Goal: Book appointment/travel/reservation

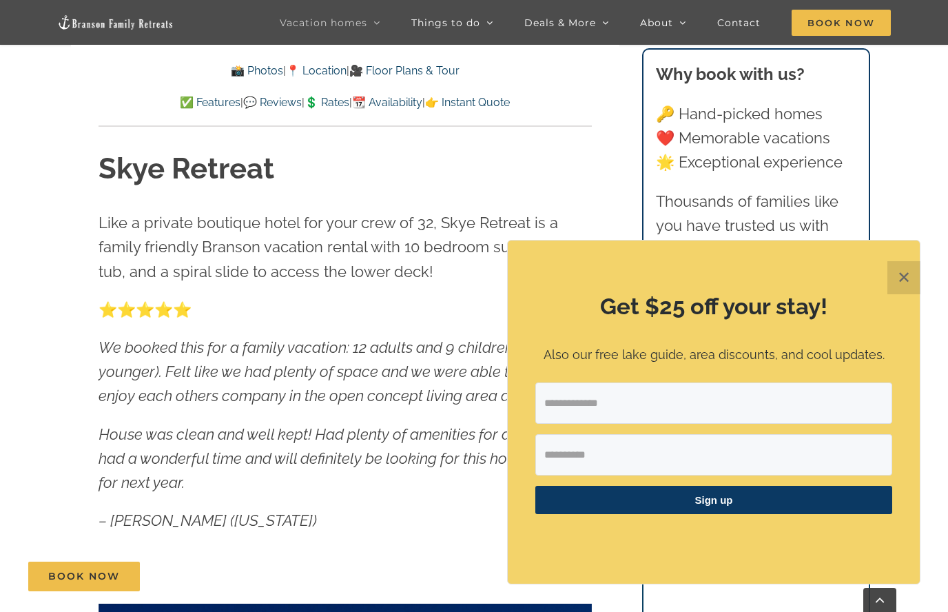
scroll to position [621, 0]
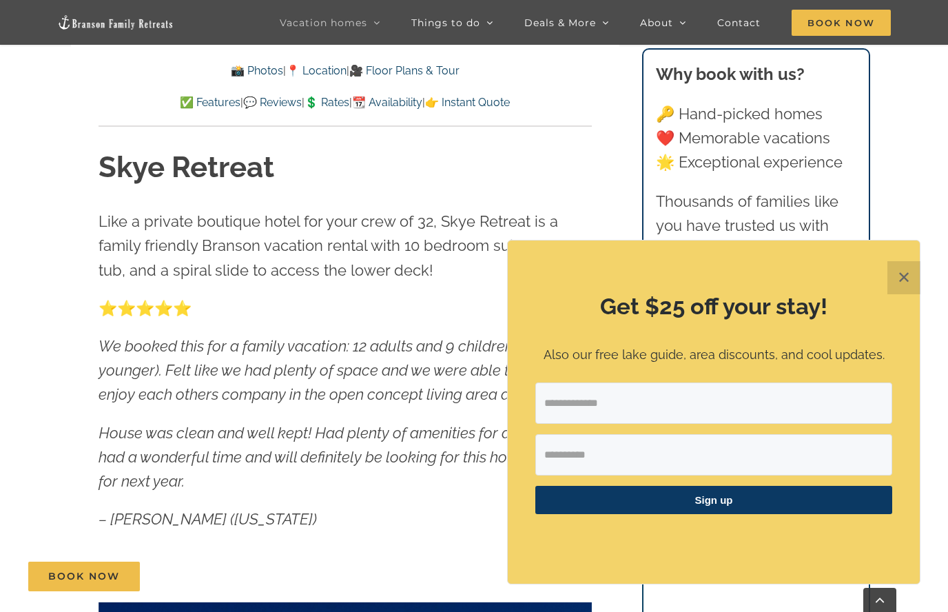
click at [904, 294] on button "✕" at bounding box center [903, 277] width 33 height 33
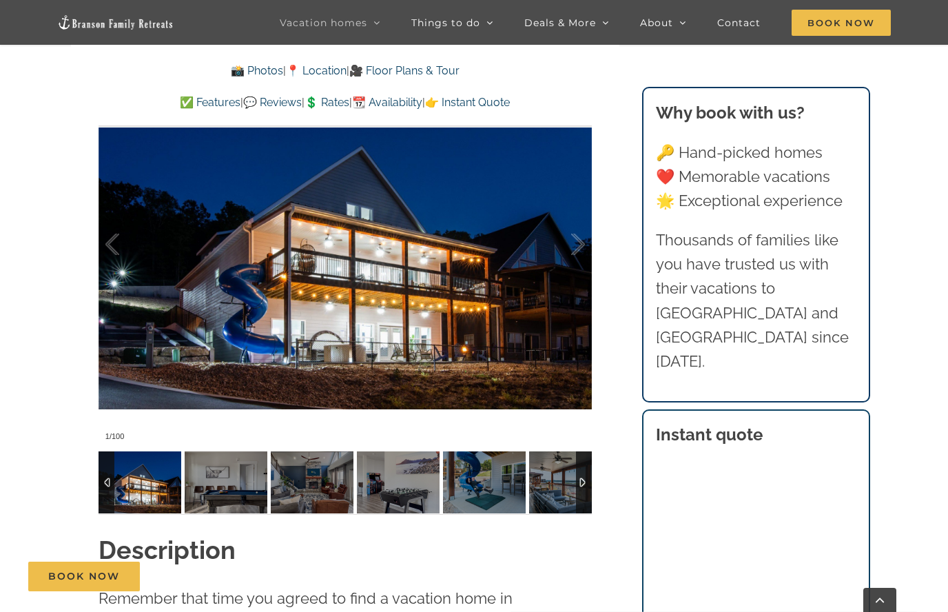
scroll to position [1100, 0]
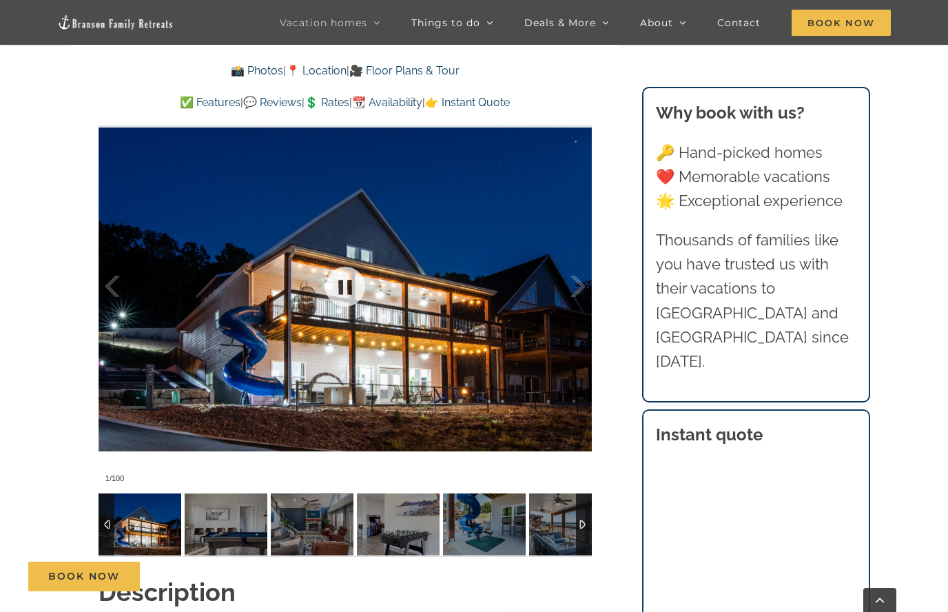
click at [463, 267] on div at bounding box center [345, 286] width 493 height 405
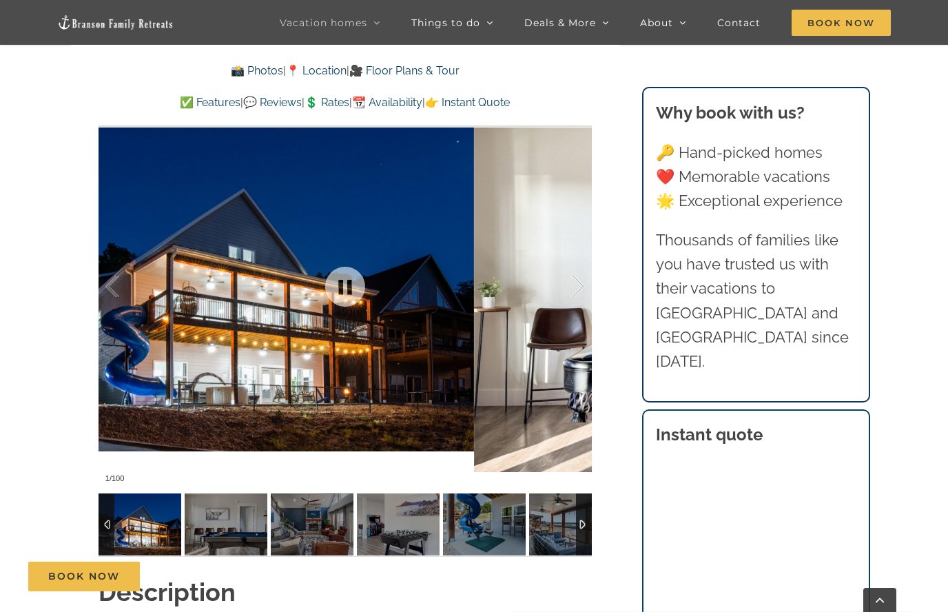
click at [572, 282] on div at bounding box center [563, 286] width 43 height 85
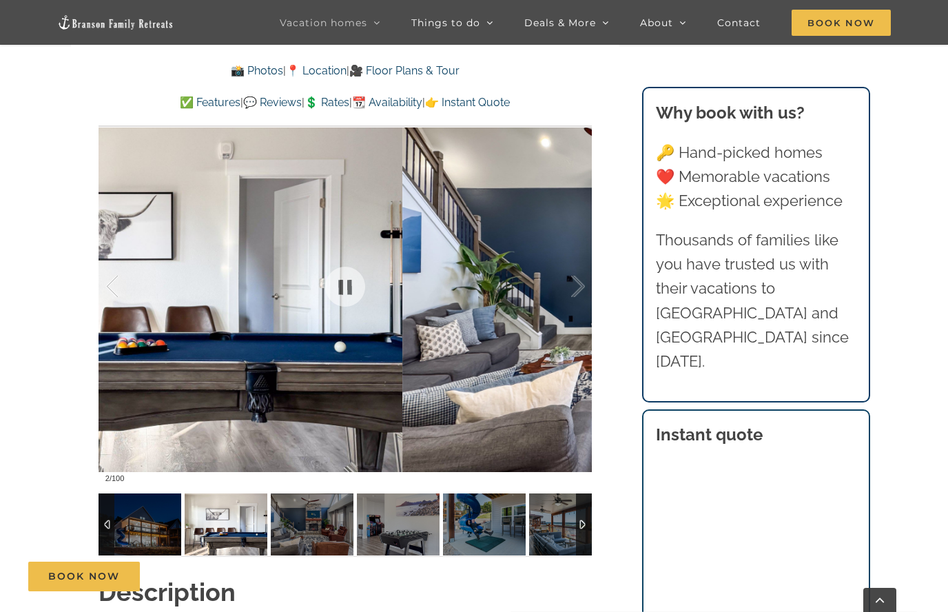
click at [563, 307] on div at bounding box center [563, 286] width 43 height 85
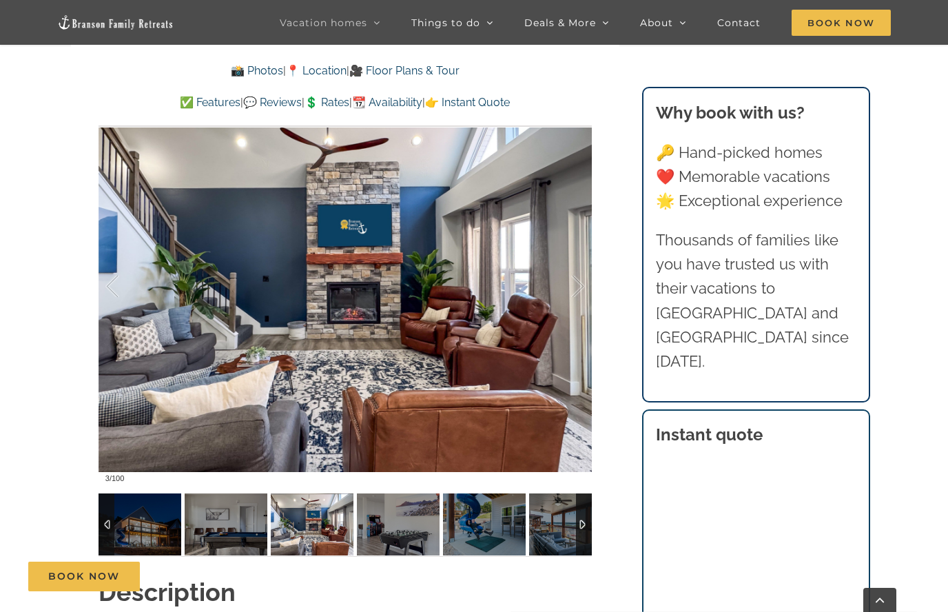
click at [575, 285] on div at bounding box center [563, 286] width 43 height 85
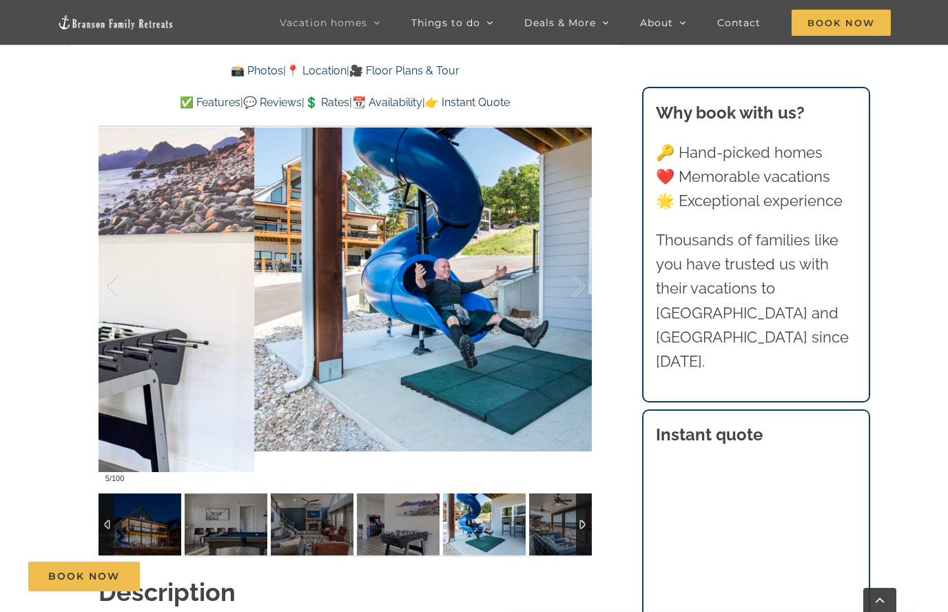
click at [568, 298] on div at bounding box center [563, 286] width 43 height 85
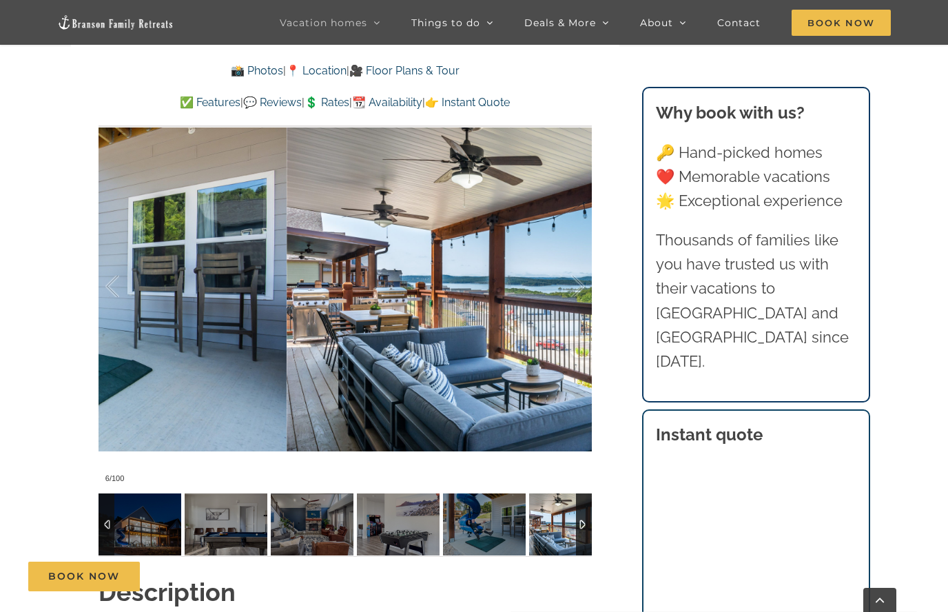
click at [570, 271] on div at bounding box center [563, 286] width 43 height 85
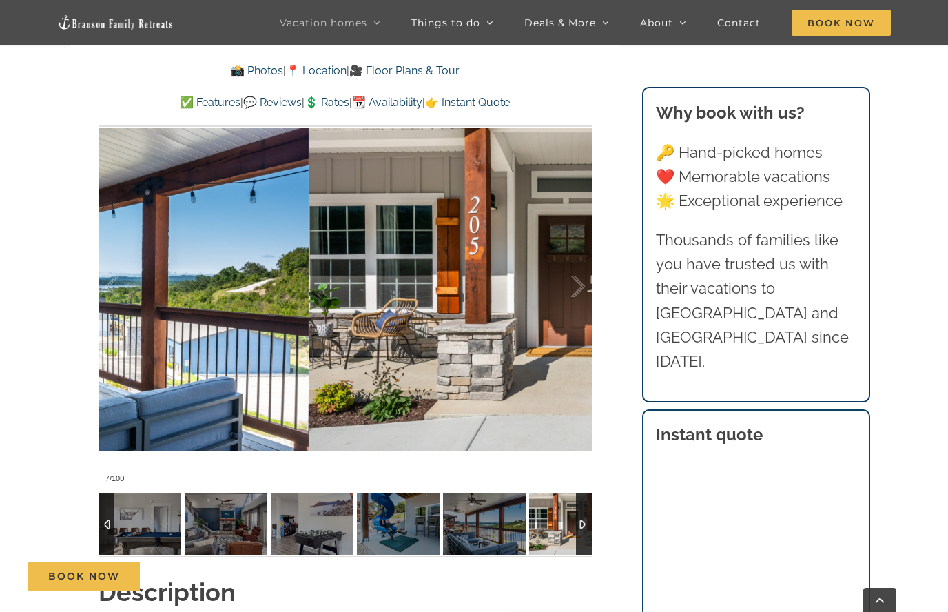
click at [569, 267] on div at bounding box center [563, 286] width 43 height 85
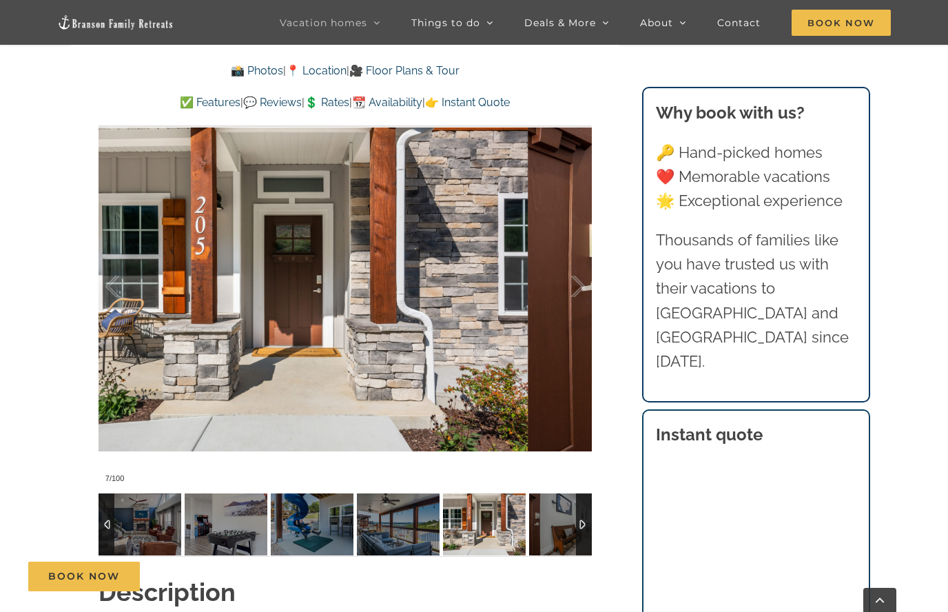
click at [569, 282] on div at bounding box center [563, 286] width 43 height 85
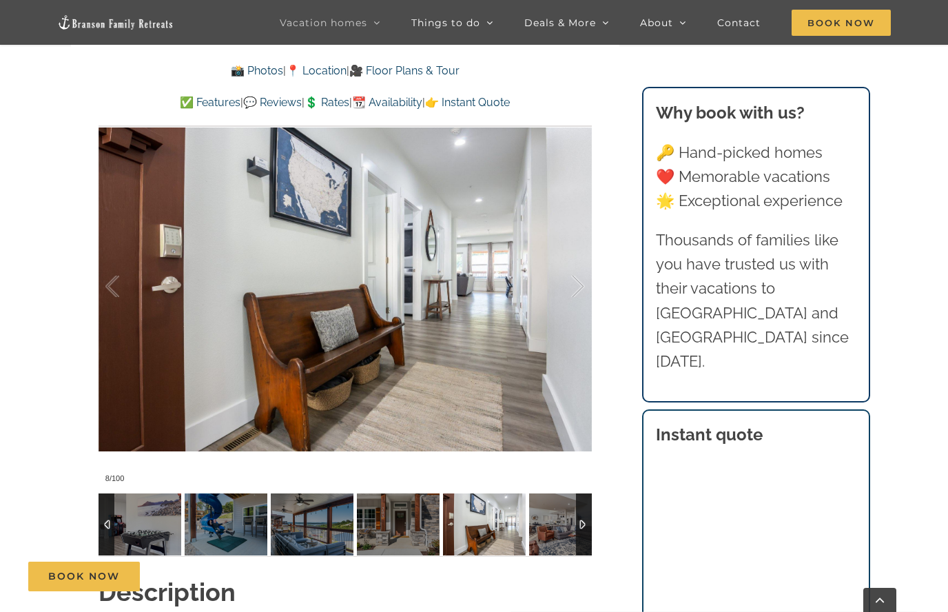
click at [571, 273] on div at bounding box center [563, 286] width 43 height 85
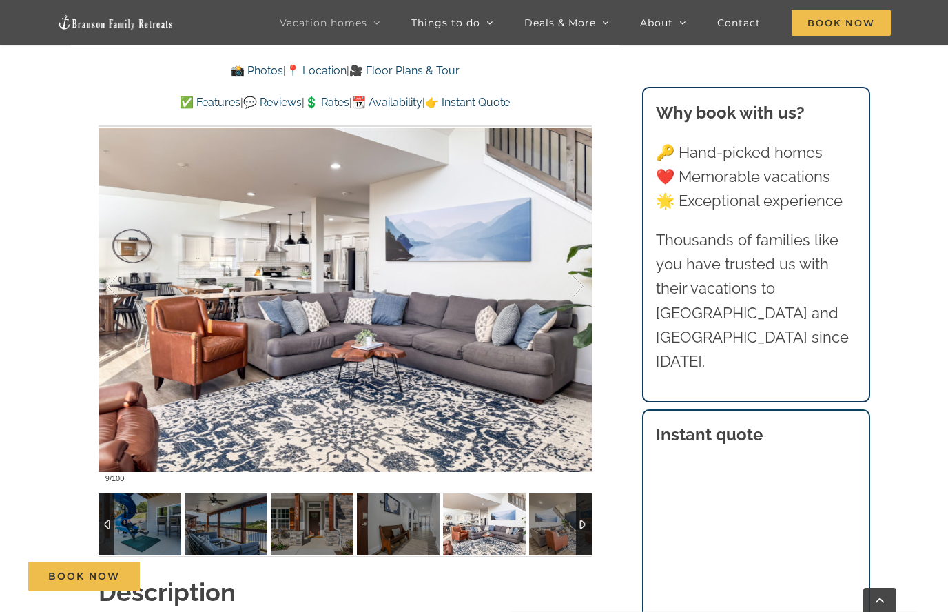
click at [573, 267] on div at bounding box center [563, 286] width 43 height 85
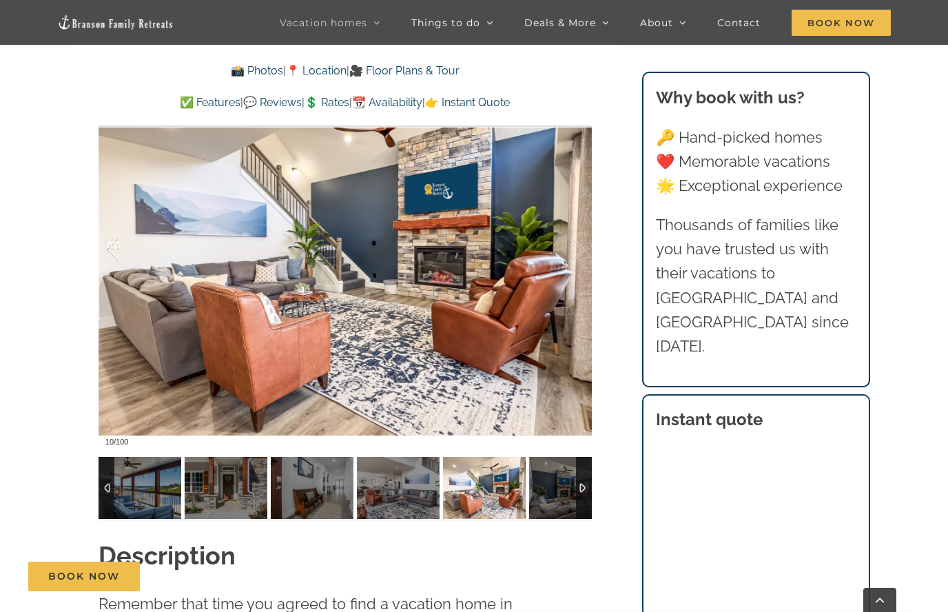
scroll to position [1166, 0]
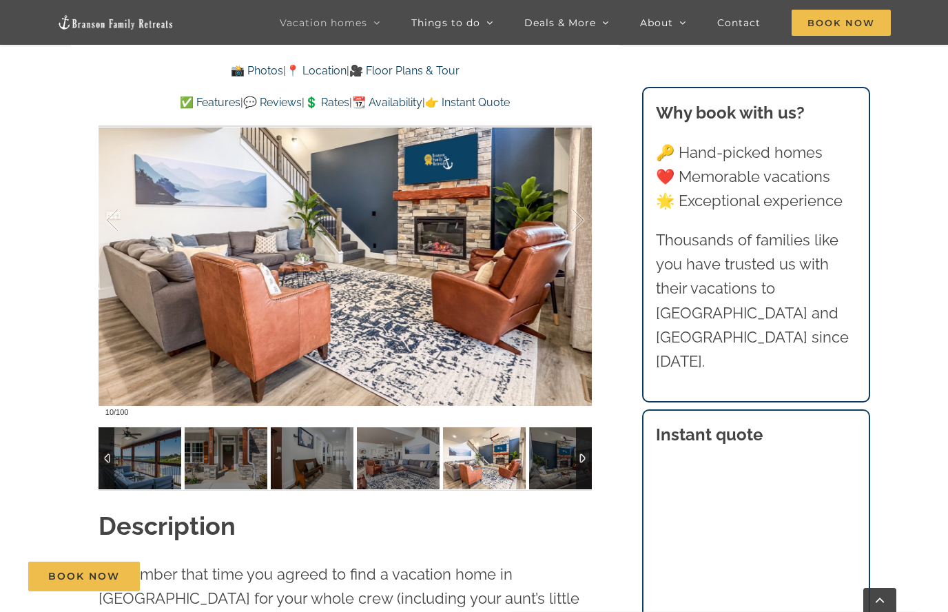
click at [105, 218] on div at bounding box center [126, 220] width 43 height 85
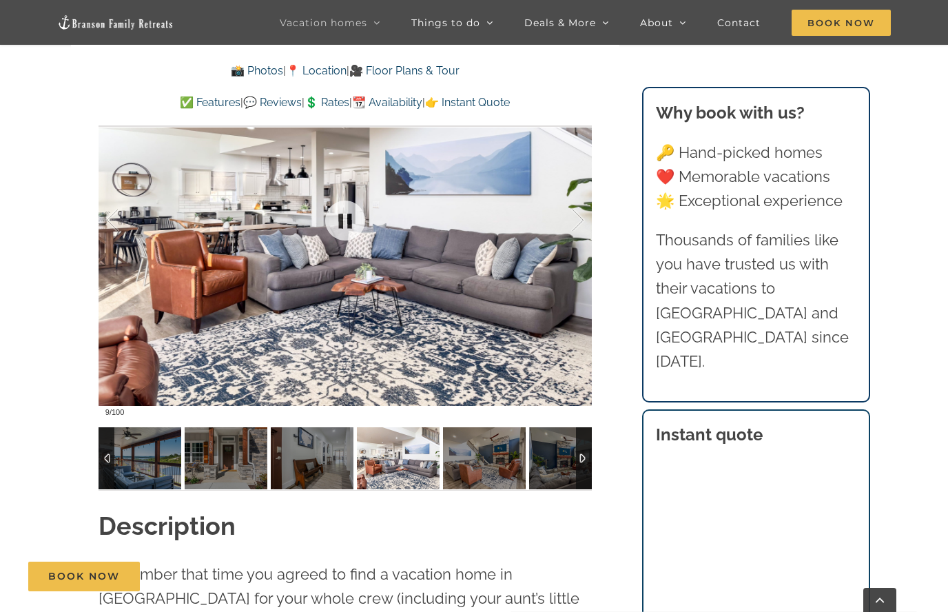
click at [102, 219] on div at bounding box center [345, 220] width 493 height 405
click at [115, 248] on div at bounding box center [126, 220] width 43 height 85
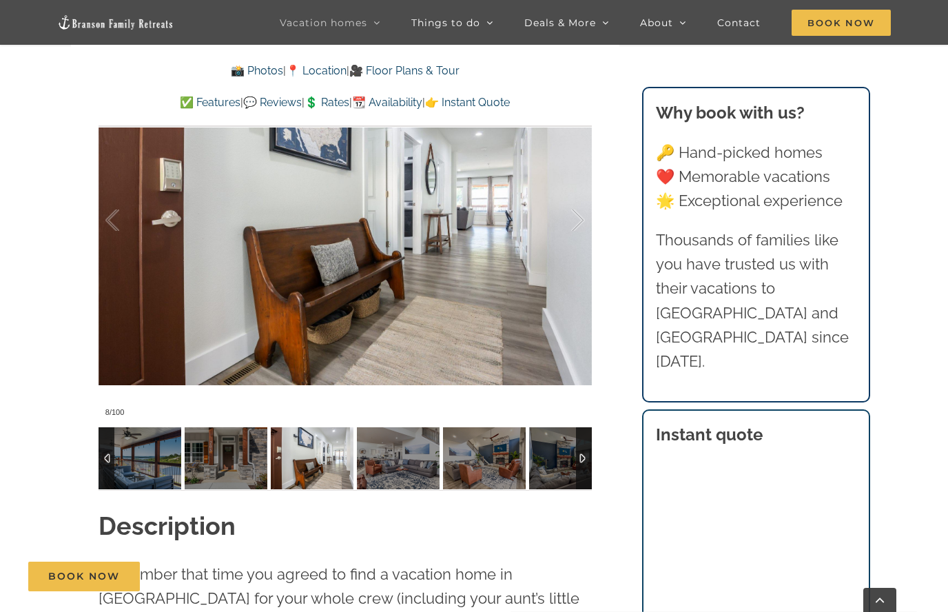
click at [125, 230] on div at bounding box center [126, 220] width 43 height 85
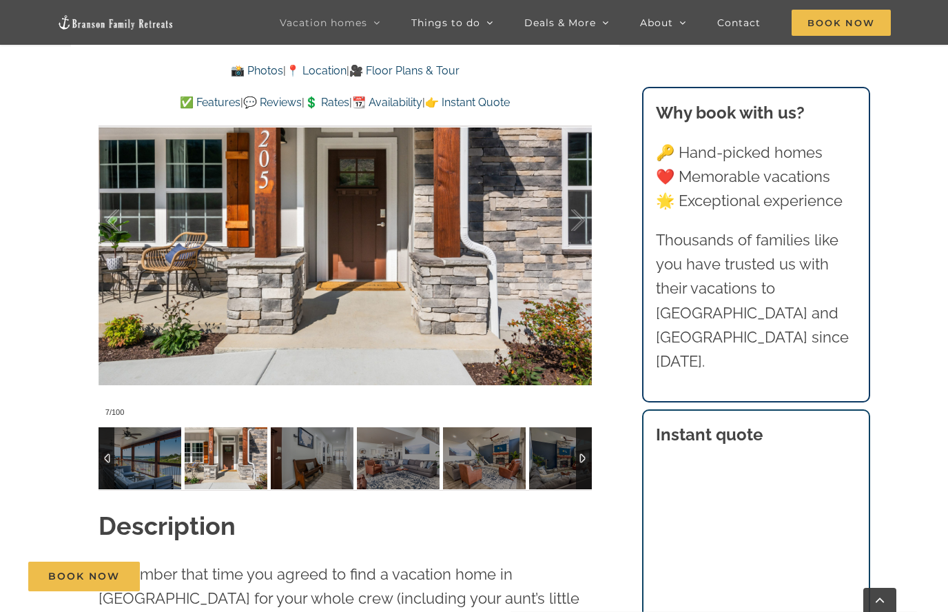
click at [108, 224] on div at bounding box center [126, 220] width 43 height 85
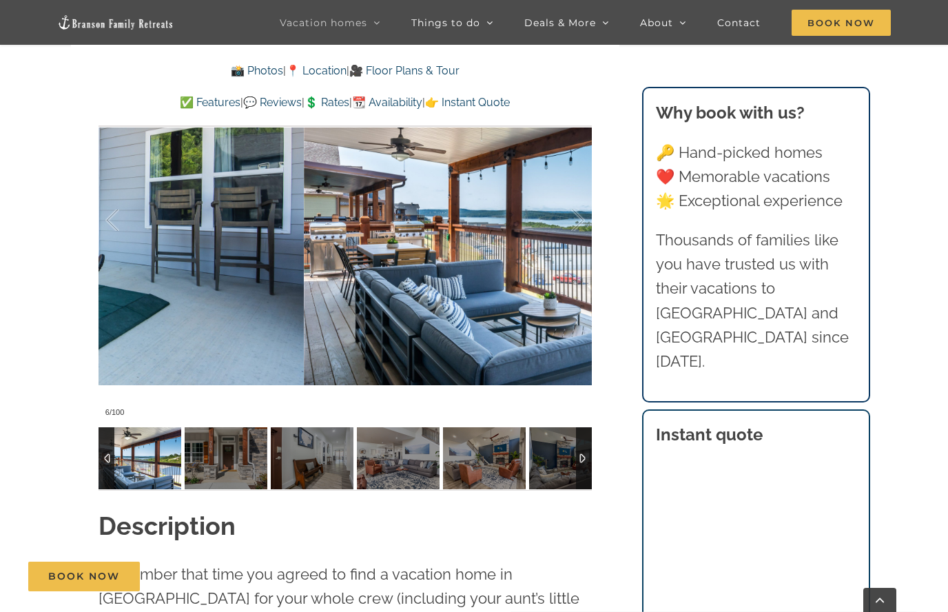
click at [112, 224] on div at bounding box center [126, 220] width 43 height 85
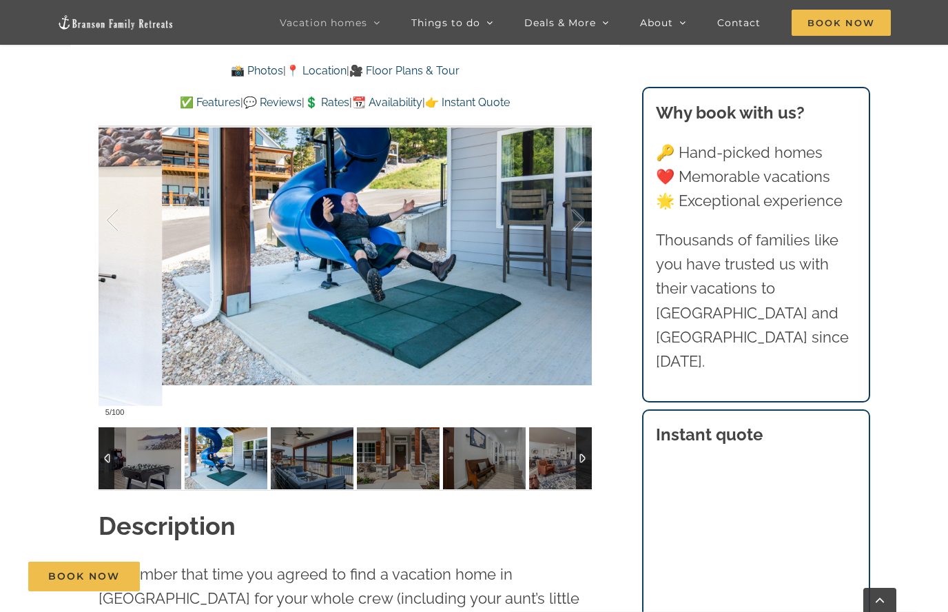
click at [111, 220] on div at bounding box center [126, 220] width 43 height 85
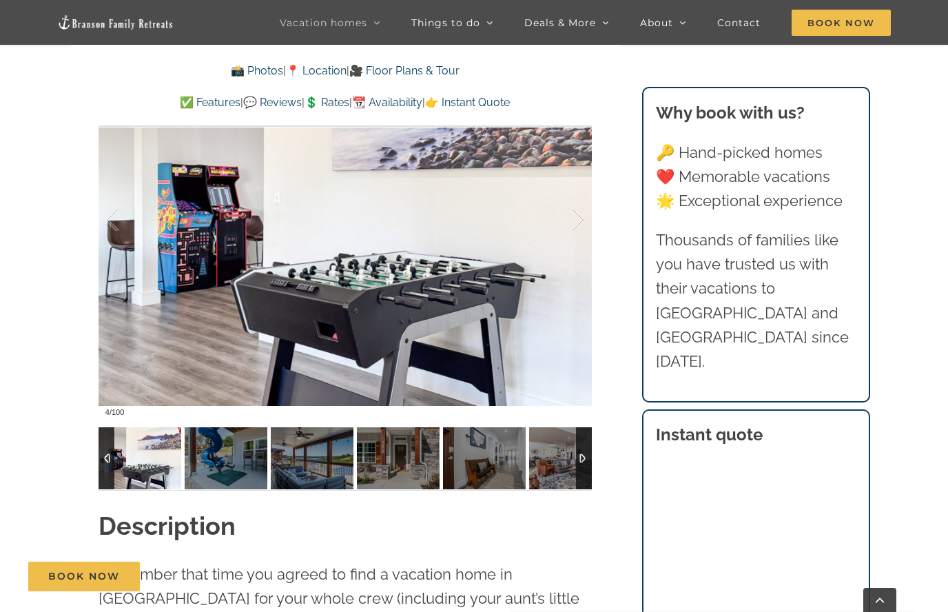
click at [111, 221] on div at bounding box center [126, 220] width 43 height 85
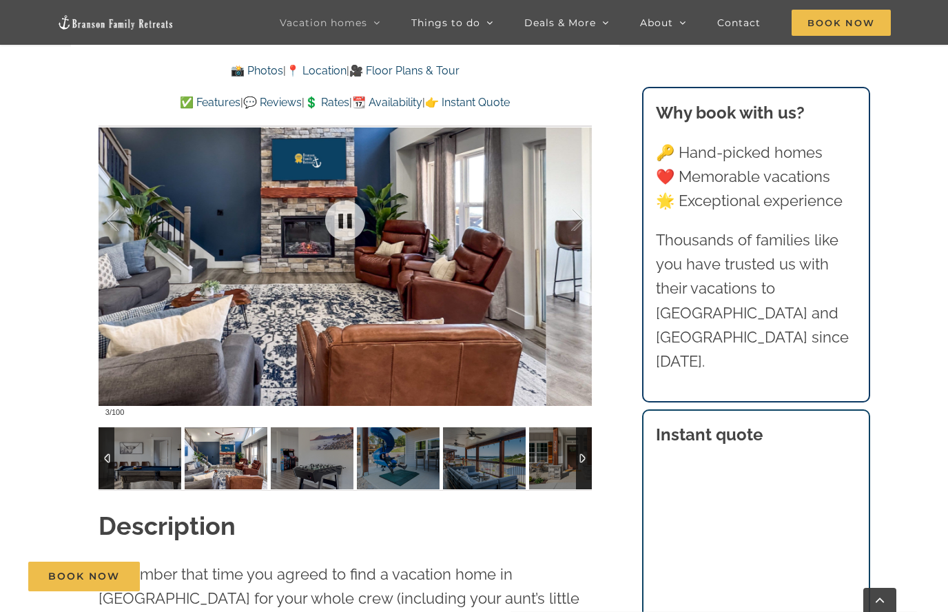
click at [582, 256] on div at bounding box center [563, 220] width 43 height 85
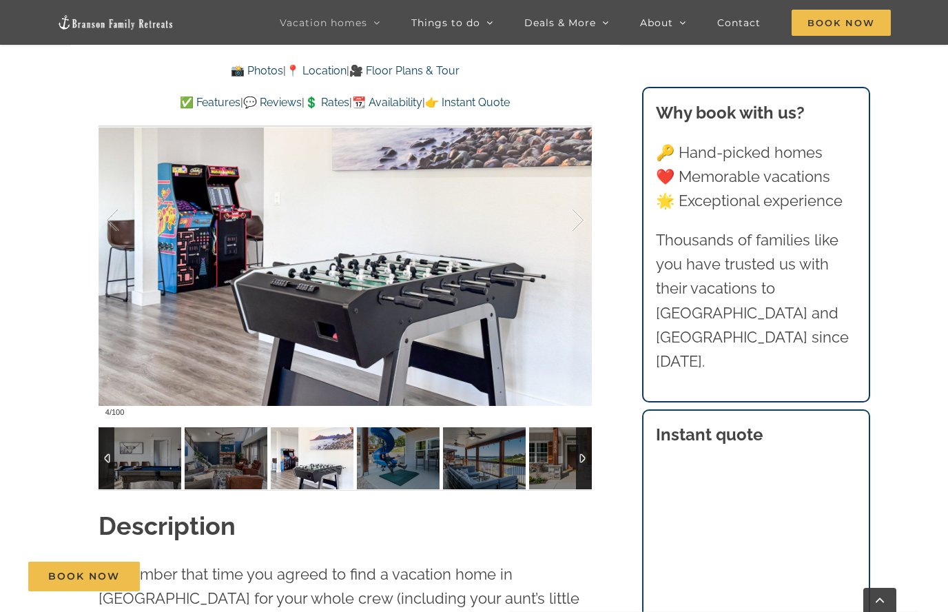
click at [579, 258] on div at bounding box center [563, 220] width 43 height 85
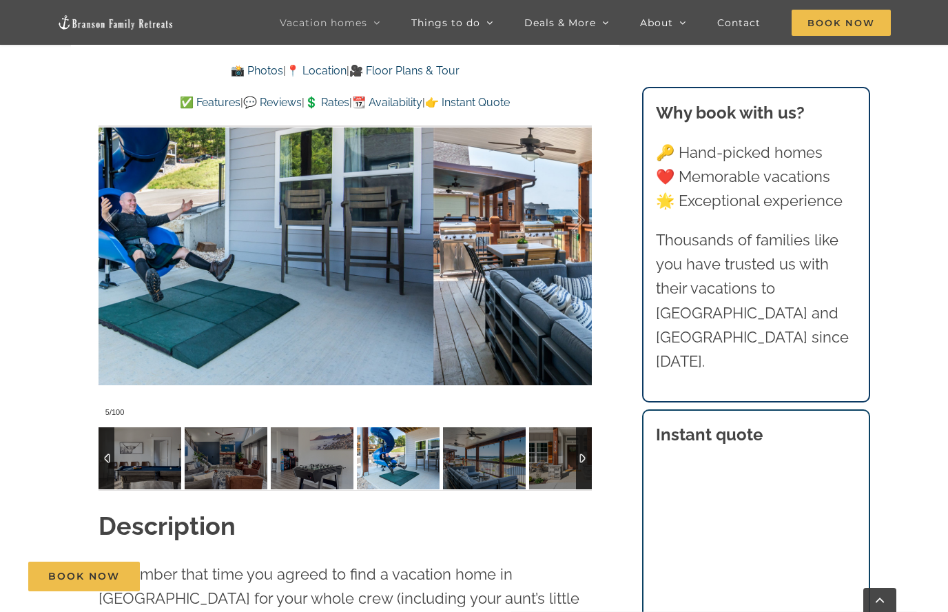
click at [576, 258] on div at bounding box center [563, 220] width 43 height 85
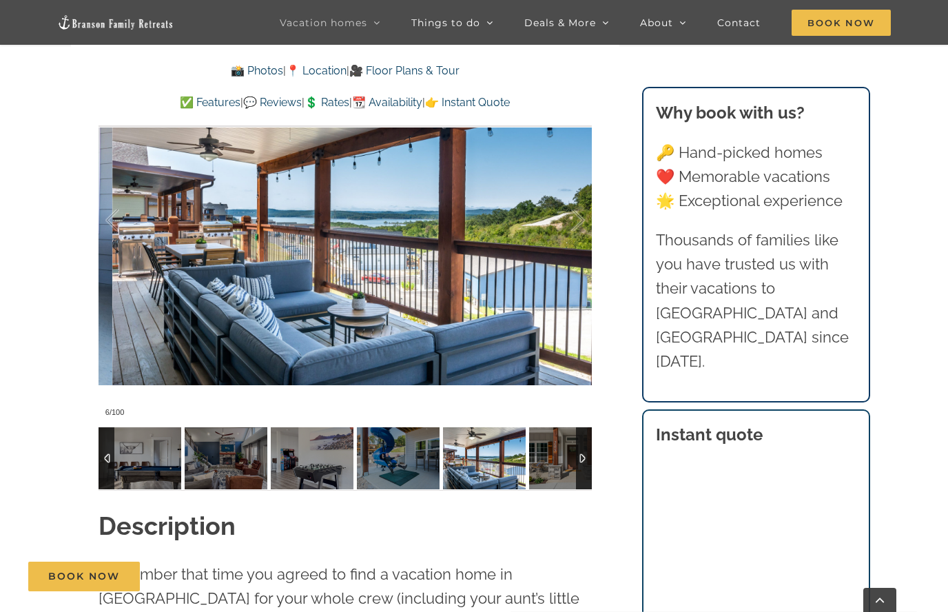
click at [575, 256] on div at bounding box center [563, 220] width 43 height 85
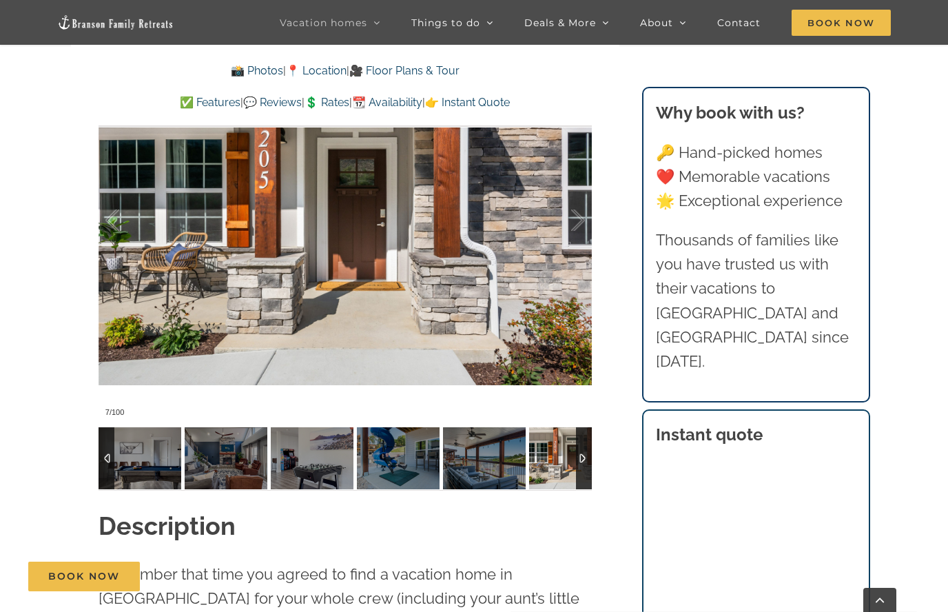
click at [576, 257] on div at bounding box center [563, 220] width 43 height 85
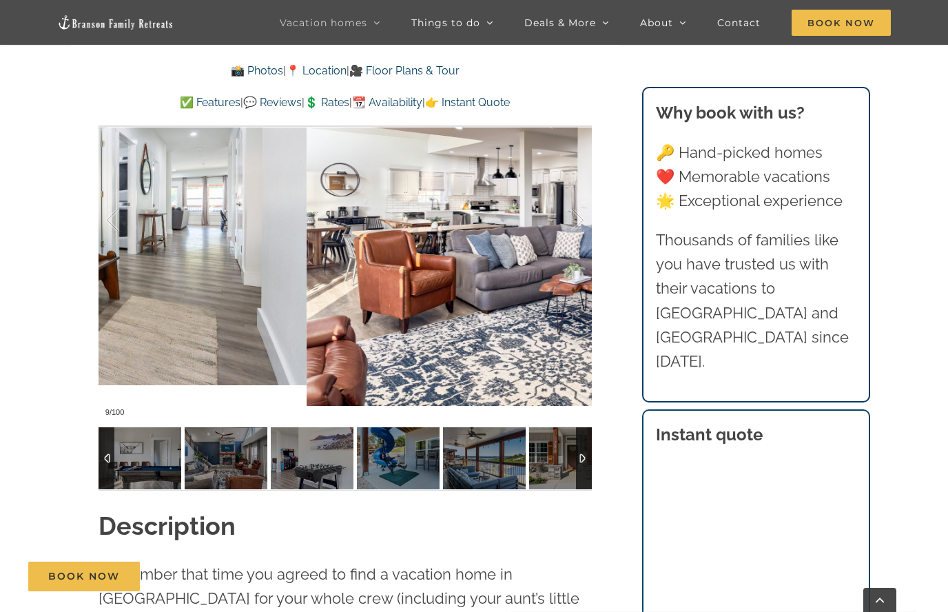
click at [576, 259] on div at bounding box center [563, 220] width 43 height 85
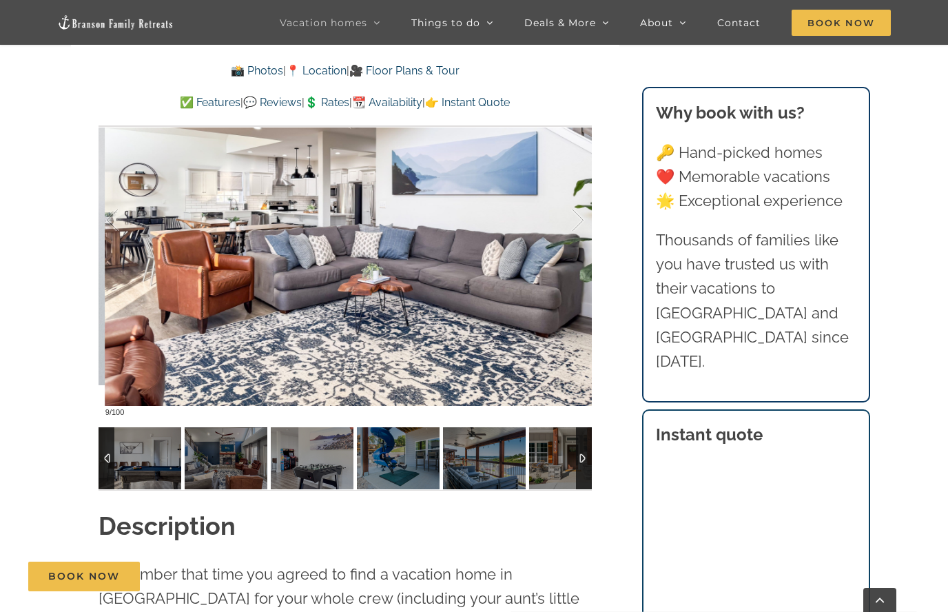
click at [577, 258] on div at bounding box center [563, 220] width 43 height 85
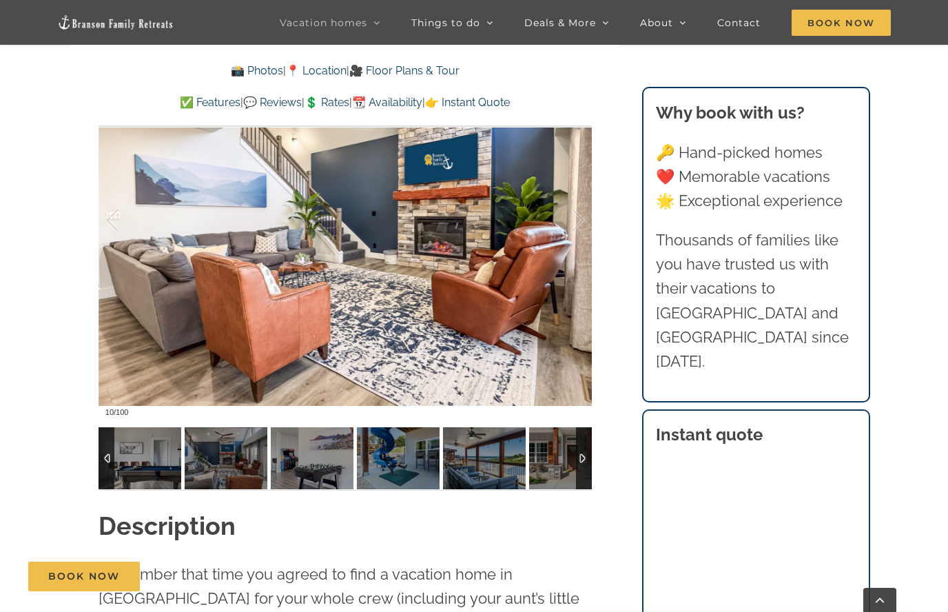
click at [577, 258] on div at bounding box center [563, 220] width 43 height 85
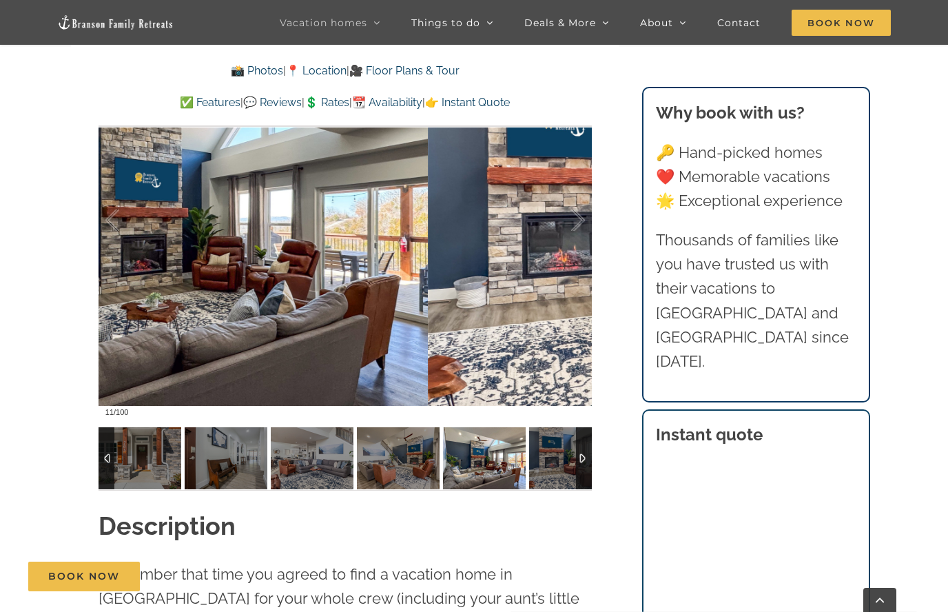
click at [576, 254] on div at bounding box center [563, 220] width 43 height 85
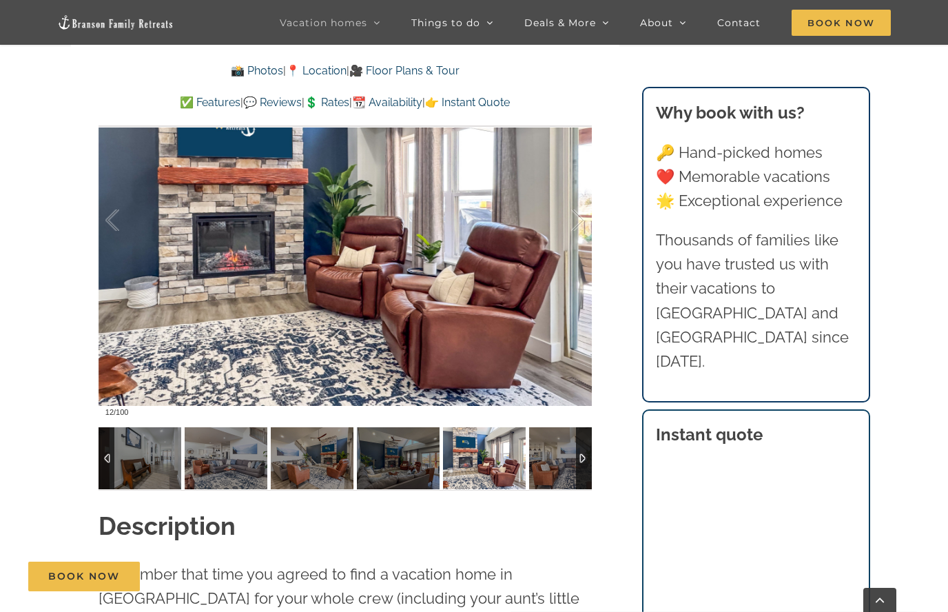
click at [576, 256] on div at bounding box center [563, 220] width 43 height 85
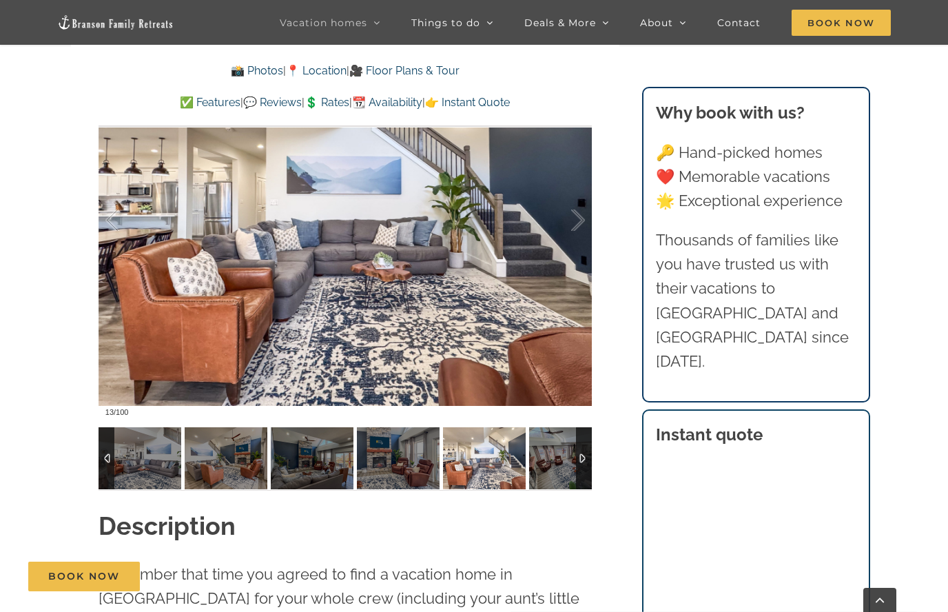
click at [577, 253] on div at bounding box center [563, 220] width 43 height 85
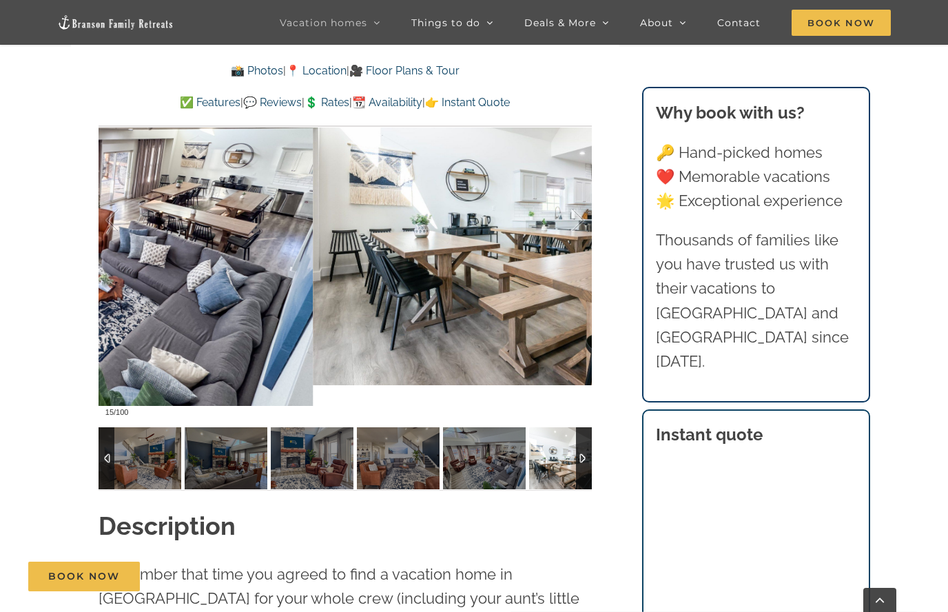
click at [579, 246] on div at bounding box center [563, 220] width 43 height 85
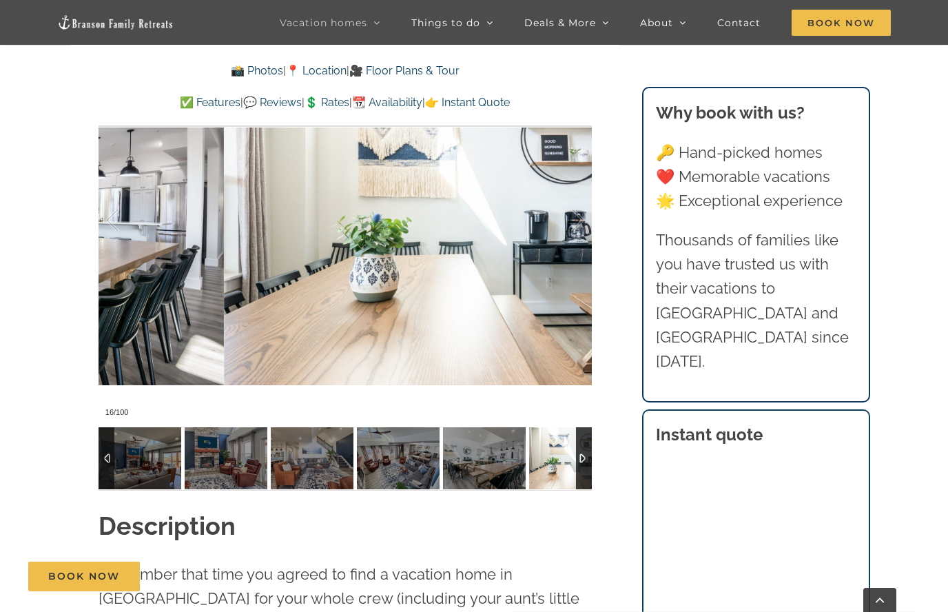
click at [583, 216] on div at bounding box center [563, 220] width 43 height 85
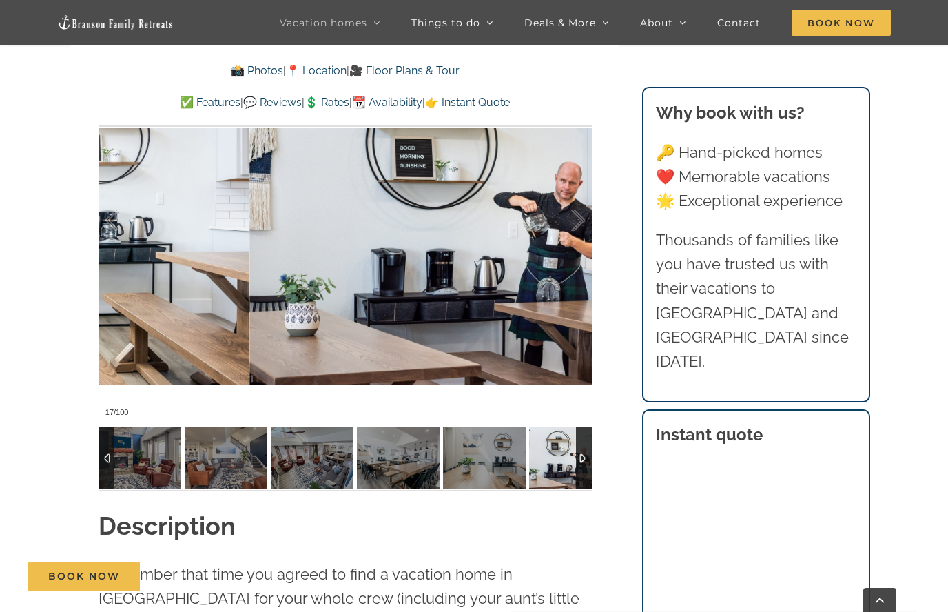
click at [583, 222] on div at bounding box center [563, 220] width 43 height 85
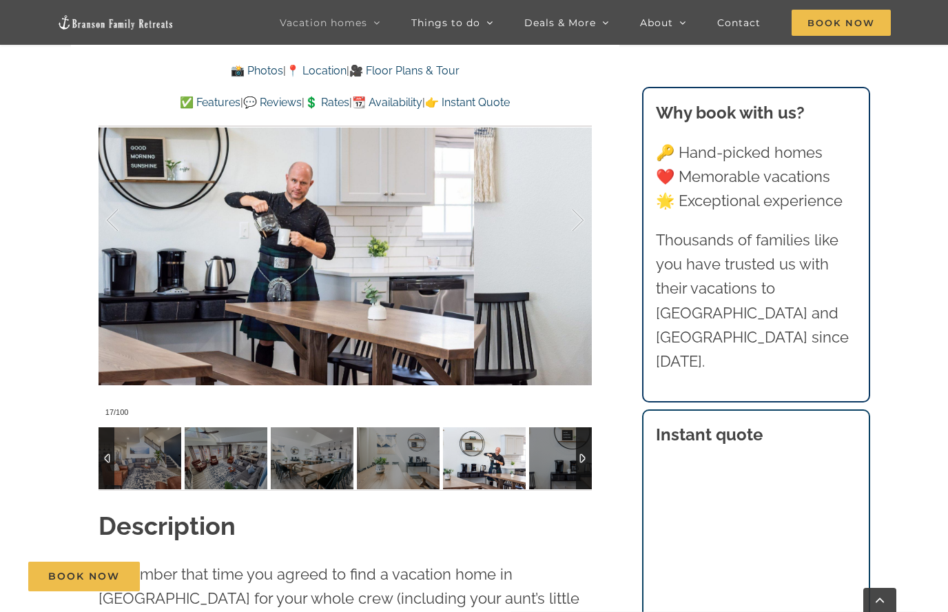
click at [582, 225] on div at bounding box center [563, 220] width 43 height 85
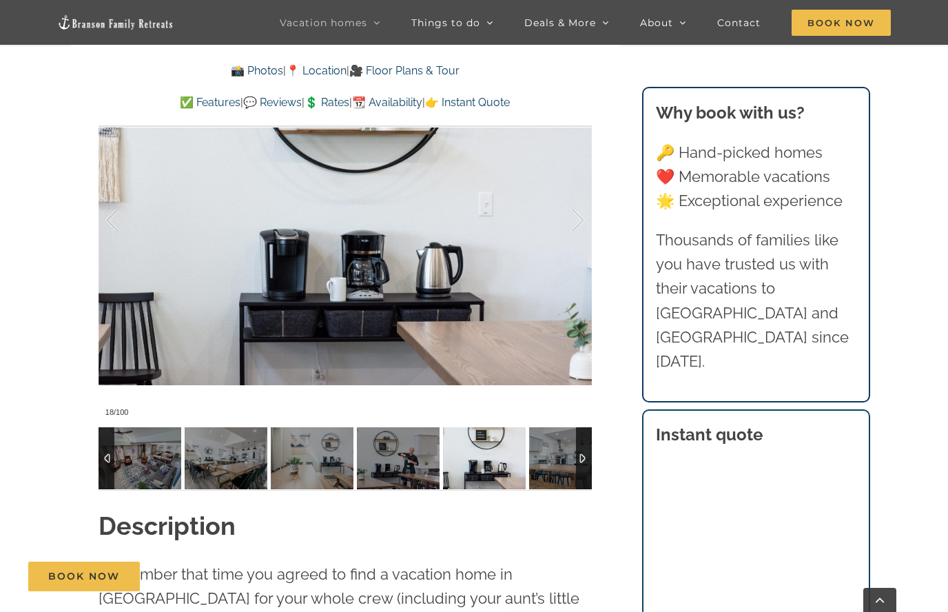
click at [583, 225] on div at bounding box center [563, 220] width 43 height 85
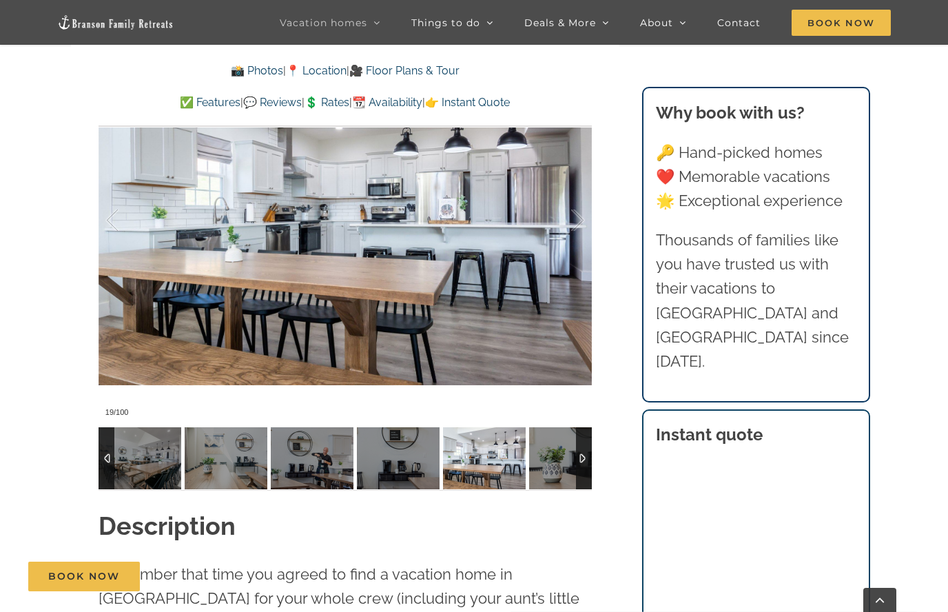
click at [582, 225] on div at bounding box center [563, 220] width 43 height 85
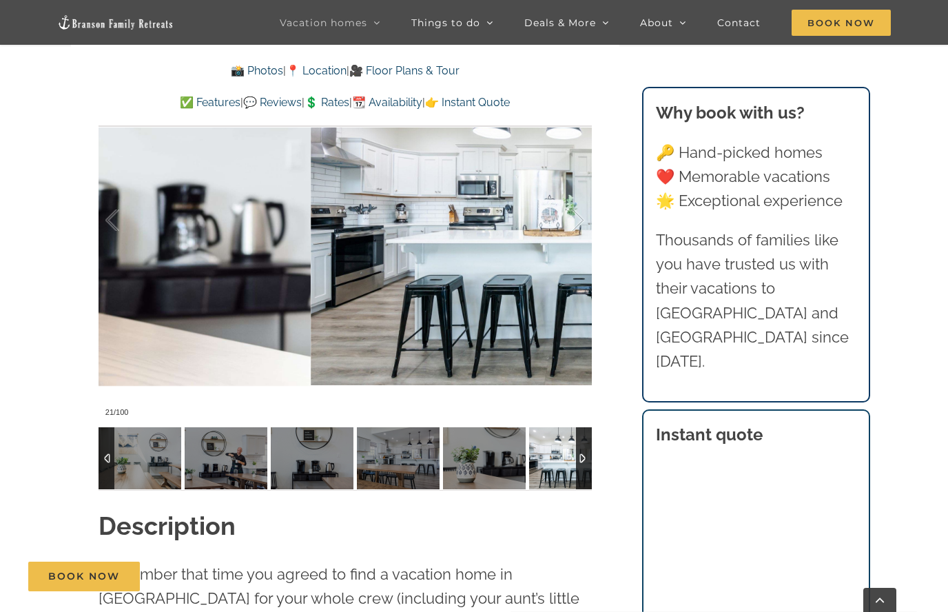
click at [581, 230] on div at bounding box center [563, 220] width 43 height 85
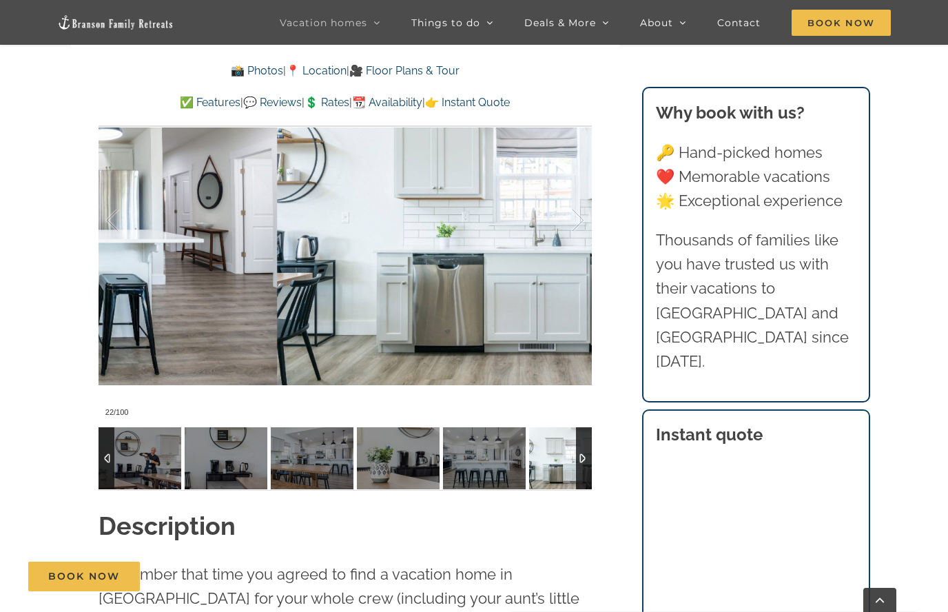
click at [582, 224] on div at bounding box center [563, 220] width 43 height 85
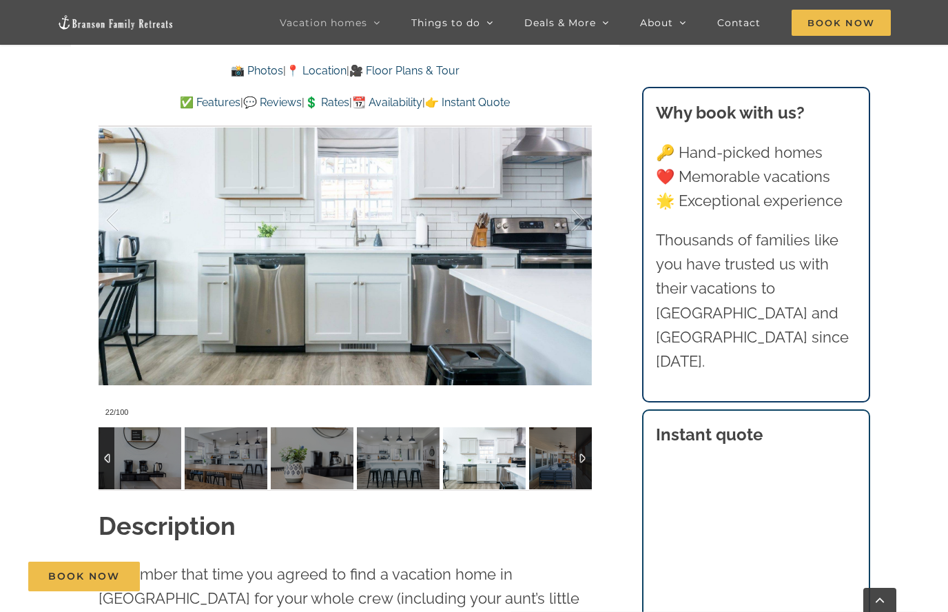
click at [581, 221] on div at bounding box center [563, 220] width 43 height 85
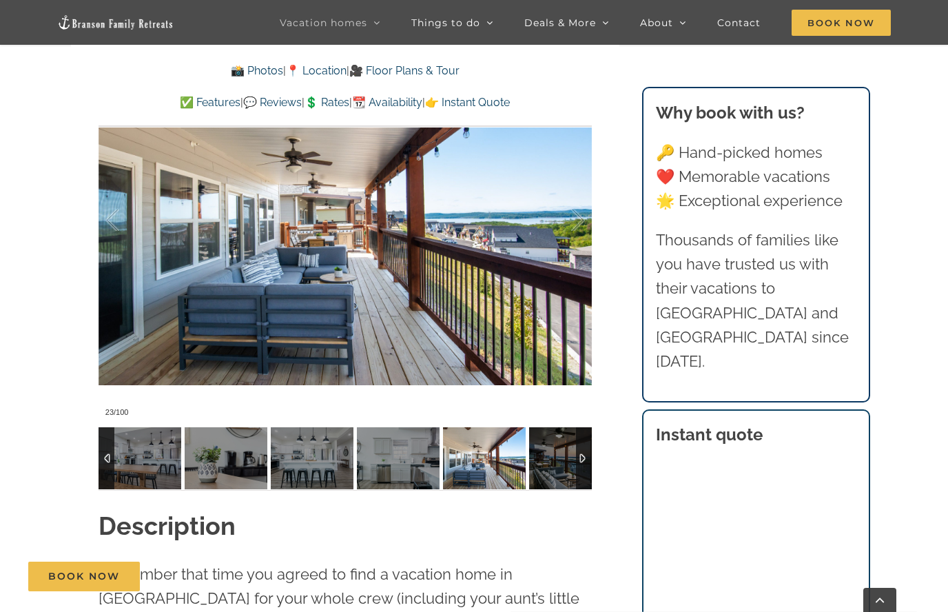
click at [583, 218] on div at bounding box center [563, 220] width 43 height 85
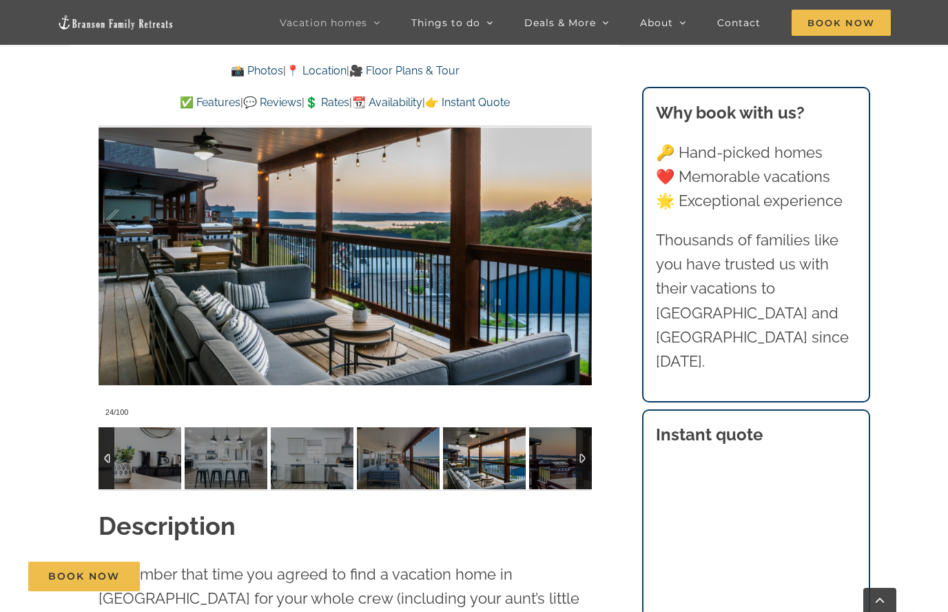
click at [579, 216] on div at bounding box center [563, 220] width 43 height 85
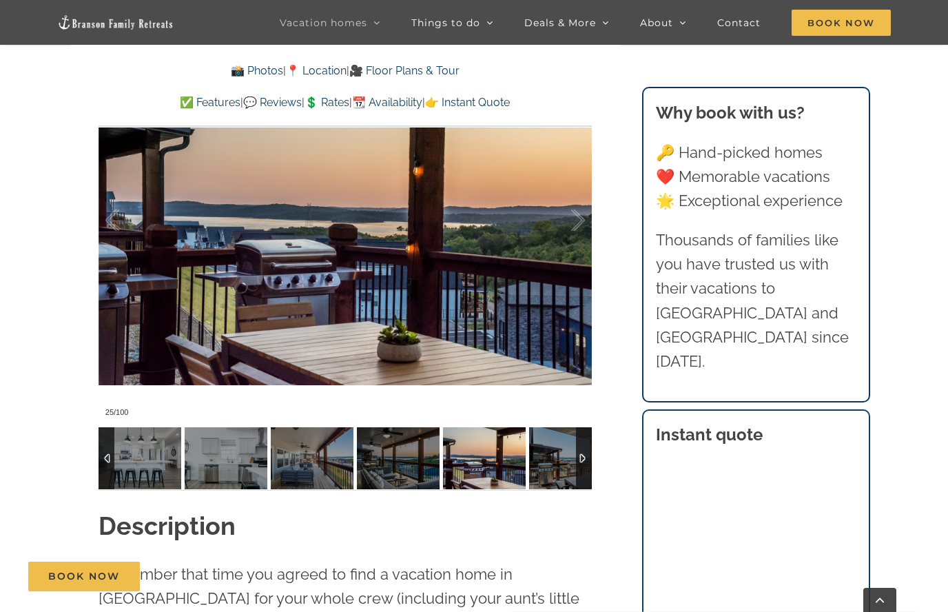
click at [579, 214] on div at bounding box center [563, 220] width 43 height 85
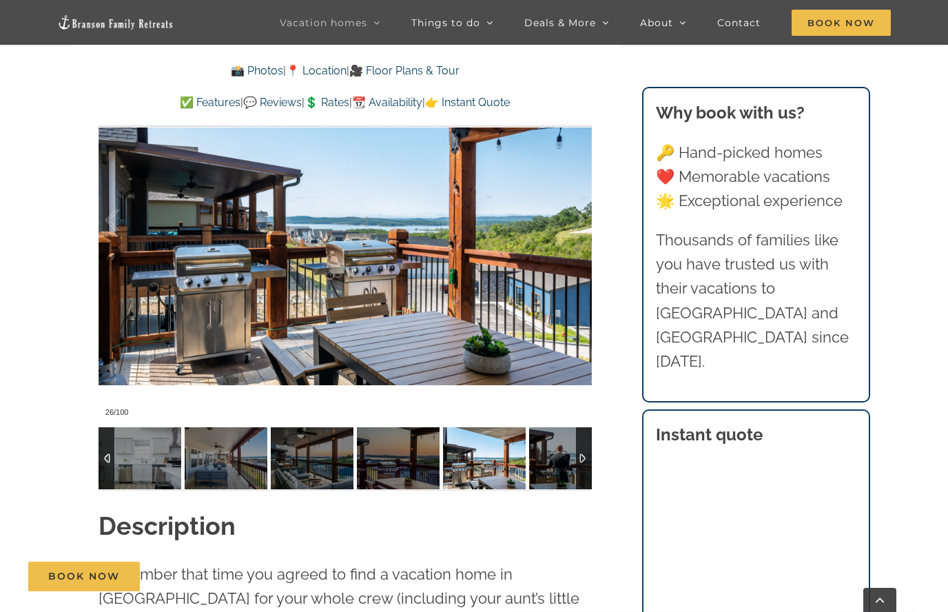
click at [582, 211] on div at bounding box center [563, 220] width 43 height 85
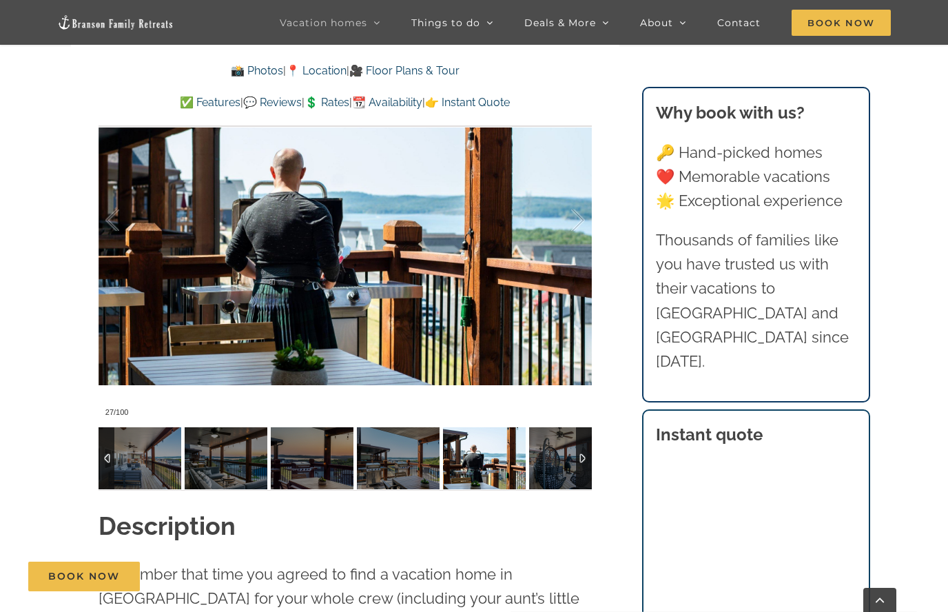
click at [581, 208] on div at bounding box center [563, 220] width 43 height 85
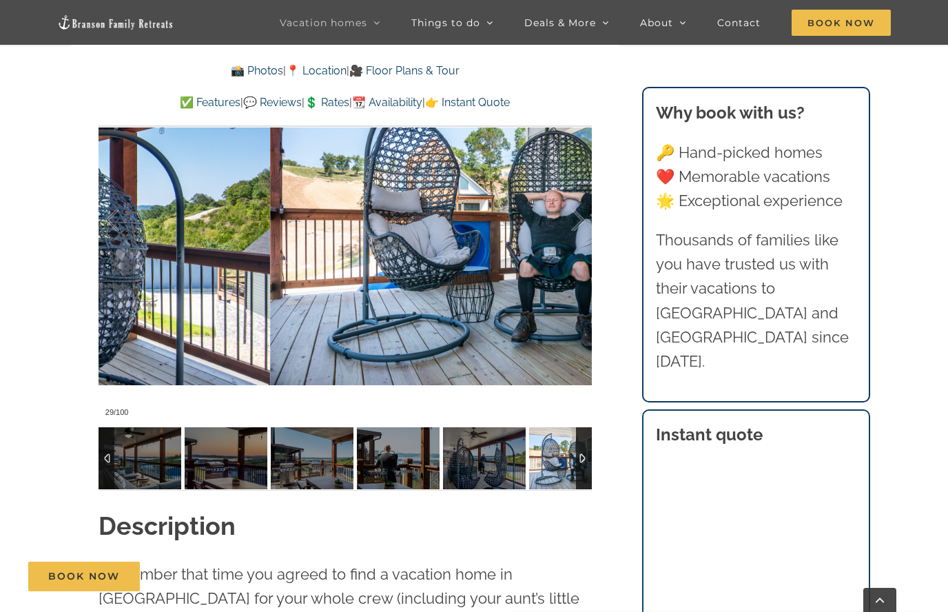
click at [581, 207] on div at bounding box center [563, 220] width 43 height 85
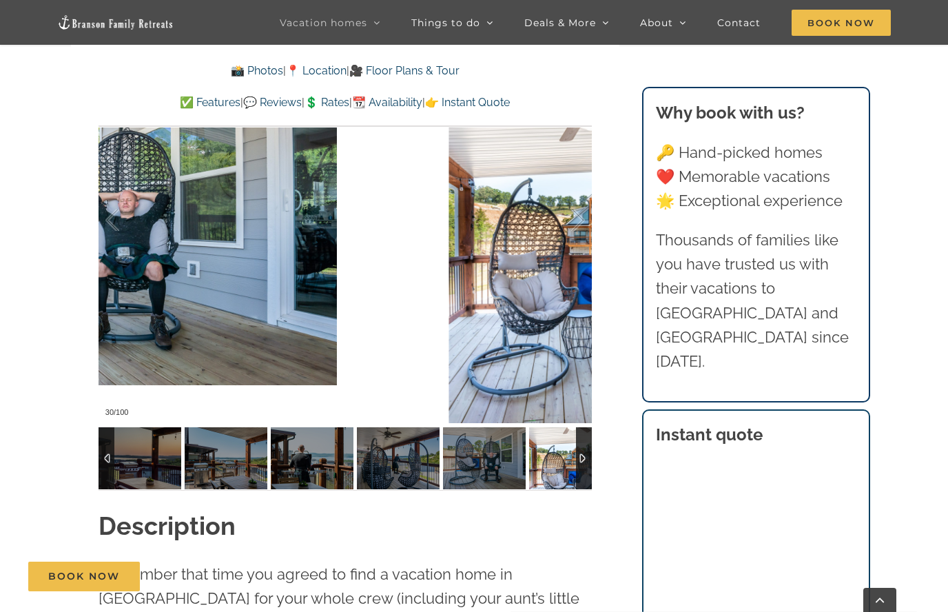
click at [581, 209] on div at bounding box center [563, 220] width 43 height 85
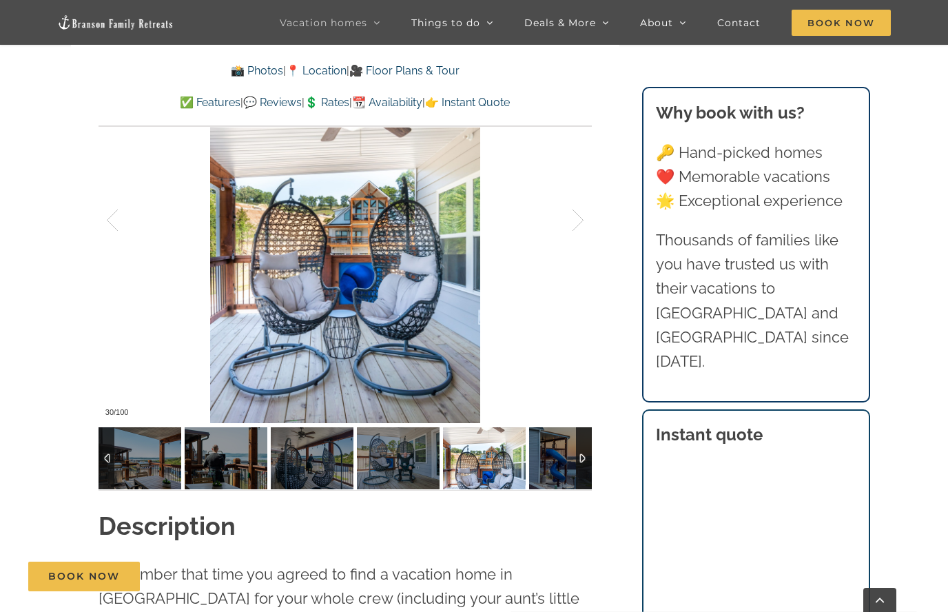
click at [581, 206] on div at bounding box center [563, 220] width 43 height 85
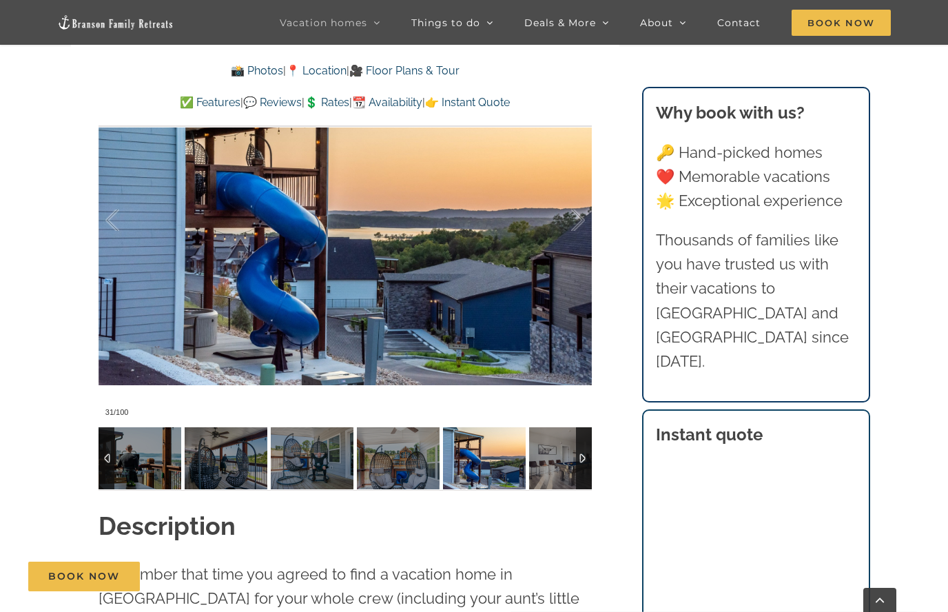
click at [583, 204] on div at bounding box center [563, 220] width 43 height 85
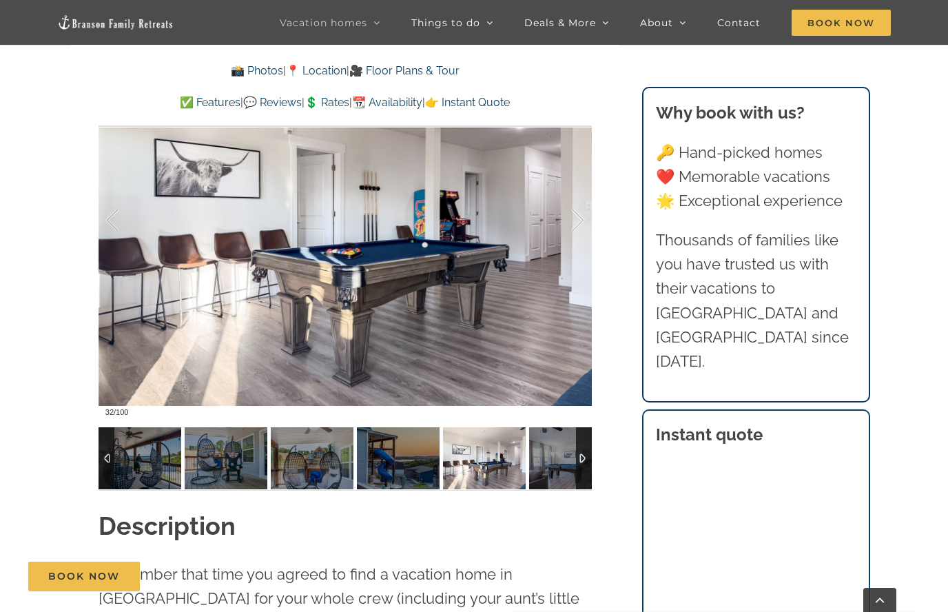
click at [583, 203] on div at bounding box center [563, 220] width 43 height 85
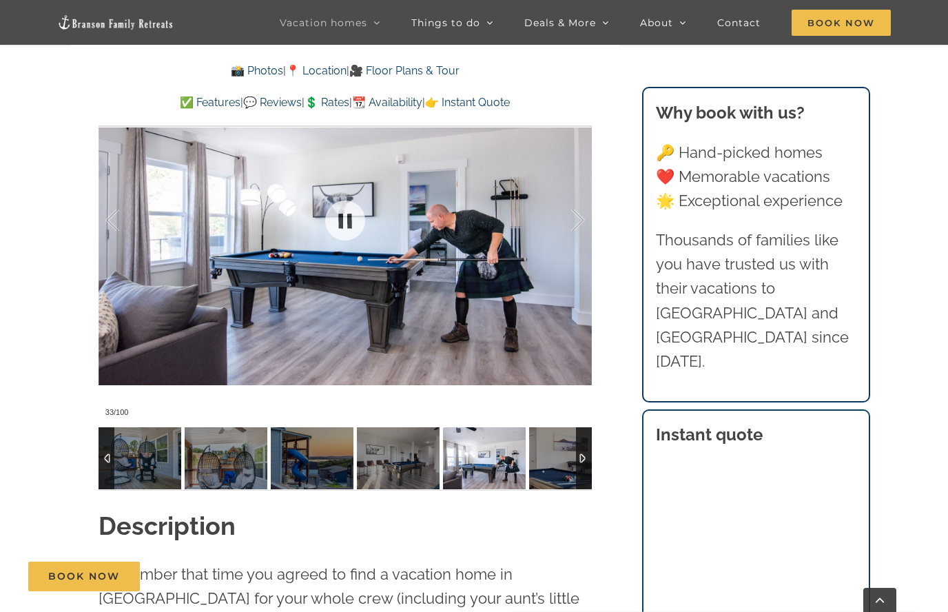
click at [582, 207] on div at bounding box center [563, 220] width 43 height 85
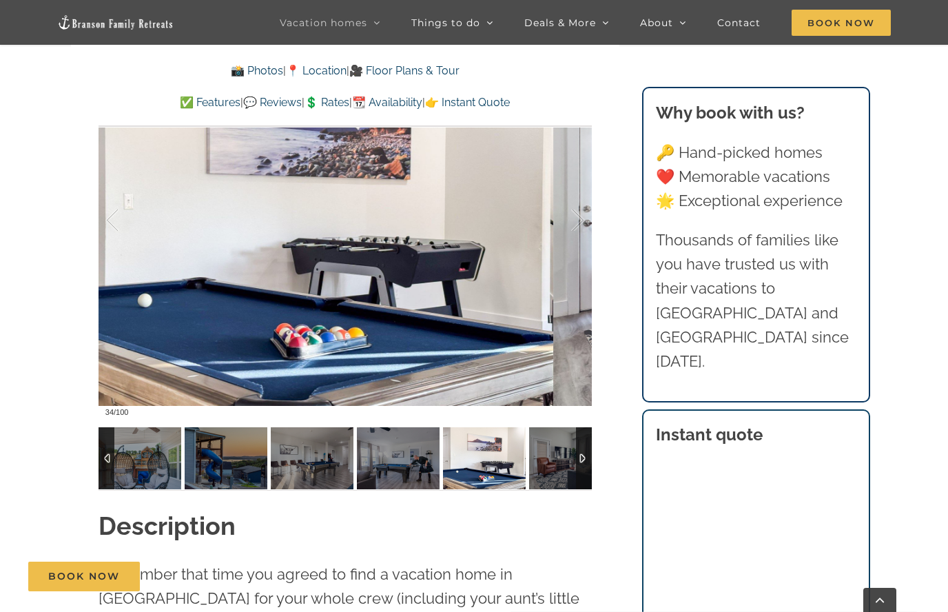
click at [579, 217] on div at bounding box center [563, 220] width 43 height 85
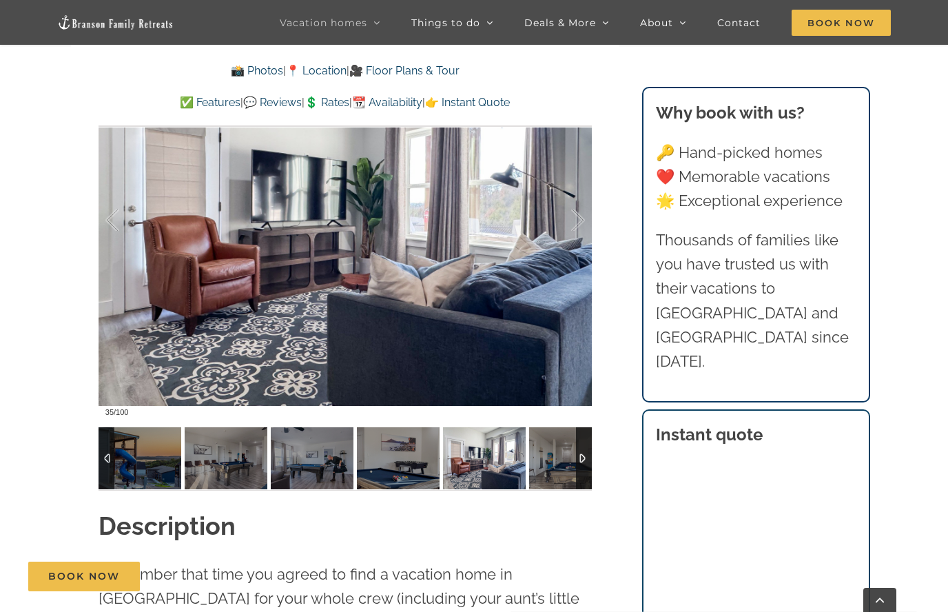
click at [579, 214] on div at bounding box center [563, 220] width 43 height 85
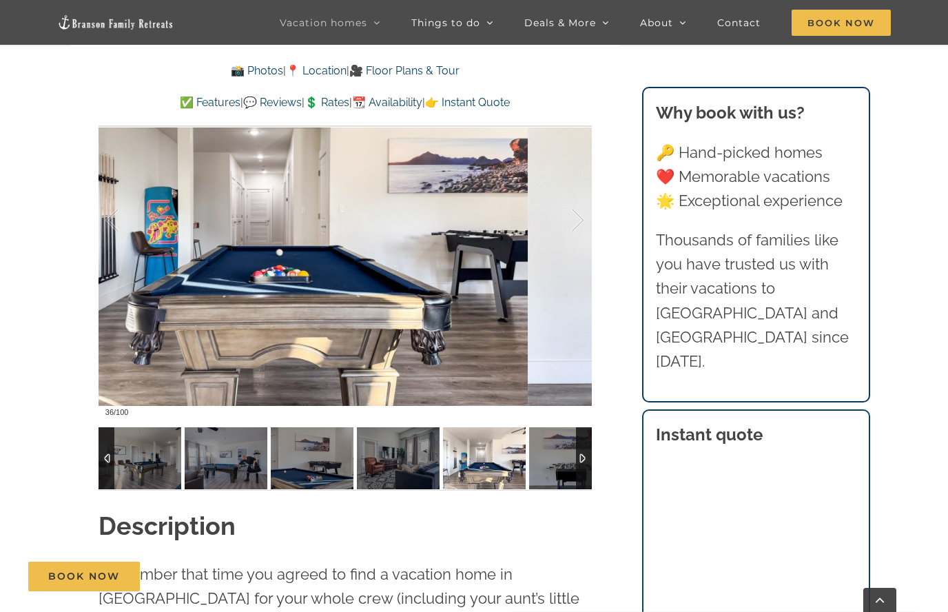
click at [579, 215] on div at bounding box center [563, 220] width 43 height 85
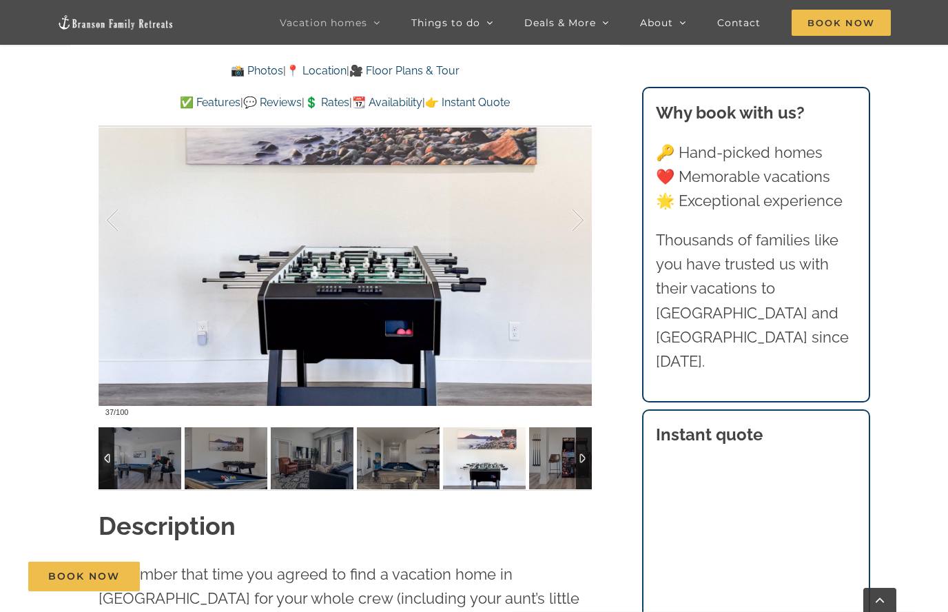
click at [579, 213] on div at bounding box center [563, 220] width 43 height 85
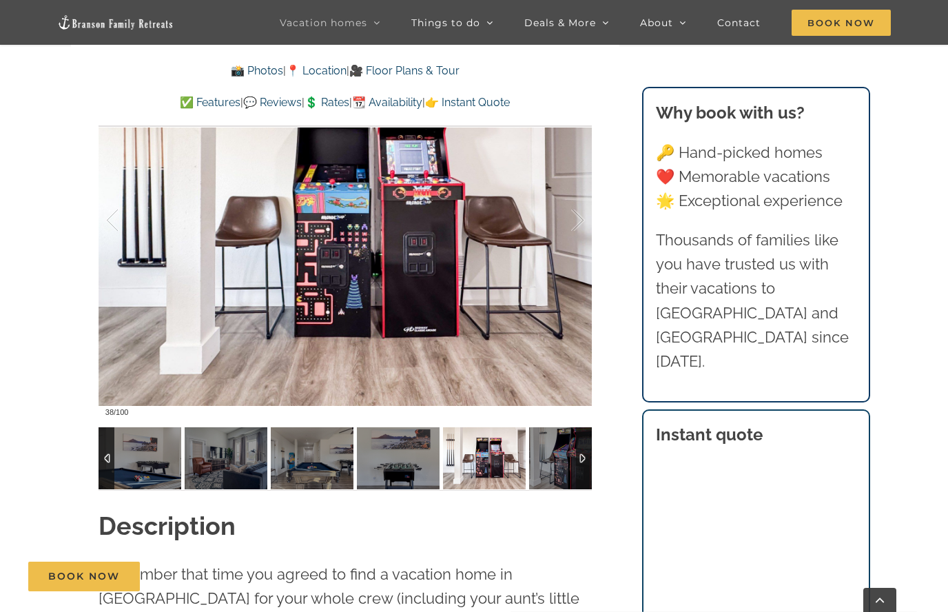
click at [578, 214] on div at bounding box center [563, 220] width 43 height 85
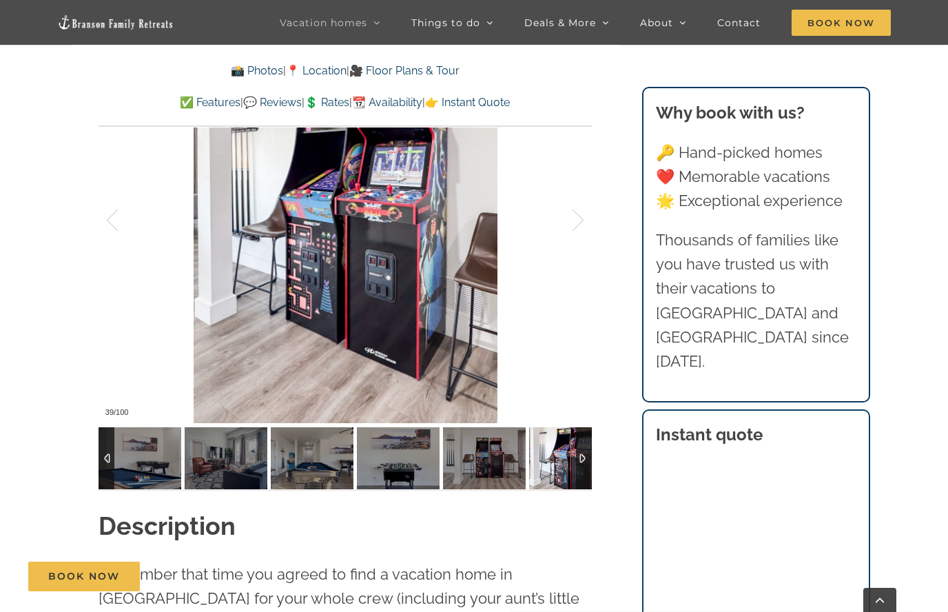
click at [579, 217] on div at bounding box center [563, 220] width 43 height 85
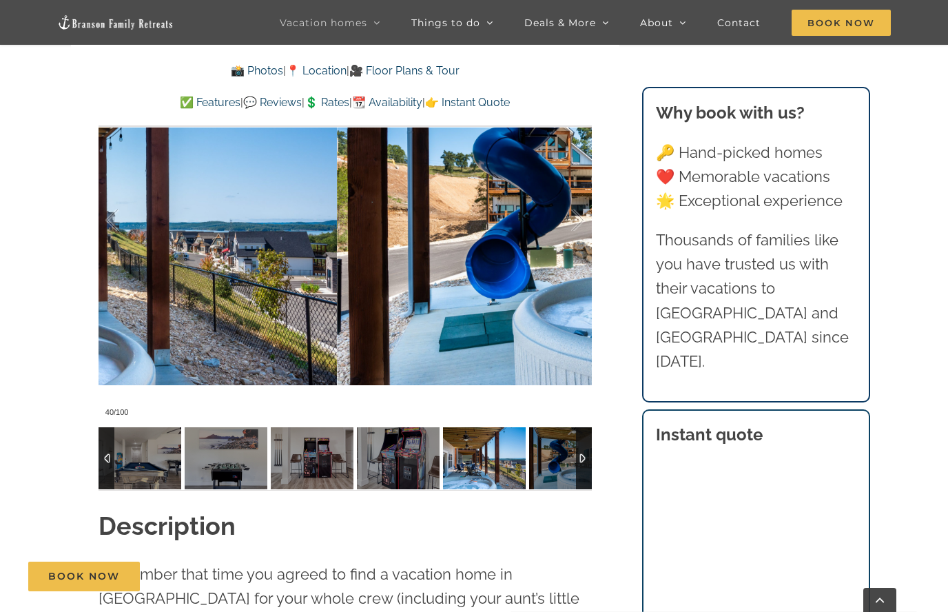
click at [584, 207] on div at bounding box center [563, 220] width 43 height 85
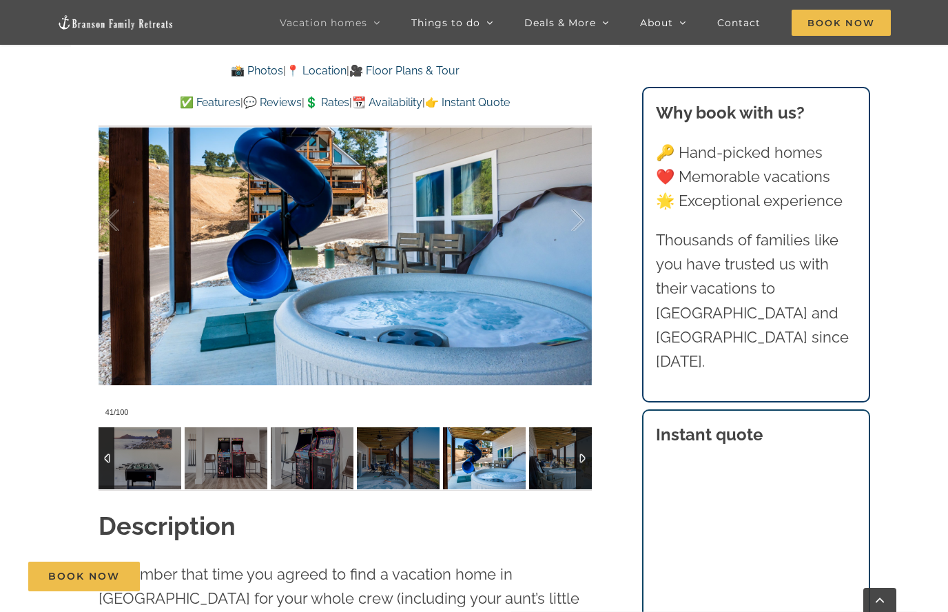
click at [584, 203] on div at bounding box center [563, 220] width 43 height 85
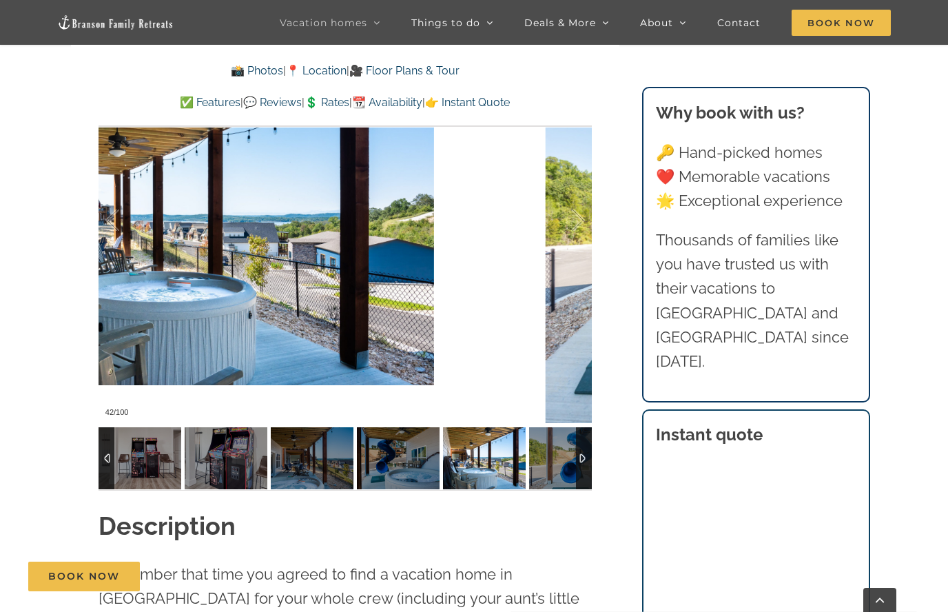
click at [584, 203] on div at bounding box center [563, 220] width 43 height 85
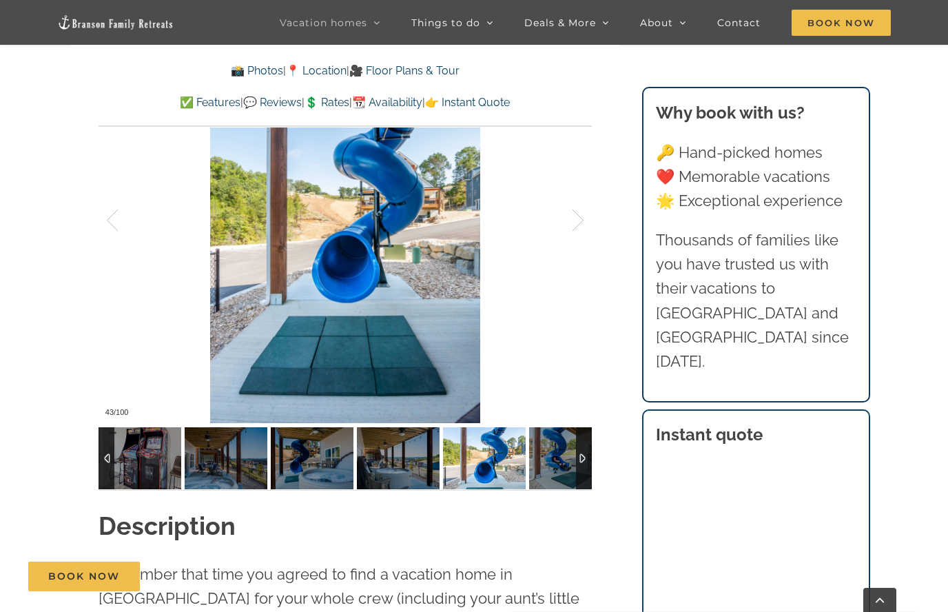
click at [583, 205] on div at bounding box center [563, 220] width 43 height 85
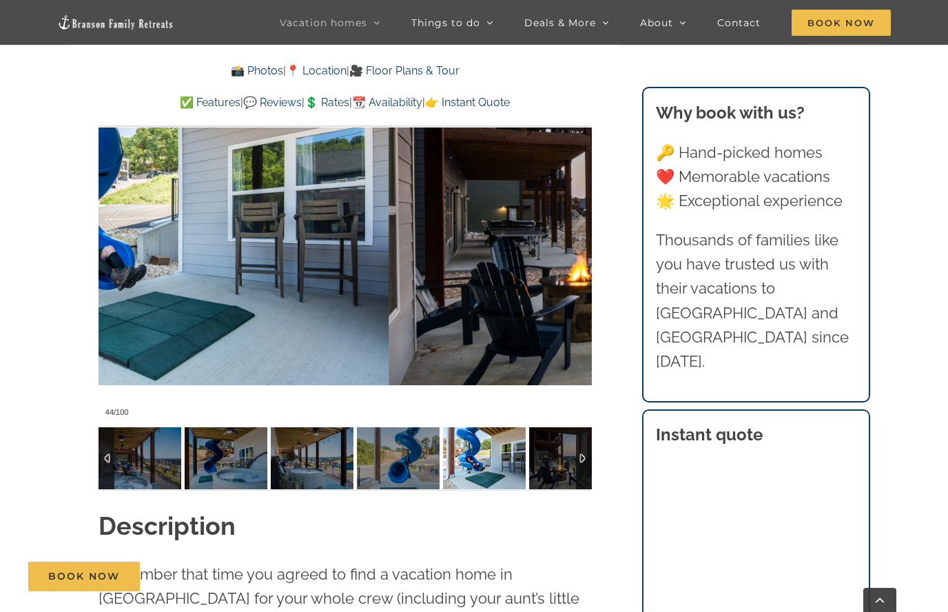
click at [583, 206] on div at bounding box center [563, 220] width 43 height 85
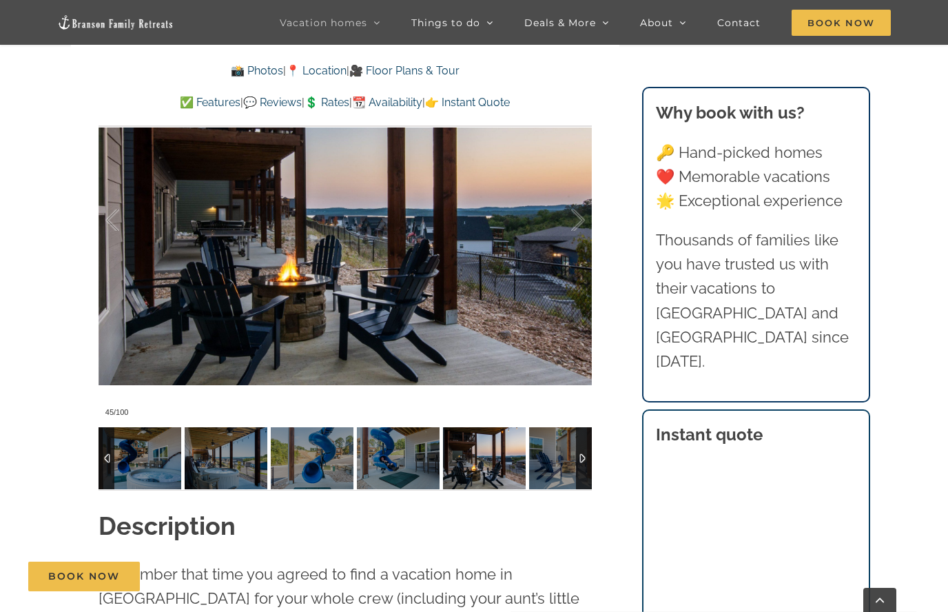
click at [582, 207] on div at bounding box center [563, 220] width 43 height 85
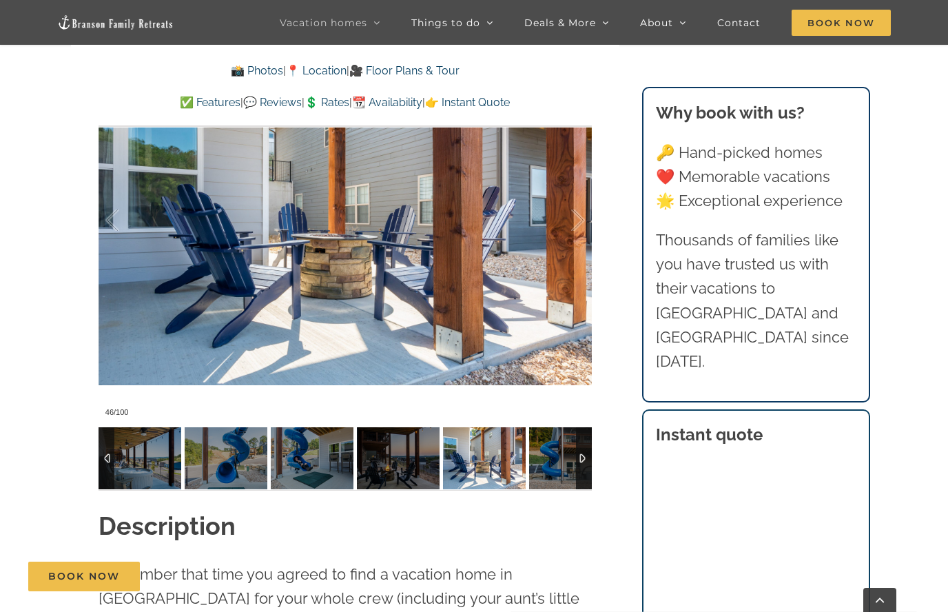
click at [582, 207] on div at bounding box center [563, 220] width 43 height 85
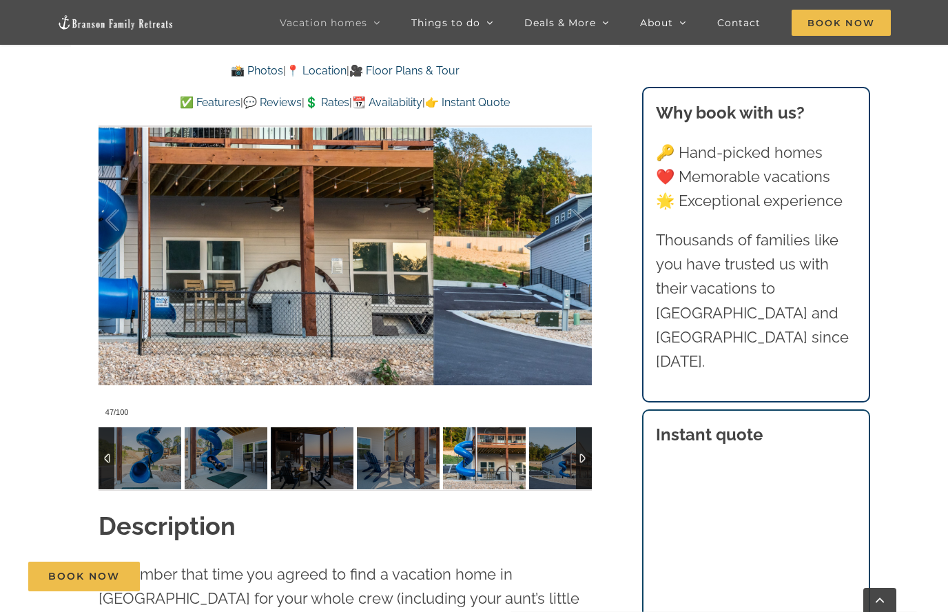
click at [583, 207] on div at bounding box center [563, 220] width 43 height 85
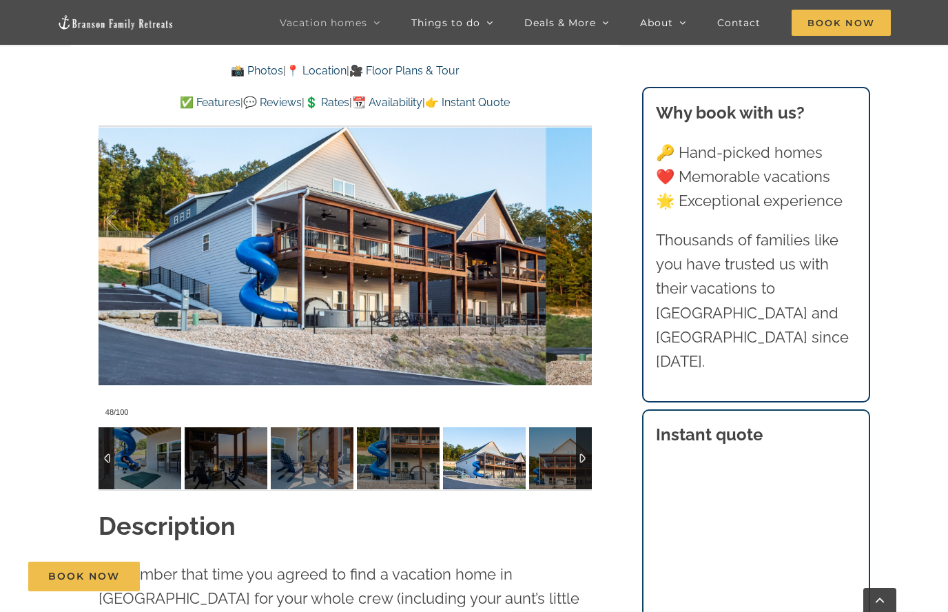
click at [581, 209] on div at bounding box center [563, 220] width 43 height 85
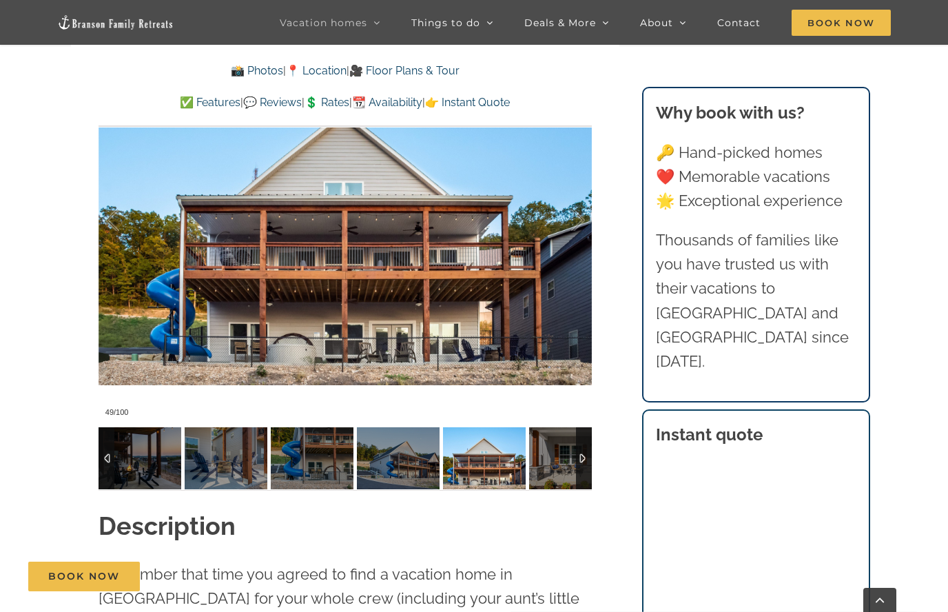
click at [581, 207] on div at bounding box center [563, 220] width 43 height 85
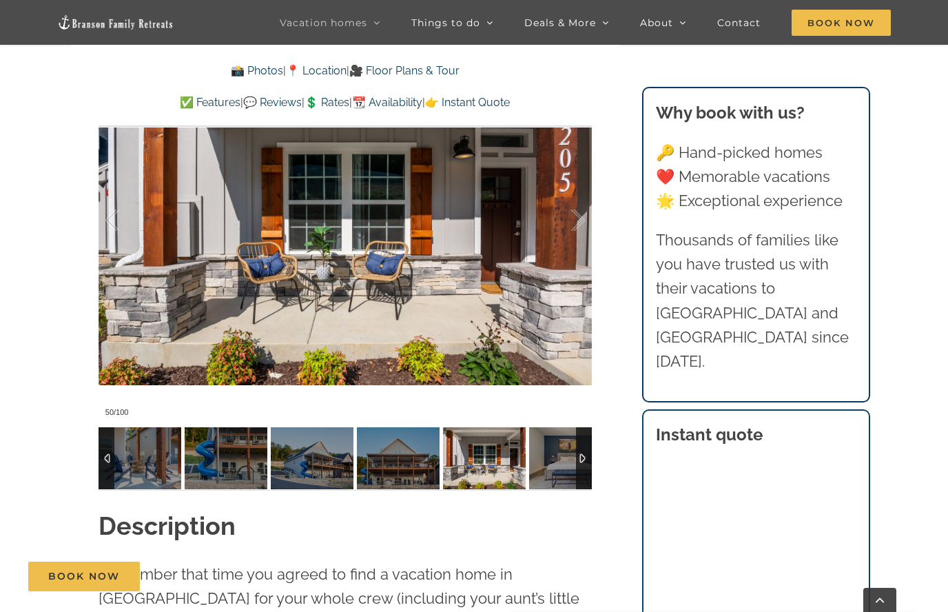
click at [581, 209] on div at bounding box center [563, 220] width 43 height 85
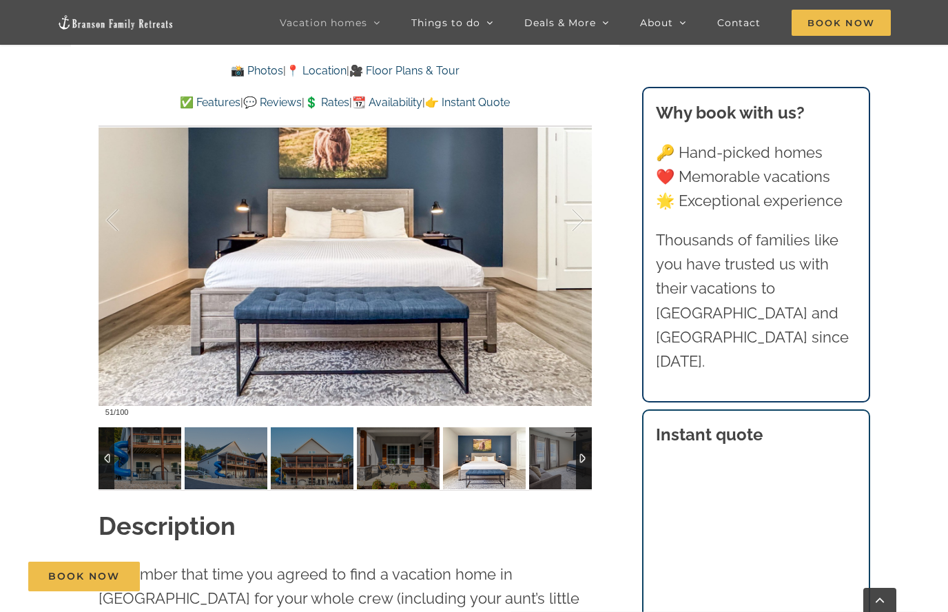
click at [581, 209] on div at bounding box center [563, 220] width 43 height 85
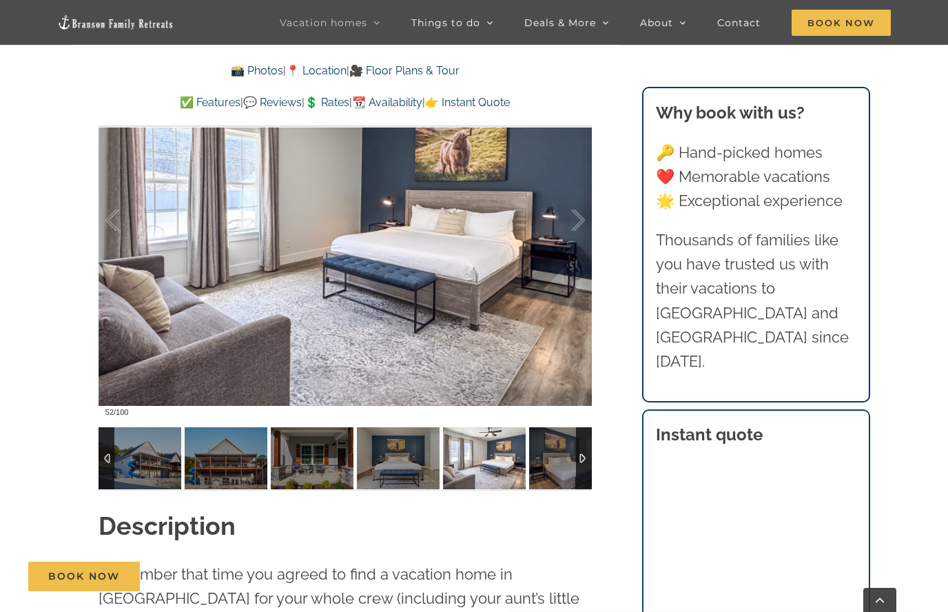
click at [581, 211] on div at bounding box center [563, 220] width 43 height 85
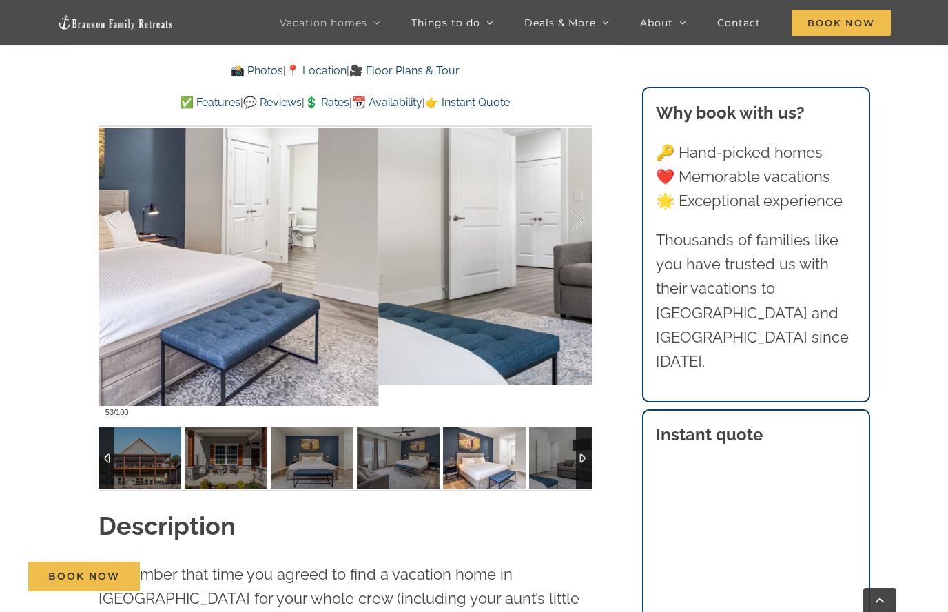
click at [581, 212] on div at bounding box center [563, 220] width 43 height 85
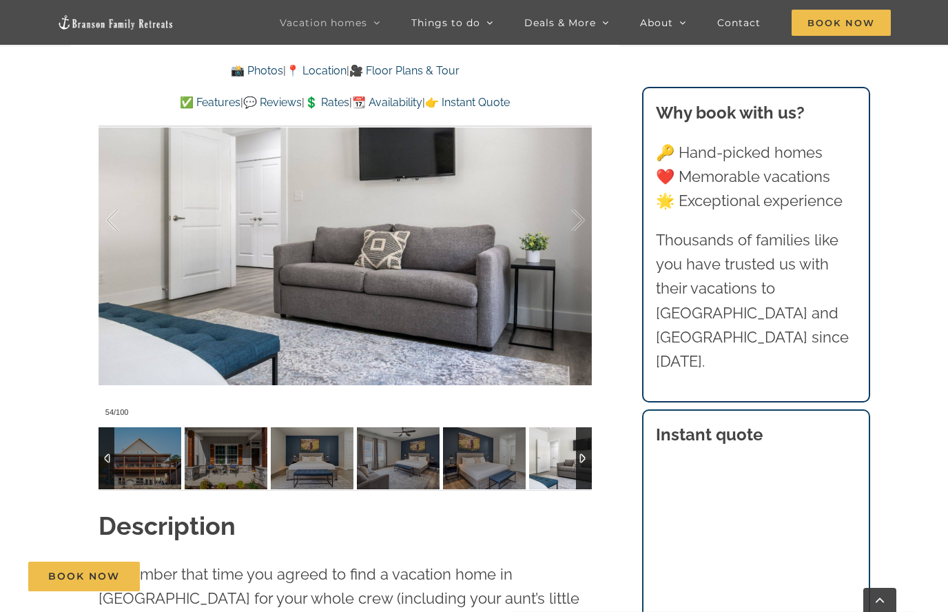
click at [581, 212] on div at bounding box center [563, 220] width 43 height 85
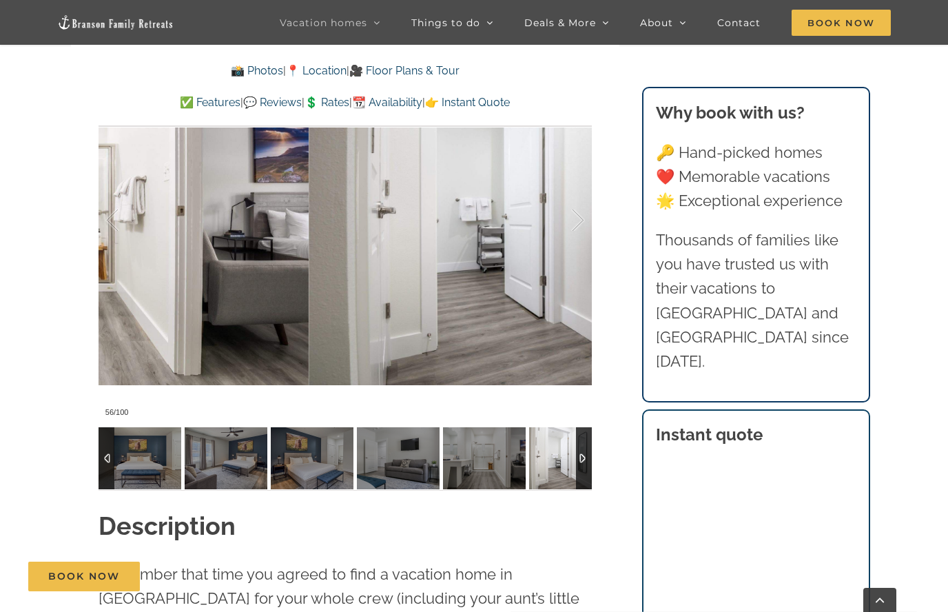
click at [581, 214] on div at bounding box center [563, 220] width 43 height 85
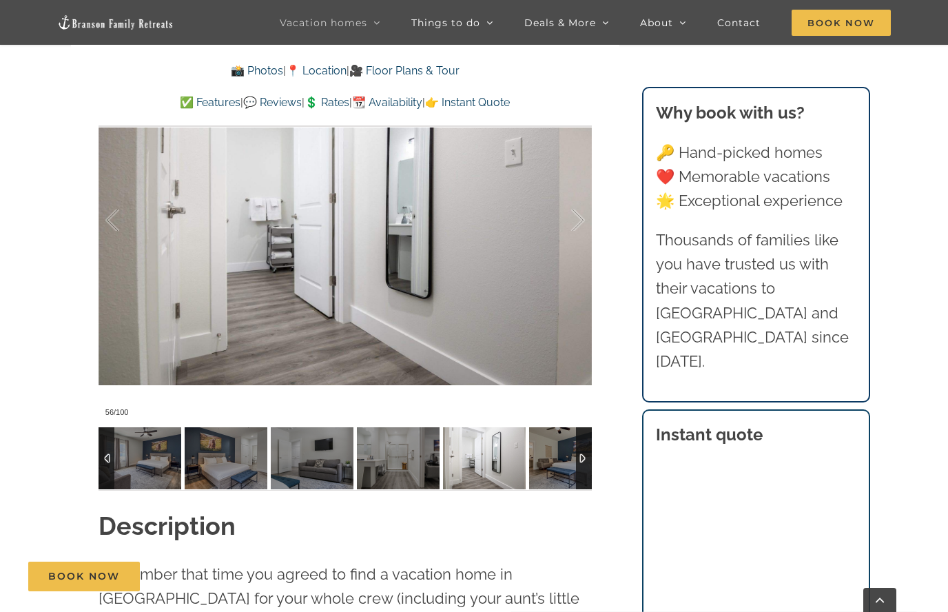
click at [581, 211] on div at bounding box center [563, 220] width 43 height 85
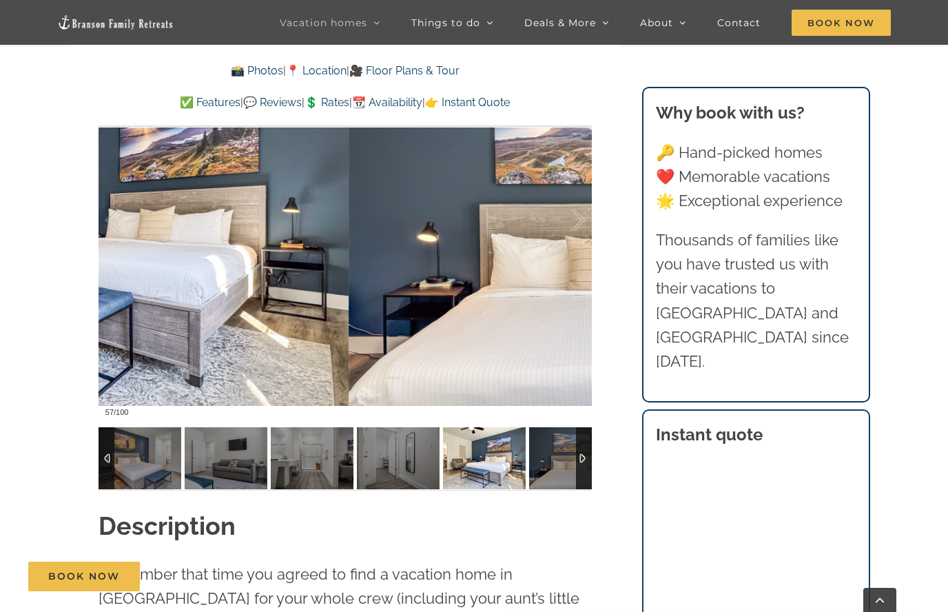
click at [580, 212] on div at bounding box center [563, 220] width 43 height 85
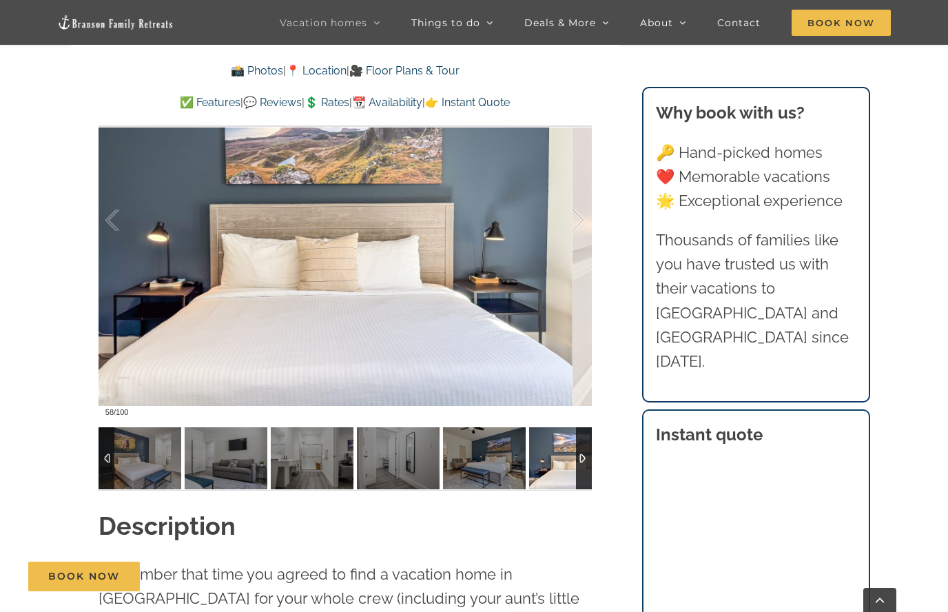
click at [579, 213] on div at bounding box center [563, 220] width 43 height 85
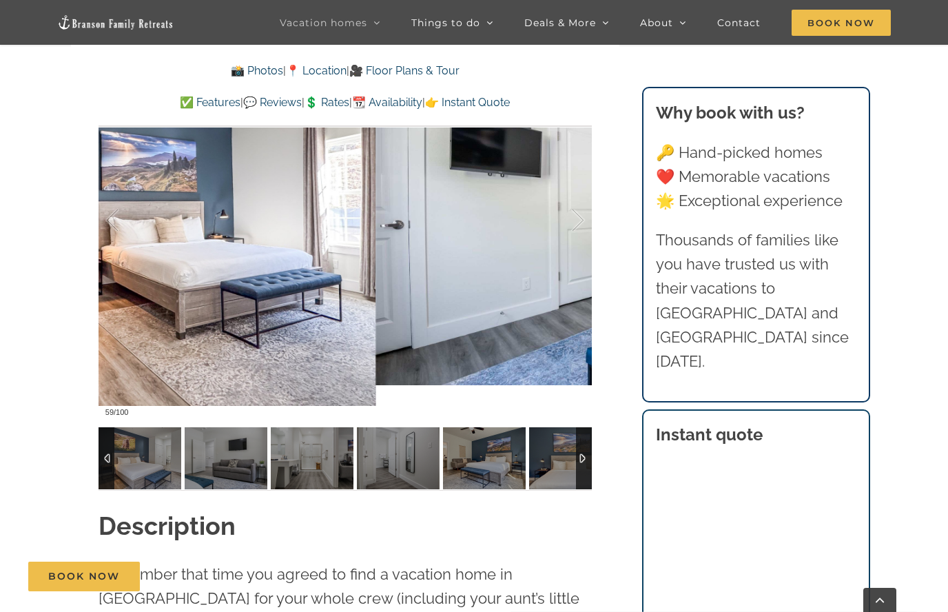
click at [580, 213] on div at bounding box center [563, 220] width 43 height 85
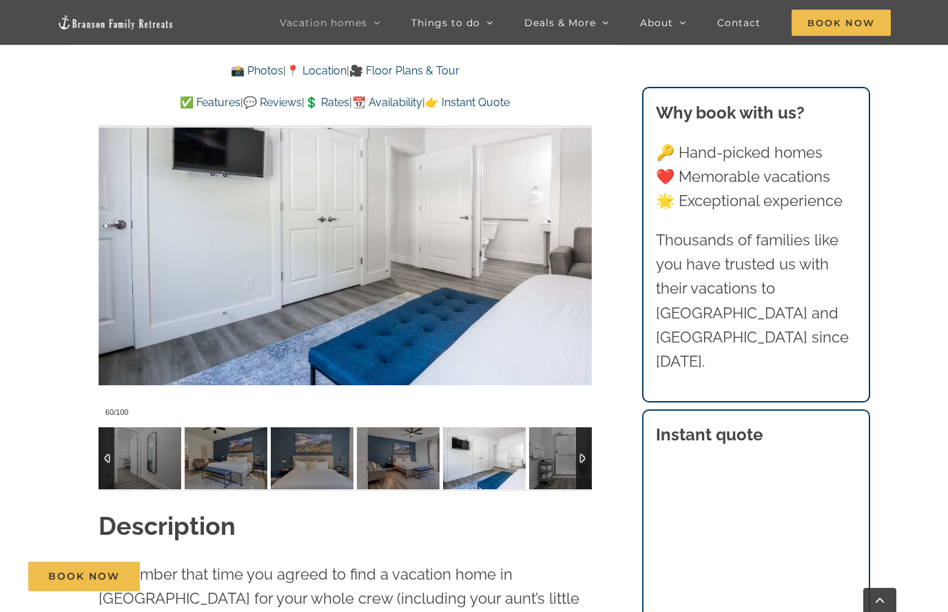
click at [580, 214] on div at bounding box center [563, 220] width 43 height 85
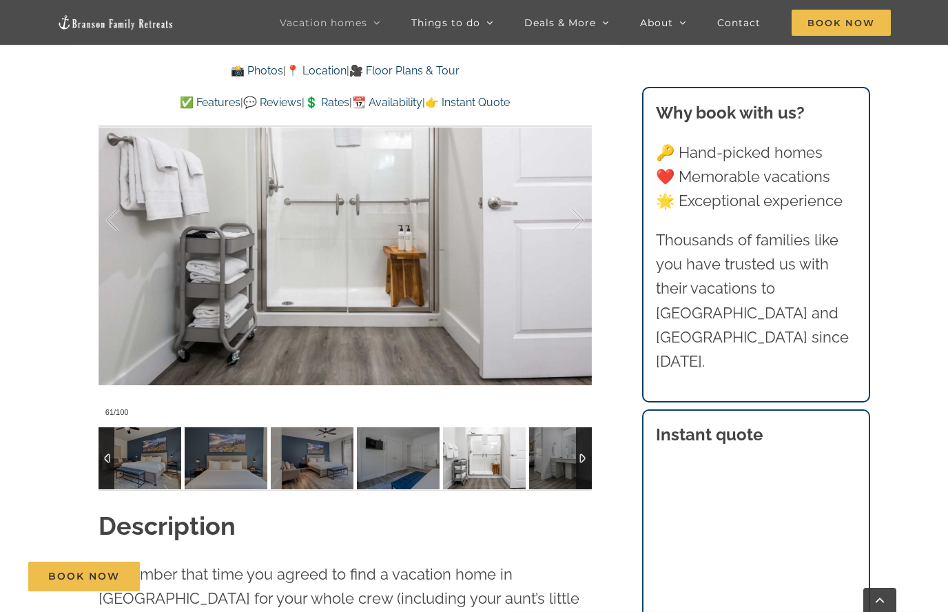
click at [579, 216] on div at bounding box center [563, 220] width 43 height 85
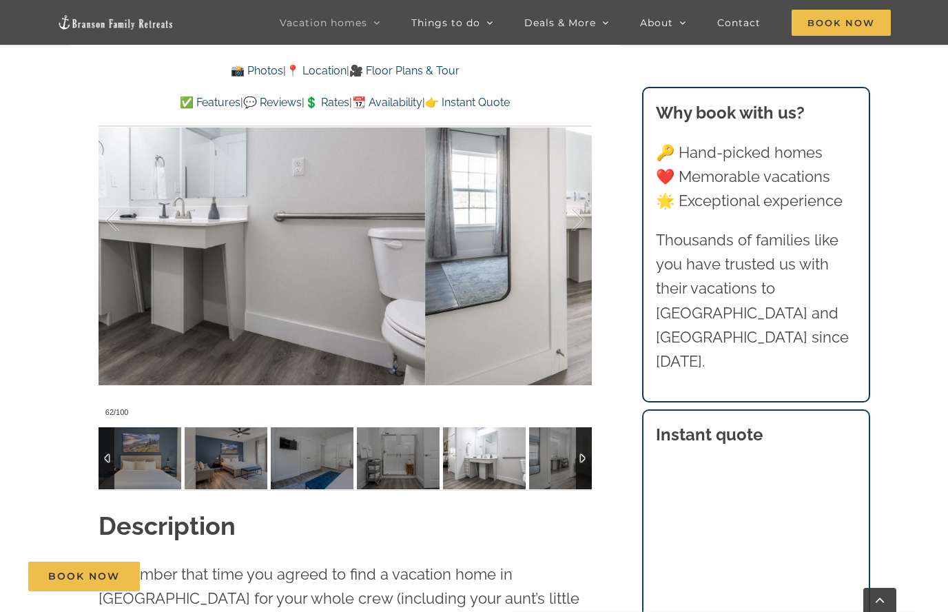
click at [579, 216] on div at bounding box center [563, 220] width 43 height 85
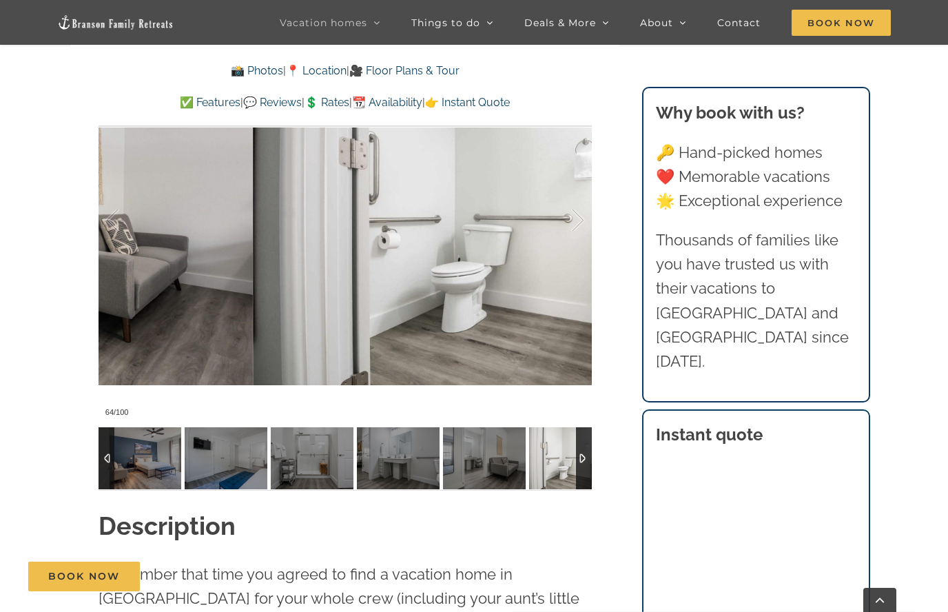
click at [579, 218] on div at bounding box center [563, 220] width 43 height 85
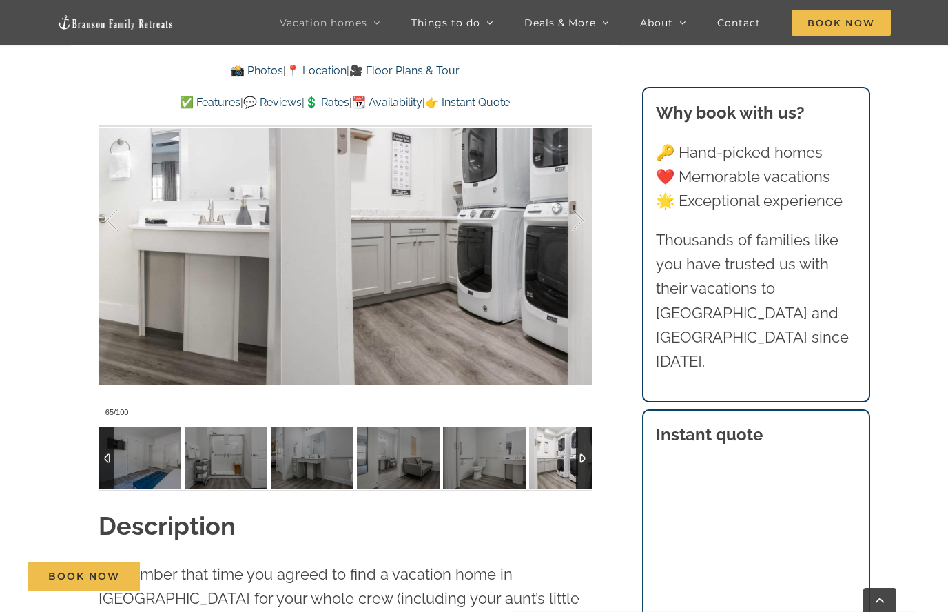
click at [579, 218] on div at bounding box center [563, 220] width 43 height 85
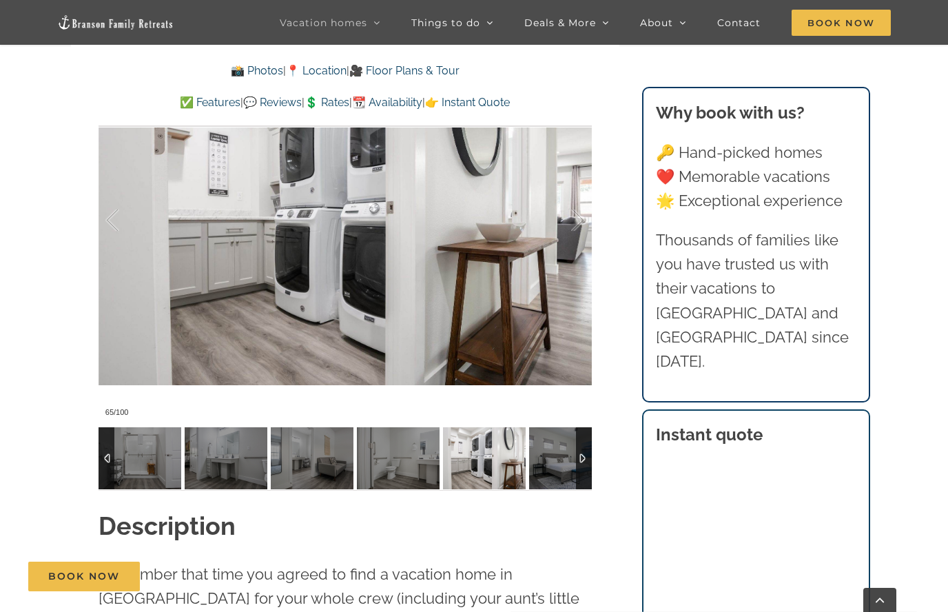
click at [579, 218] on div at bounding box center [563, 220] width 43 height 85
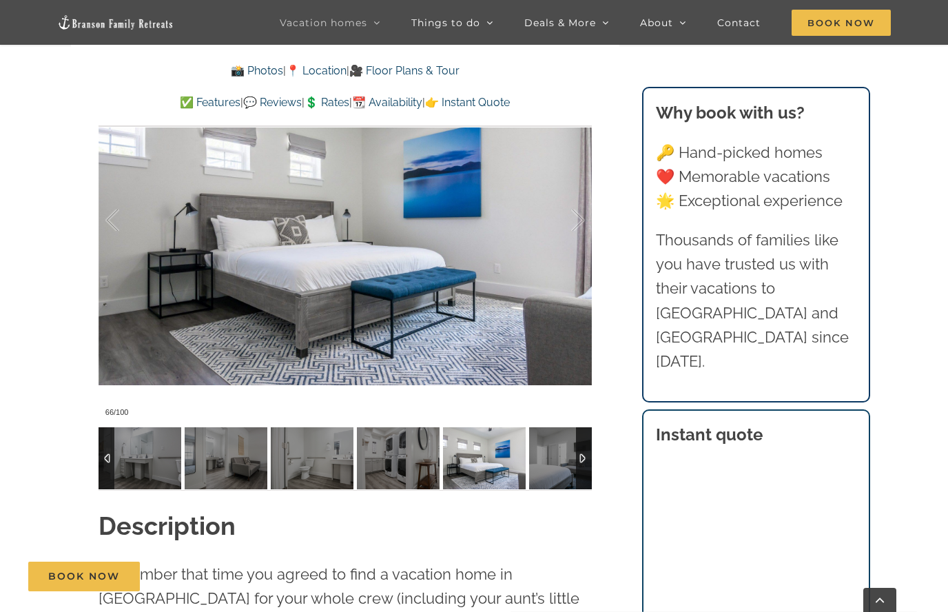
click at [577, 223] on div at bounding box center [563, 220] width 43 height 85
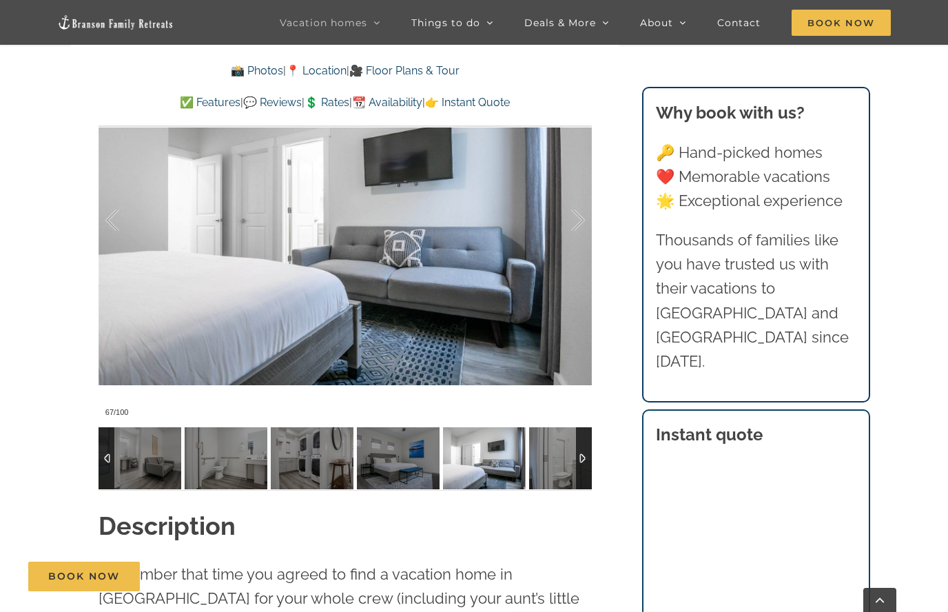
click at [577, 221] on div at bounding box center [563, 220] width 43 height 85
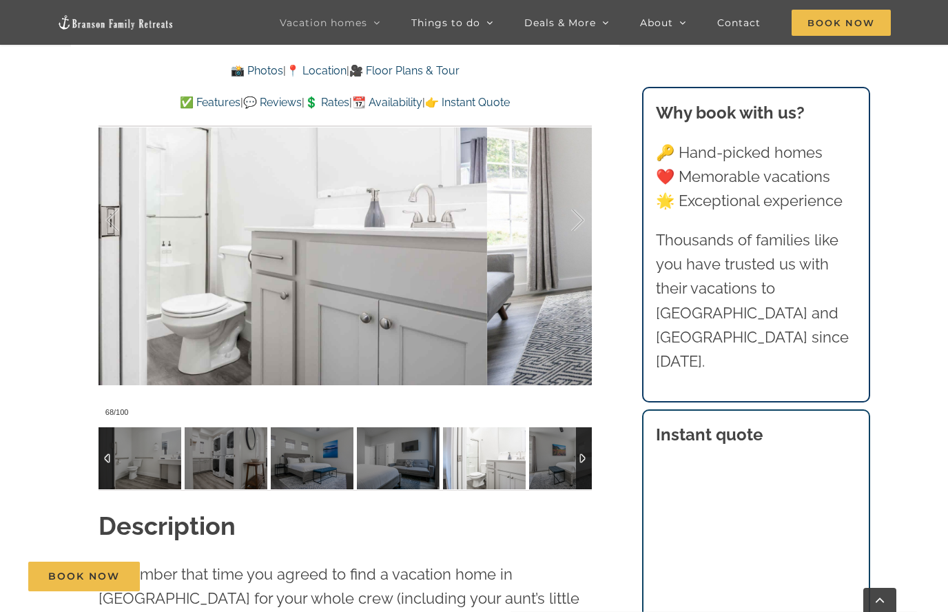
click at [572, 222] on div at bounding box center [563, 220] width 43 height 85
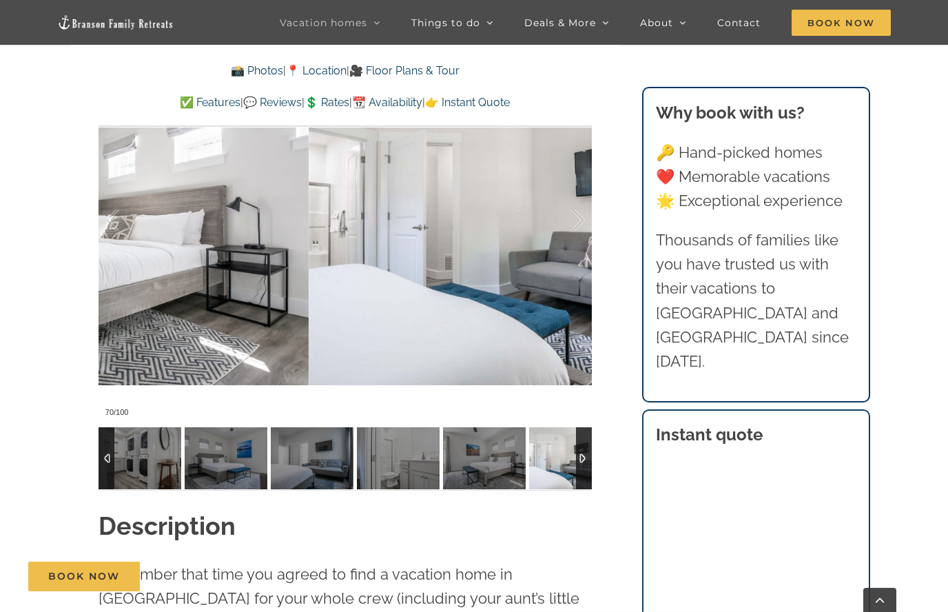
click at [567, 225] on div at bounding box center [563, 220] width 43 height 85
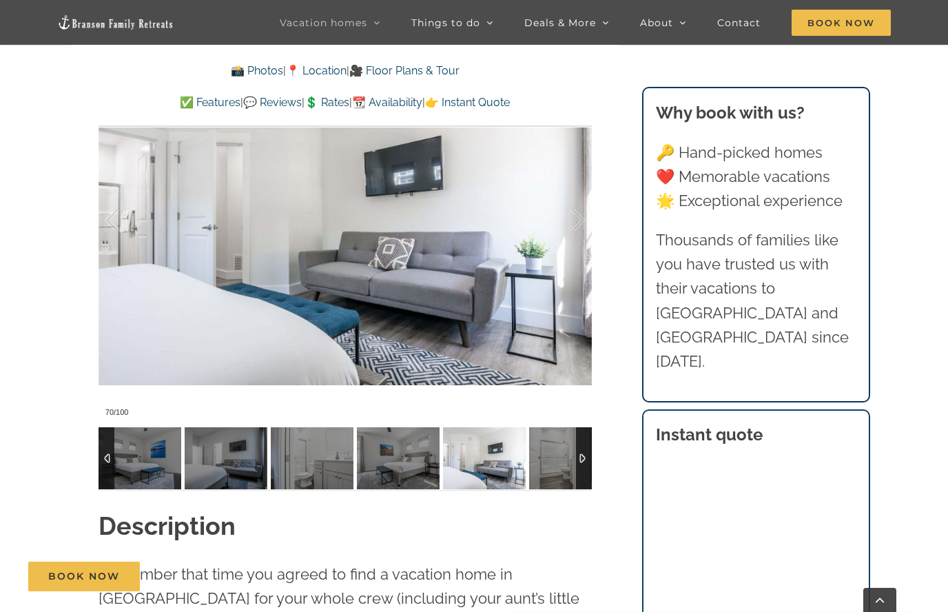
click at [570, 225] on div at bounding box center [563, 220] width 43 height 85
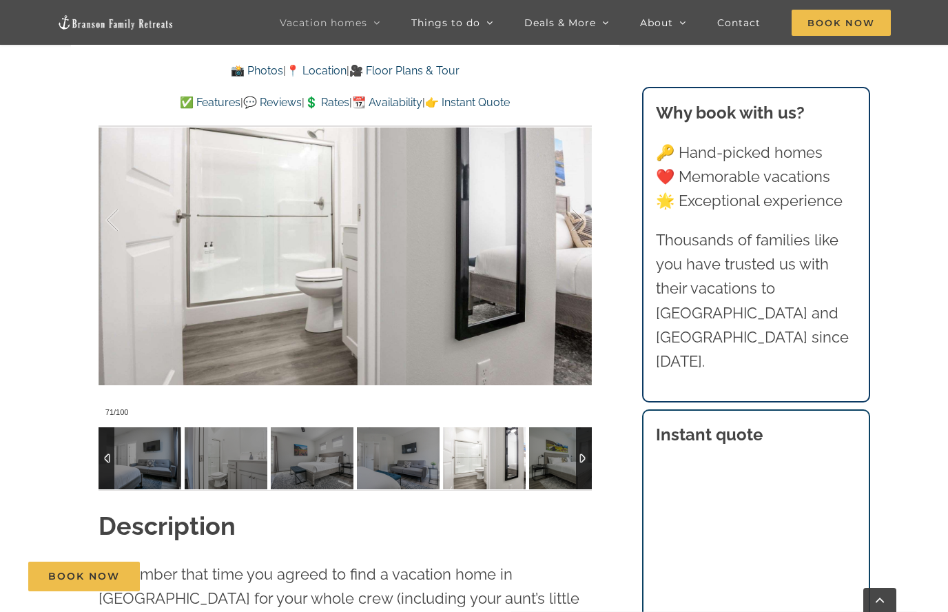
click at [570, 230] on div at bounding box center [563, 220] width 43 height 85
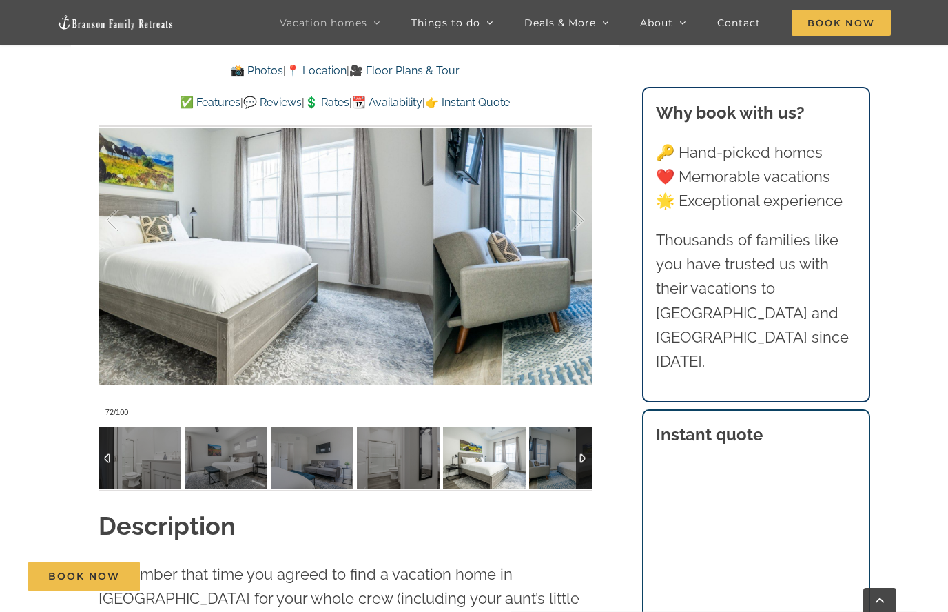
click at [570, 232] on div at bounding box center [563, 220] width 43 height 85
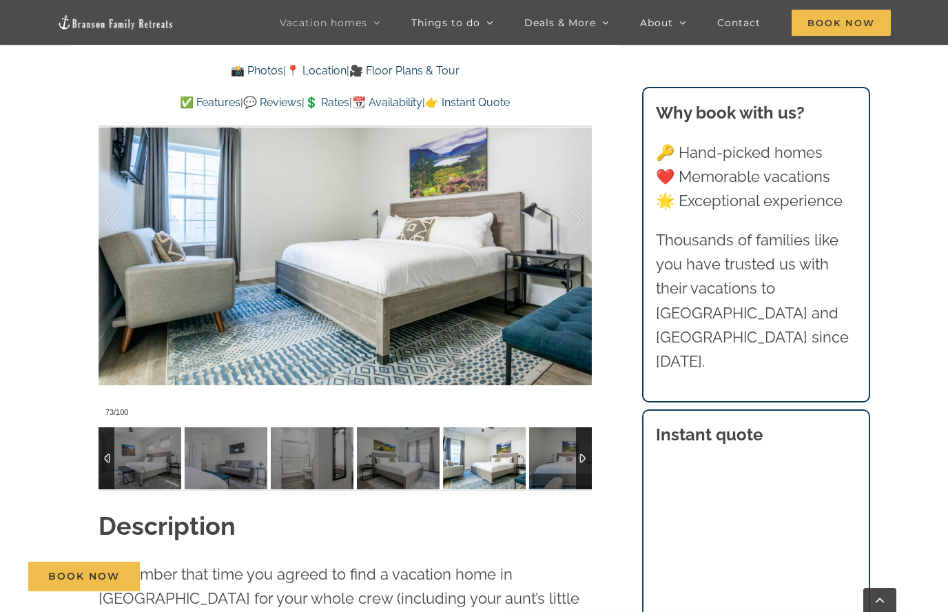
click at [566, 244] on div at bounding box center [563, 220] width 43 height 85
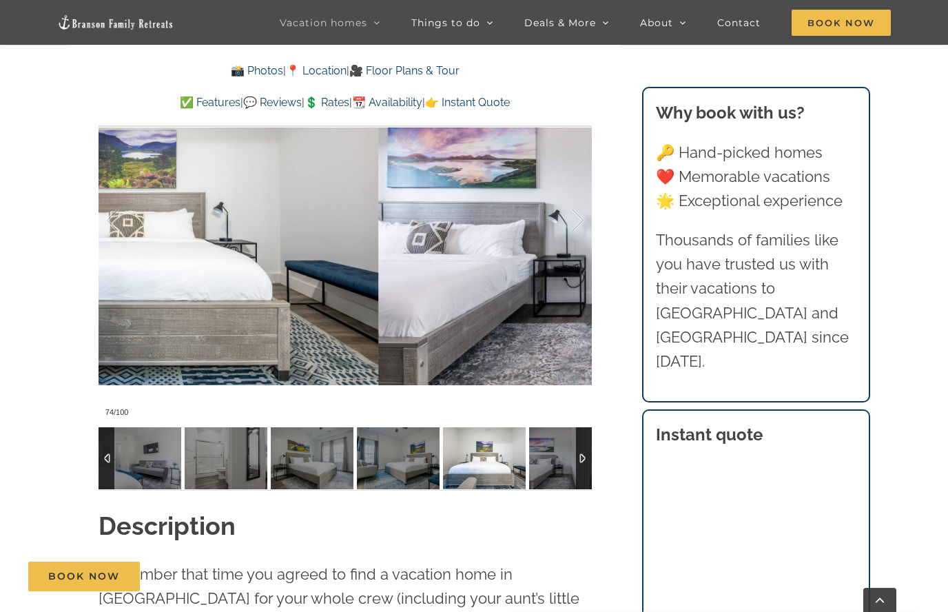
click at [566, 245] on div at bounding box center [563, 220] width 43 height 85
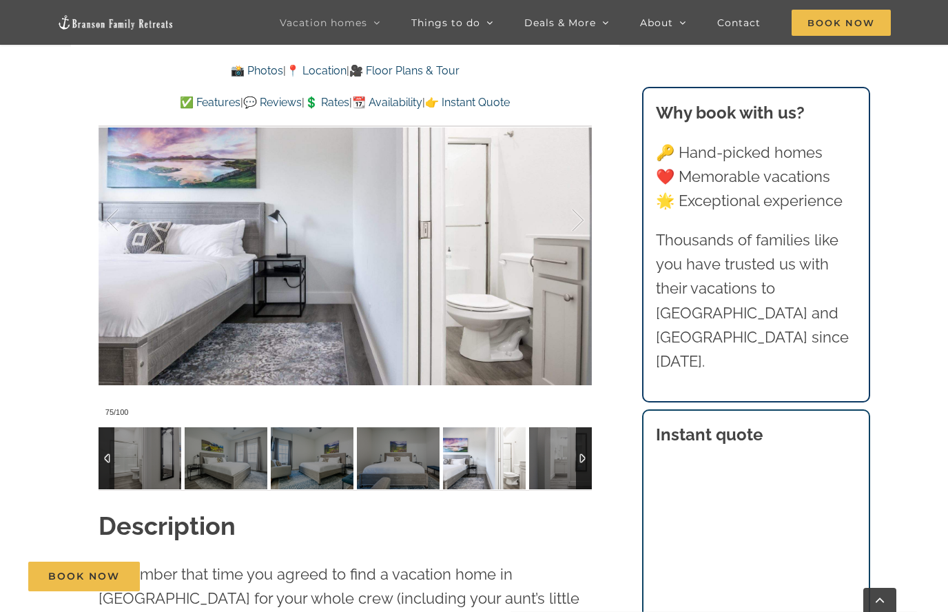
click at [565, 246] on div at bounding box center [563, 220] width 43 height 85
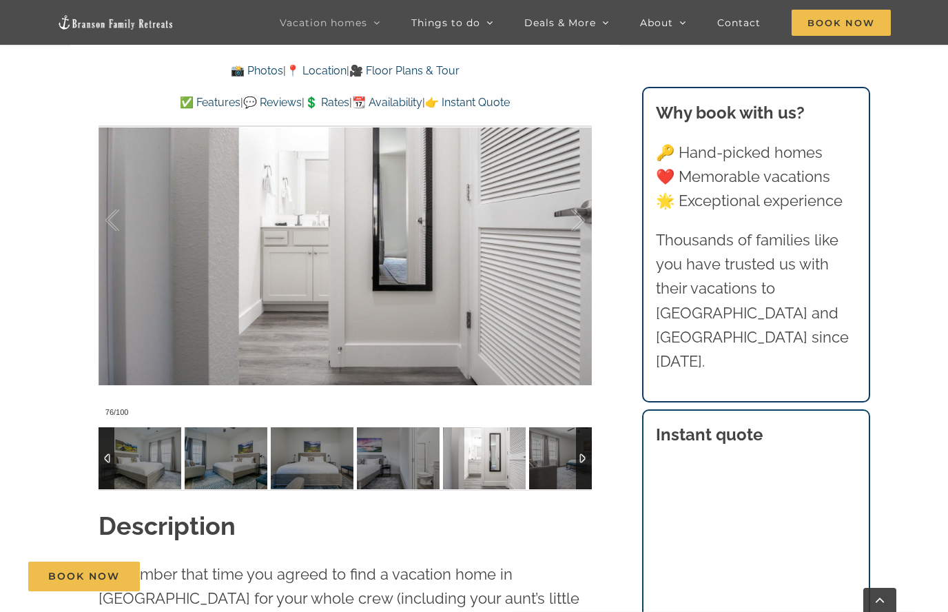
click at [566, 247] on div at bounding box center [563, 220] width 43 height 85
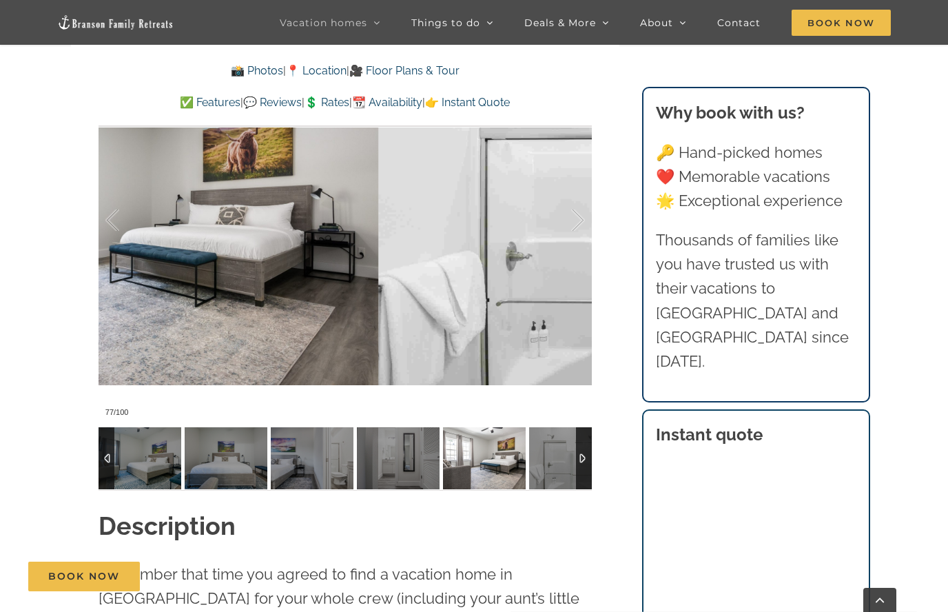
click at [565, 247] on div at bounding box center [563, 220] width 43 height 85
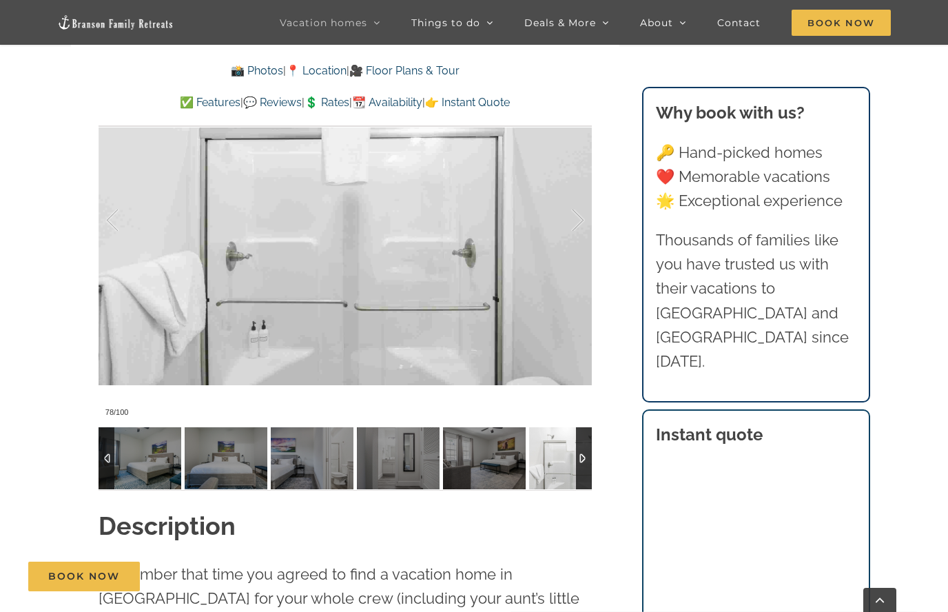
click at [566, 248] on div at bounding box center [563, 220] width 43 height 85
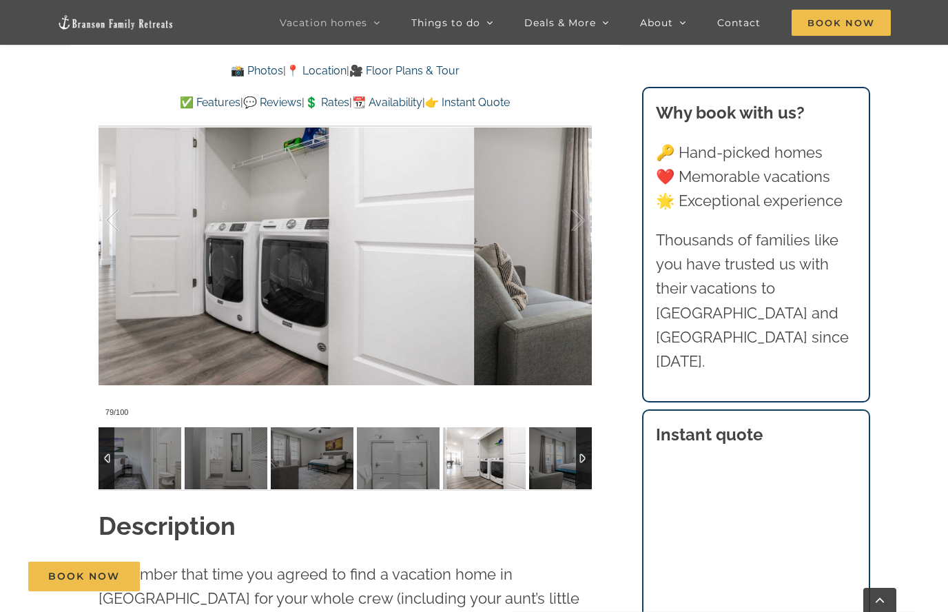
click at [565, 248] on div at bounding box center [563, 220] width 43 height 85
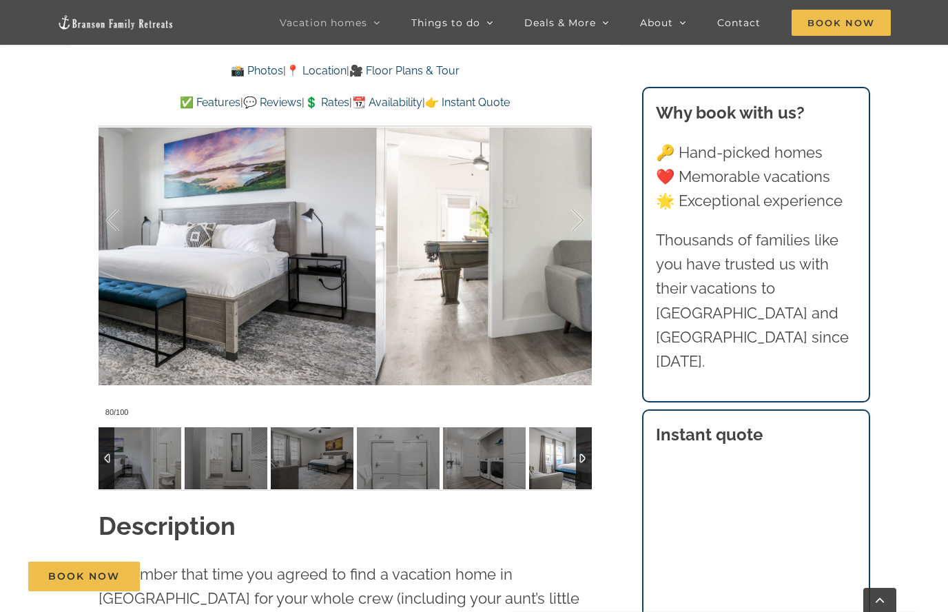
click at [565, 249] on div at bounding box center [563, 220] width 43 height 85
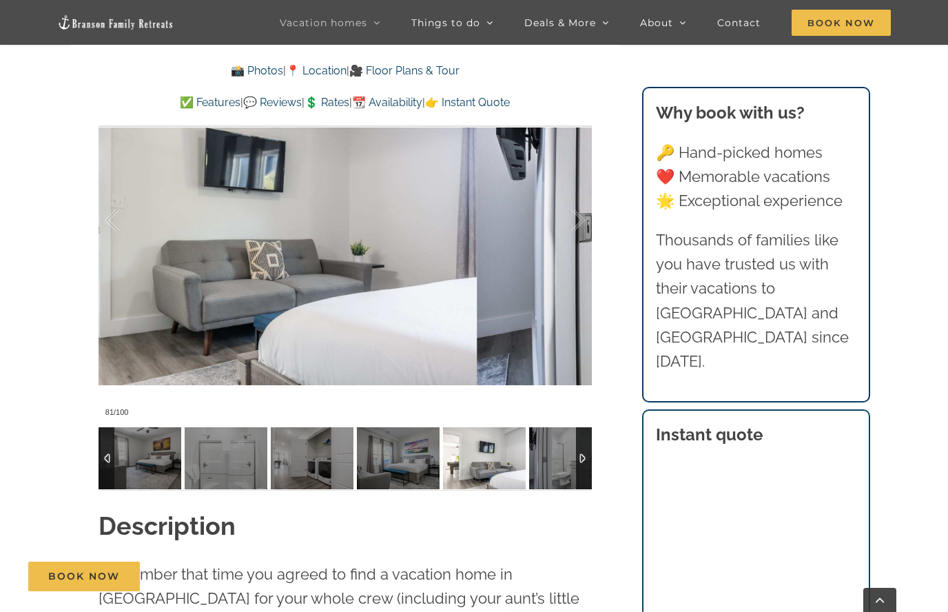
click at [564, 250] on div at bounding box center [563, 220] width 43 height 85
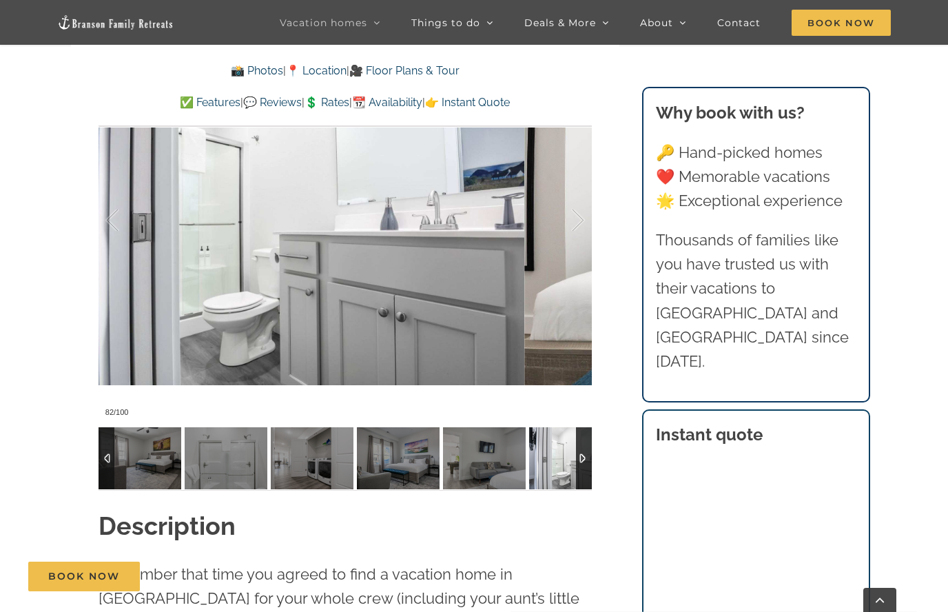
click at [565, 251] on div at bounding box center [563, 220] width 43 height 85
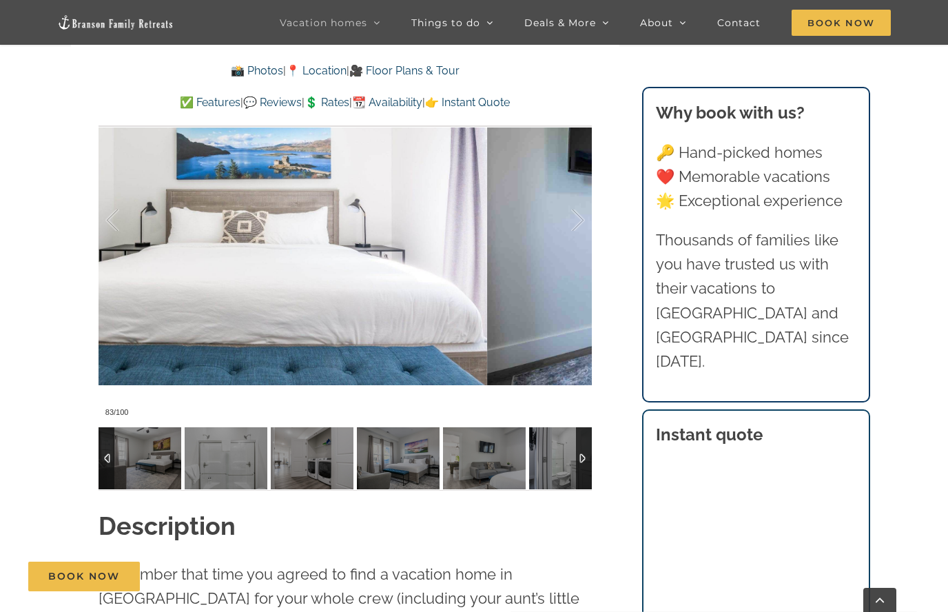
click at [565, 249] on div at bounding box center [563, 220] width 43 height 85
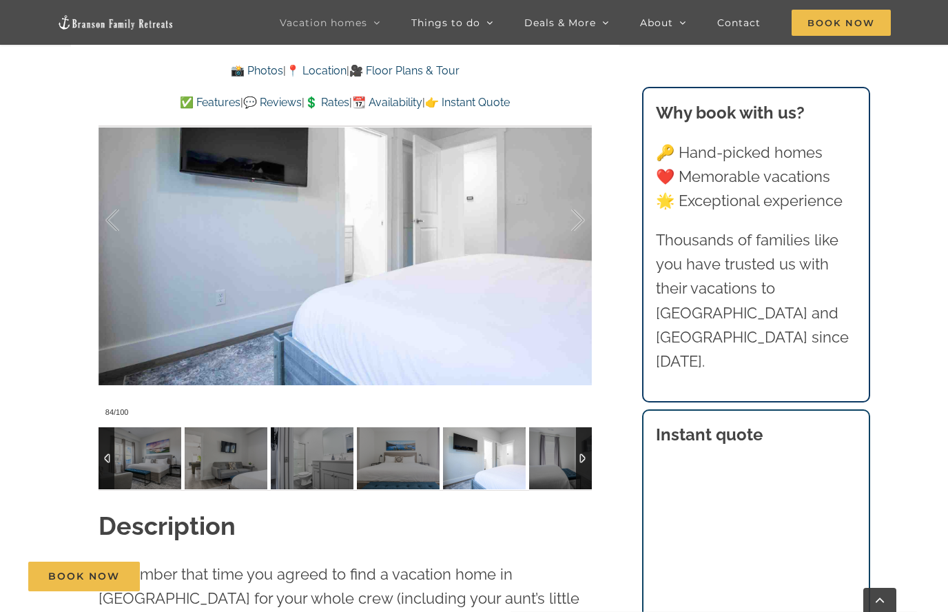
click at [577, 230] on div at bounding box center [563, 220] width 43 height 85
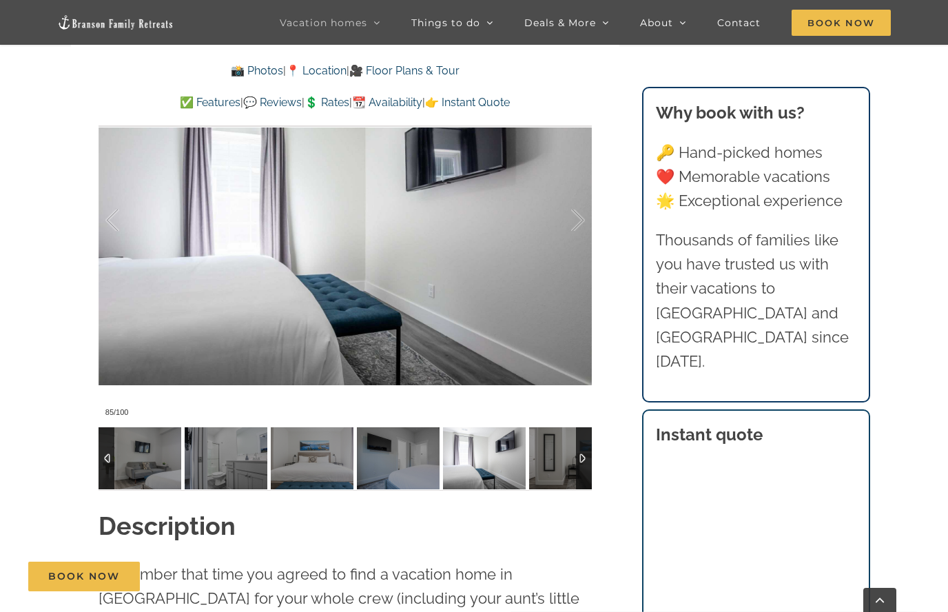
click at [570, 223] on div at bounding box center [563, 220] width 43 height 85
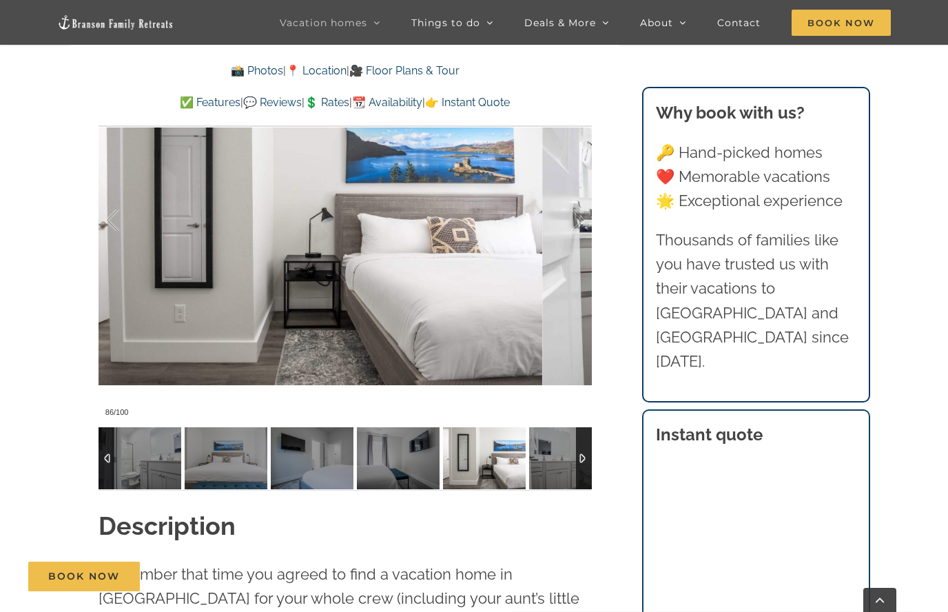
click at [571, 224] on div at bounding box center [563, 220] width 43 height 85
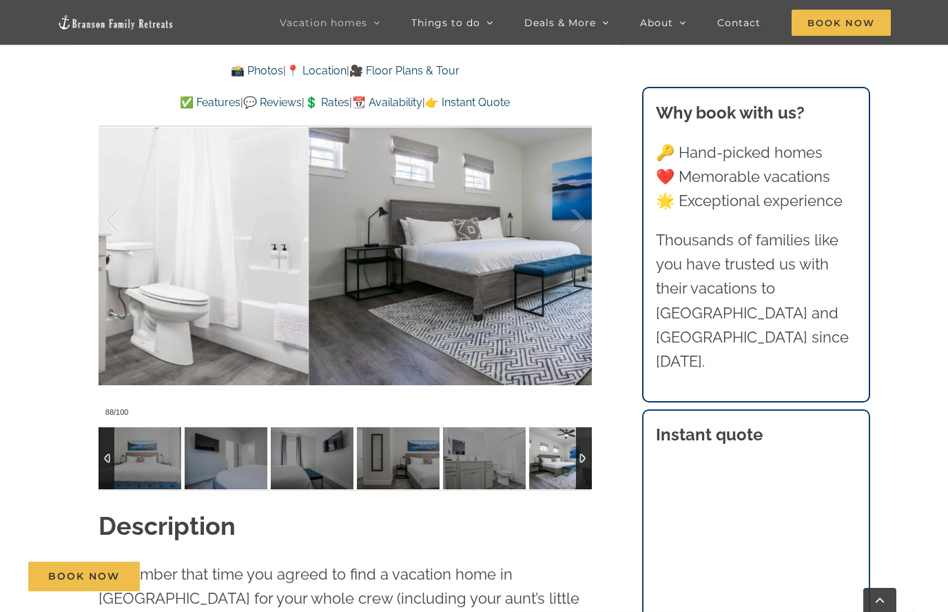
click at [572, 223] on div at bounding box center [563, 220] width 43 height 85
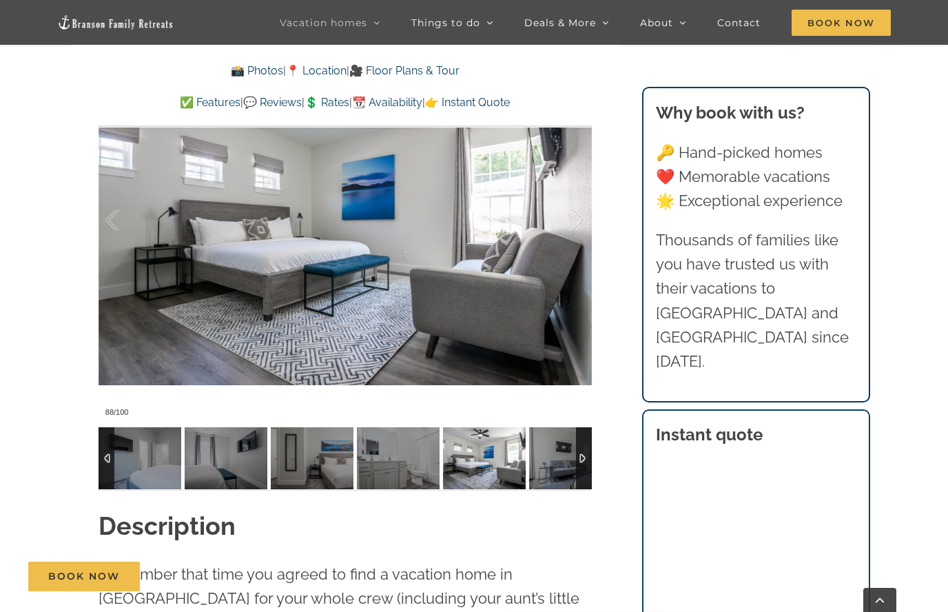
click at [568, 223] on div at bounding box center [563, 220] width 43 height 85
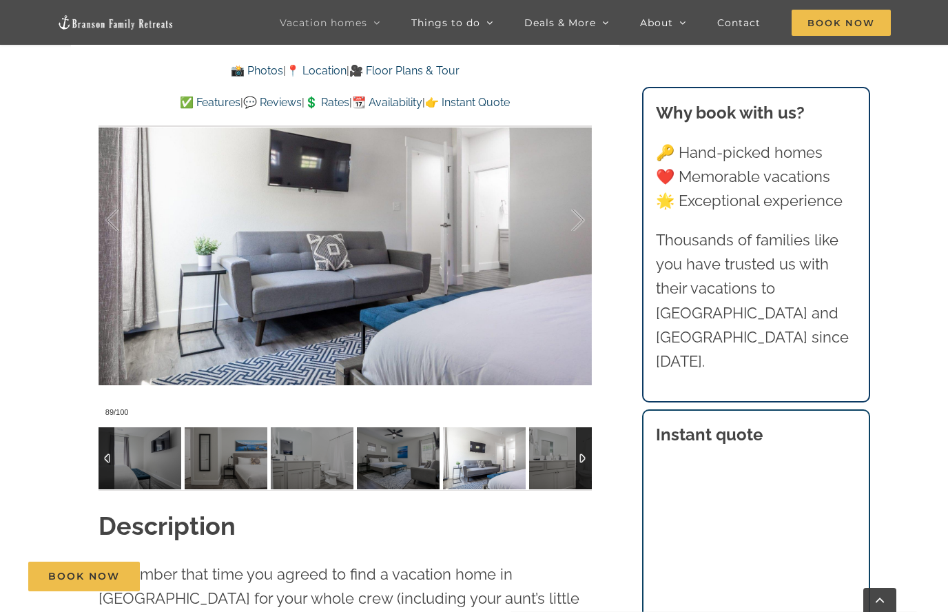
click at [568, 223] on div at bounding box center [563, 220] width 43 height 85
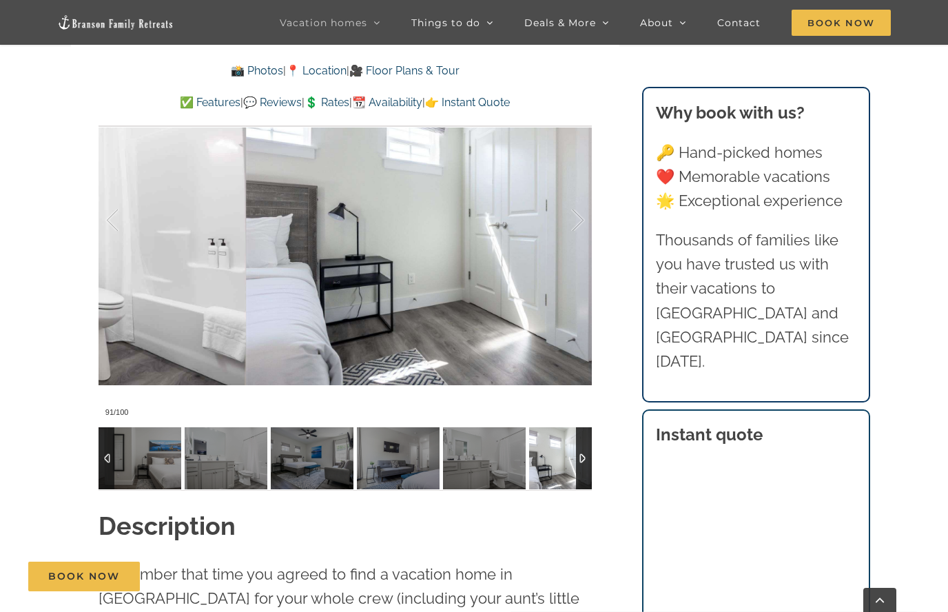
click at [569, 218] on div at bounding box center [563, 220] width 43 height 85
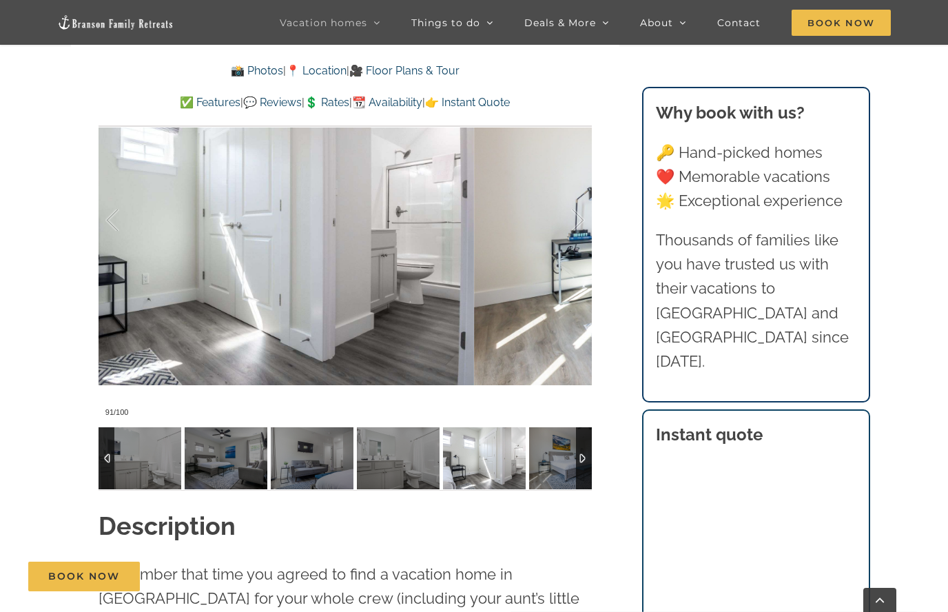
click at [569, 219] on div at bounding box center [563, 220] width 43 height 85
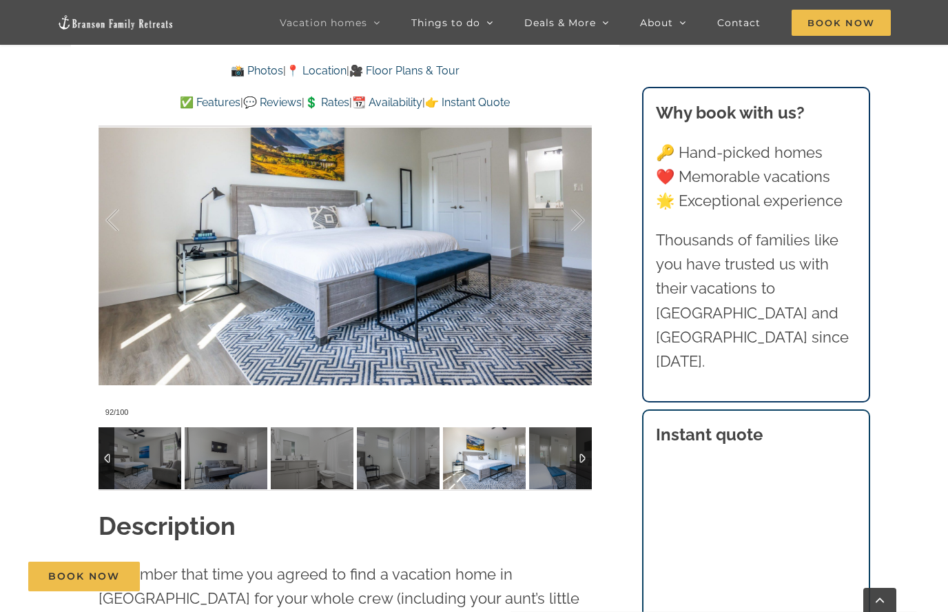
click at [570, 218] on div at bounding box center [563, 220] width 43 height 85
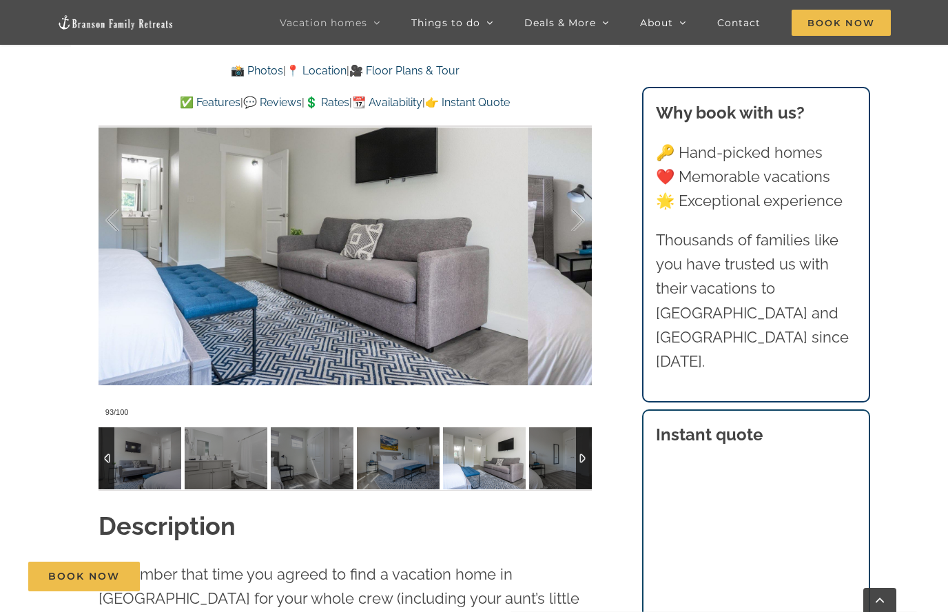
click at [570, 218] on div at bounding box center [563, 220] width 43 height 85
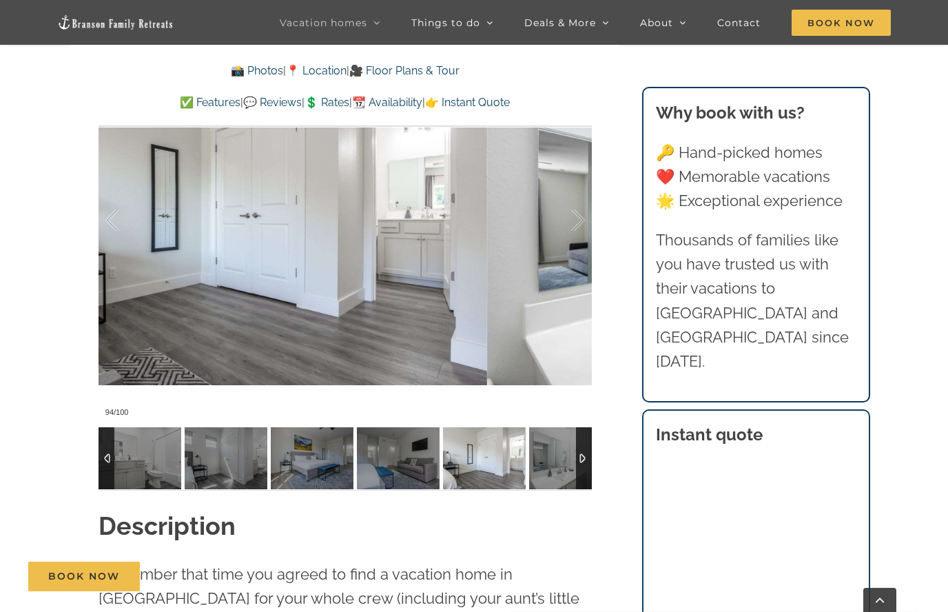
click at [572, 216] on div at bounding box center [563, 220] width 43 height 85
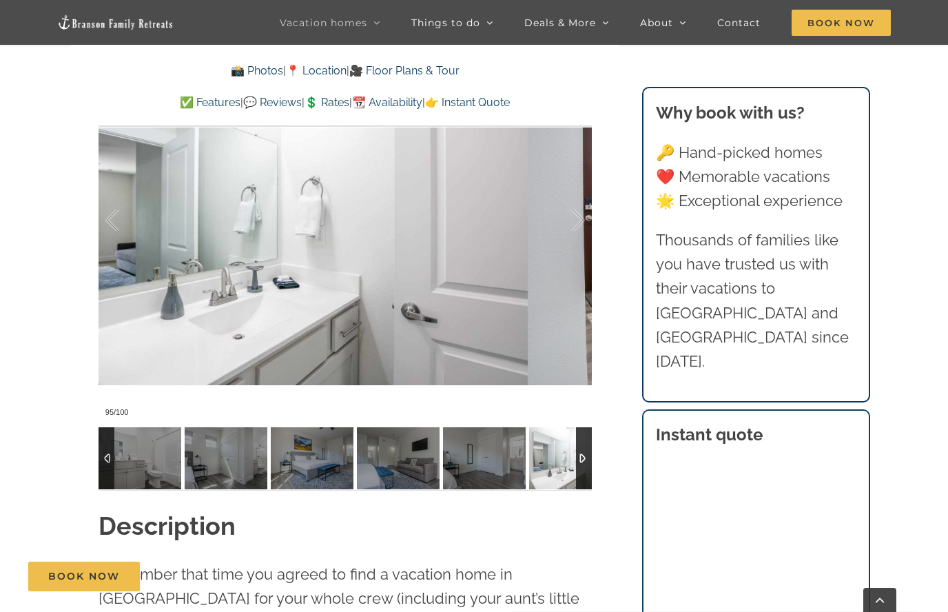
click at [571, 220] on div at bounding box center [563, 220] width 43 height 85
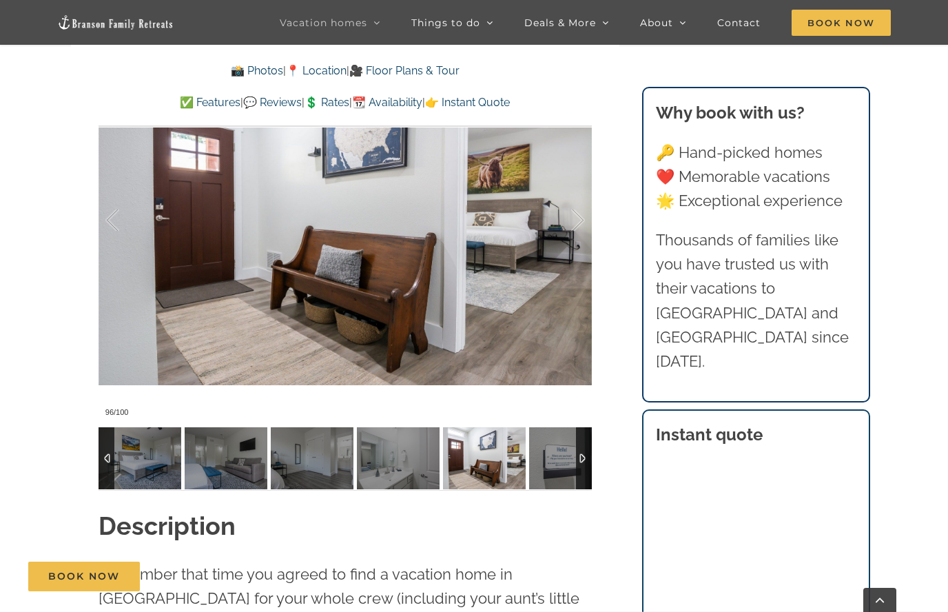
click at [572, 219] on div at bounding box center [563, 220] width 43 height 85
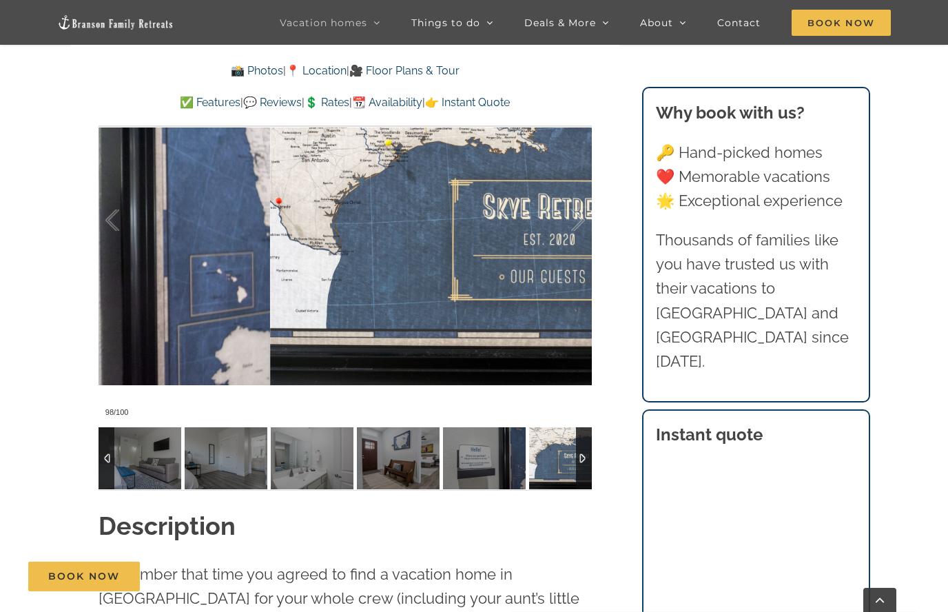
click at [572, 224] on div at bounding box center [563, 220] width 43 height 85
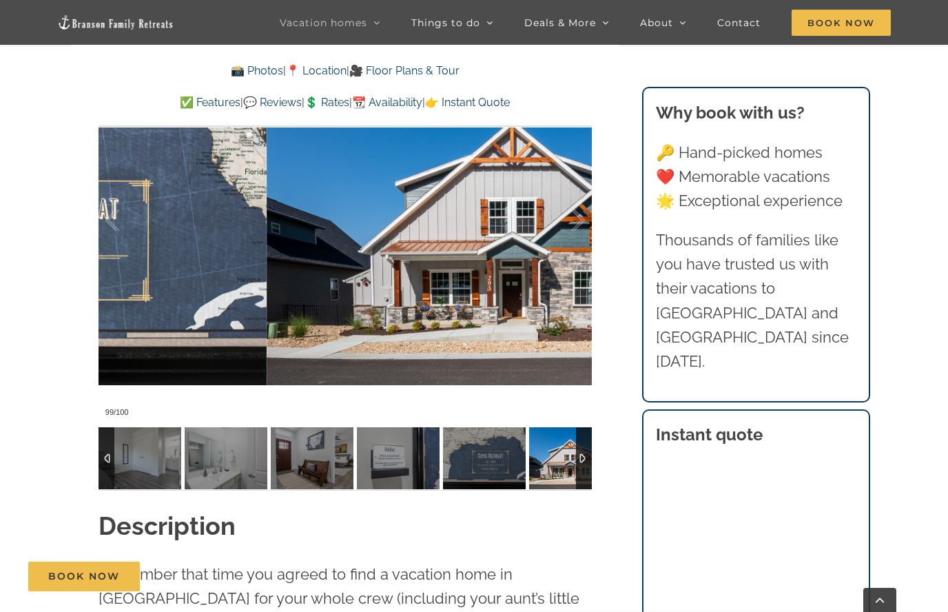
click at [572, 219] on div at bounding box center [563, 220] width 43 height 85
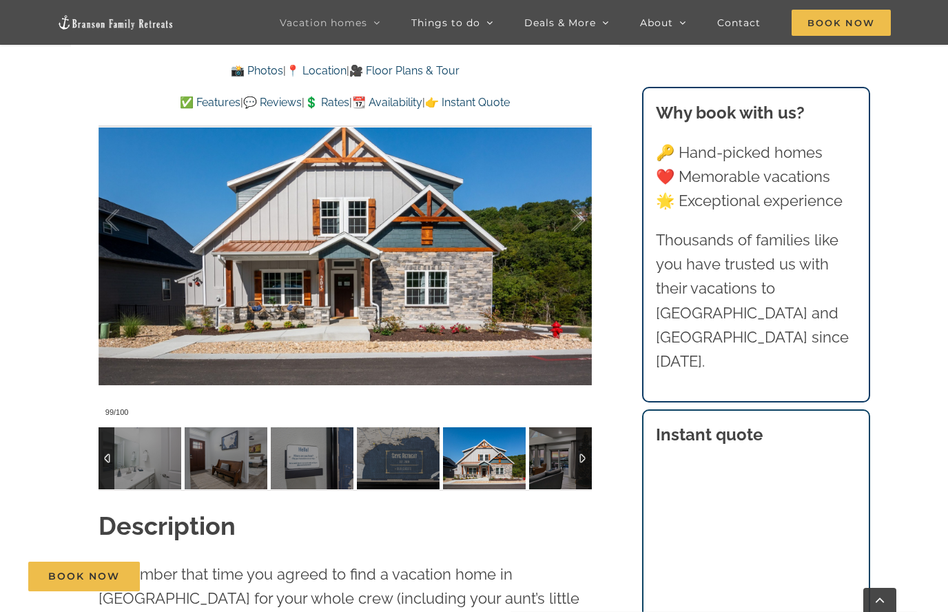
click at [572, 220] on div at bounding box center [563, 220] width 43 height 85
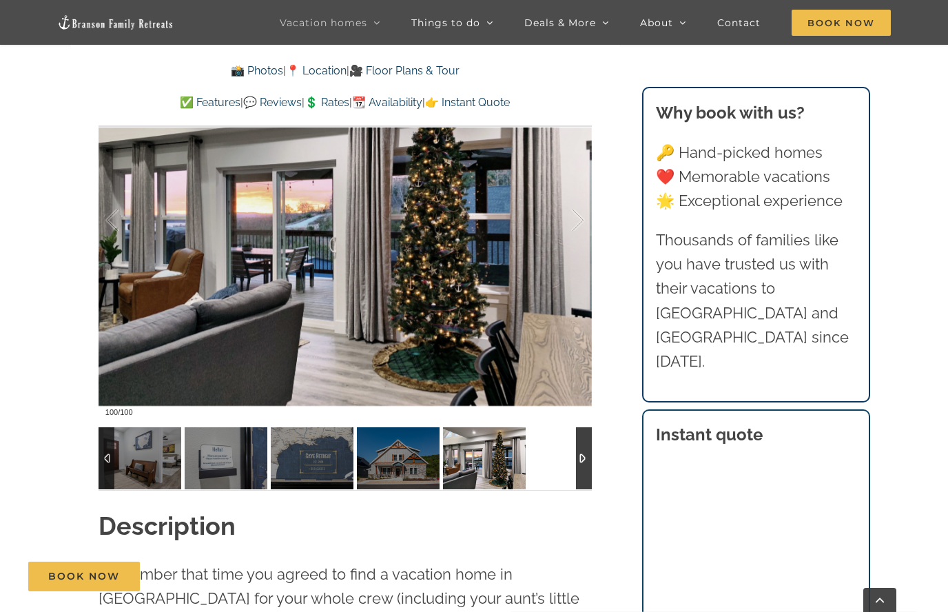
click at [580, 212] on div at bounding box center [563, 220] width 43 height 85
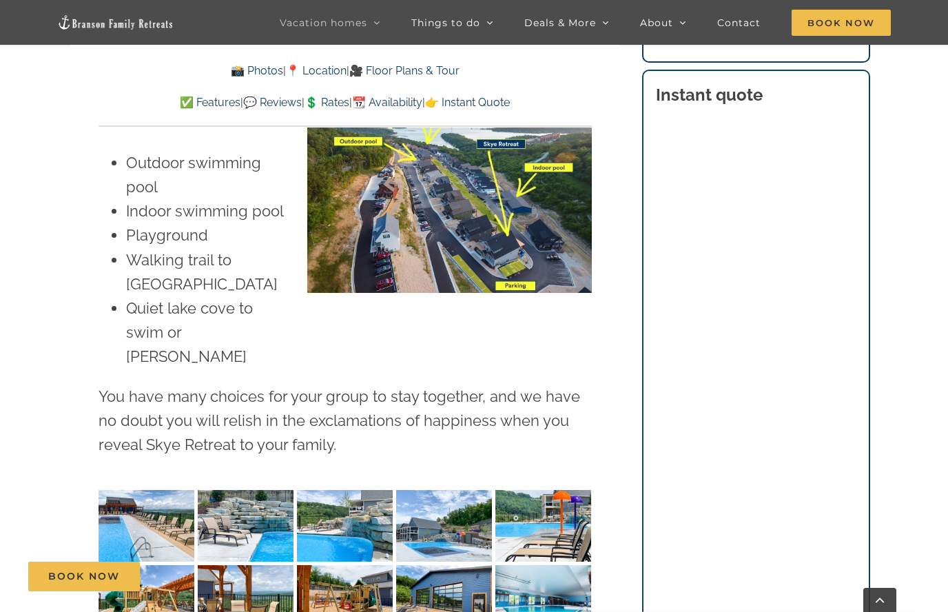
scroll to position [3429, 0]
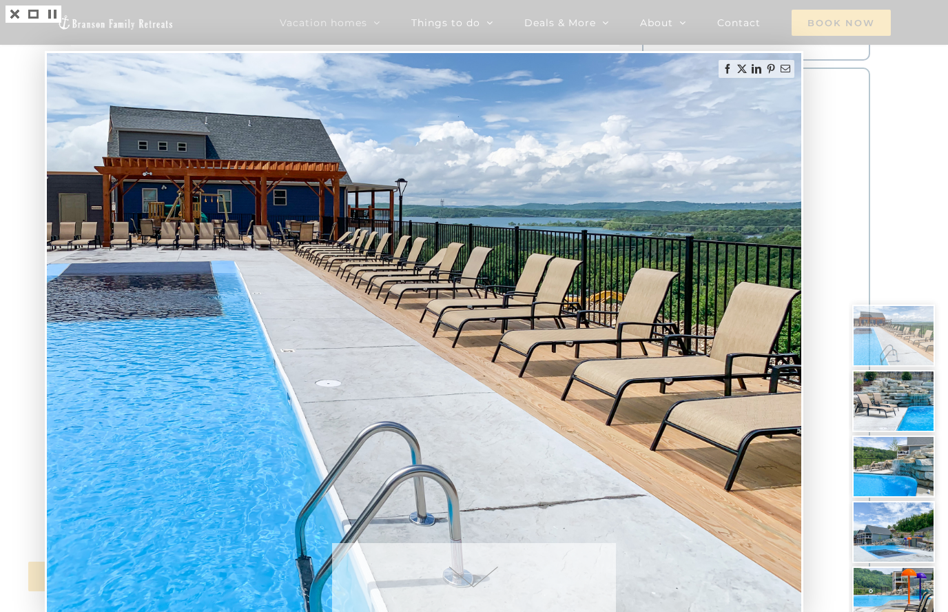
click at [774, 320] on img at bounding box center [424, 336] width 754 height 566
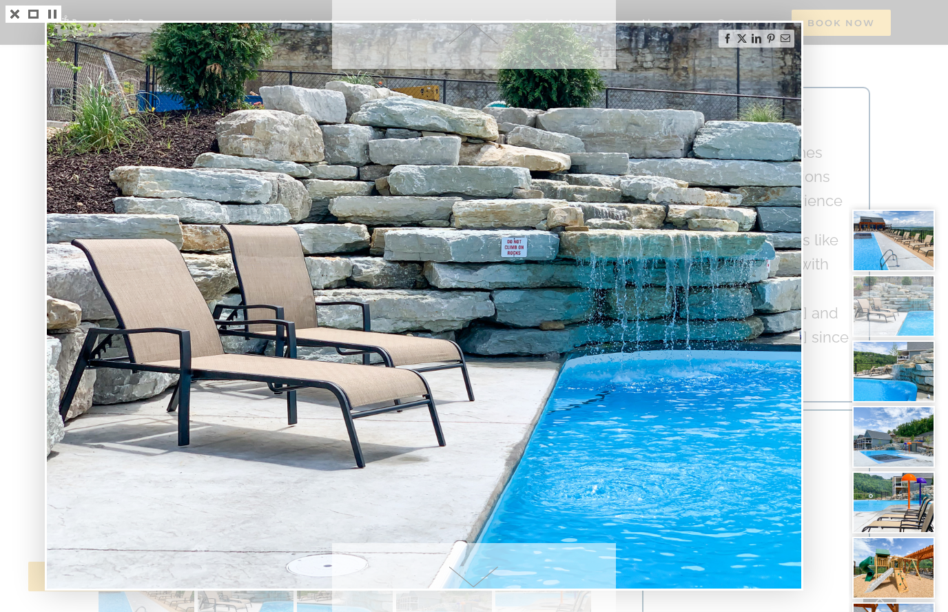
scroll to position [3359, 0]
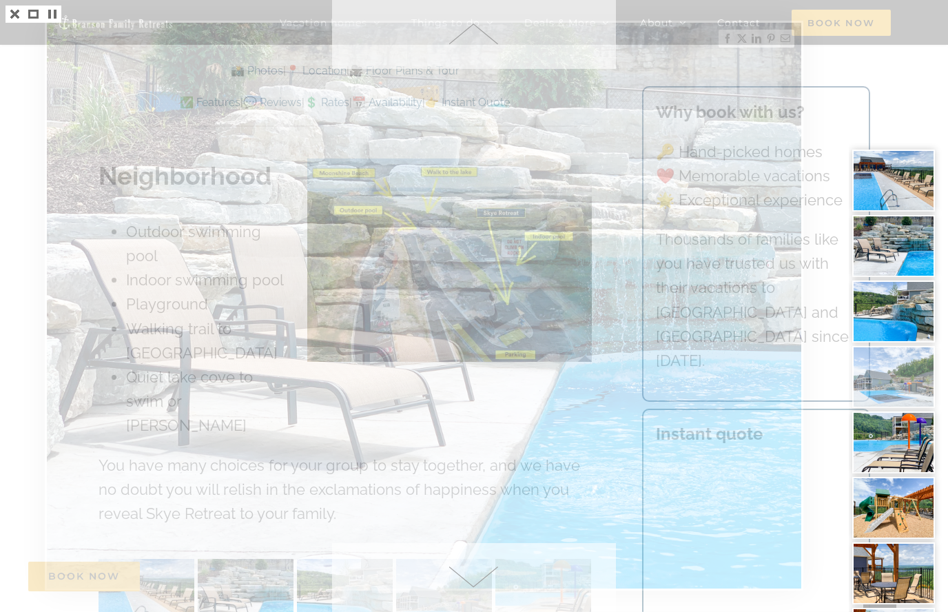
click at [913, 477] on img at bounding box center [893, 508] width 83 height 62
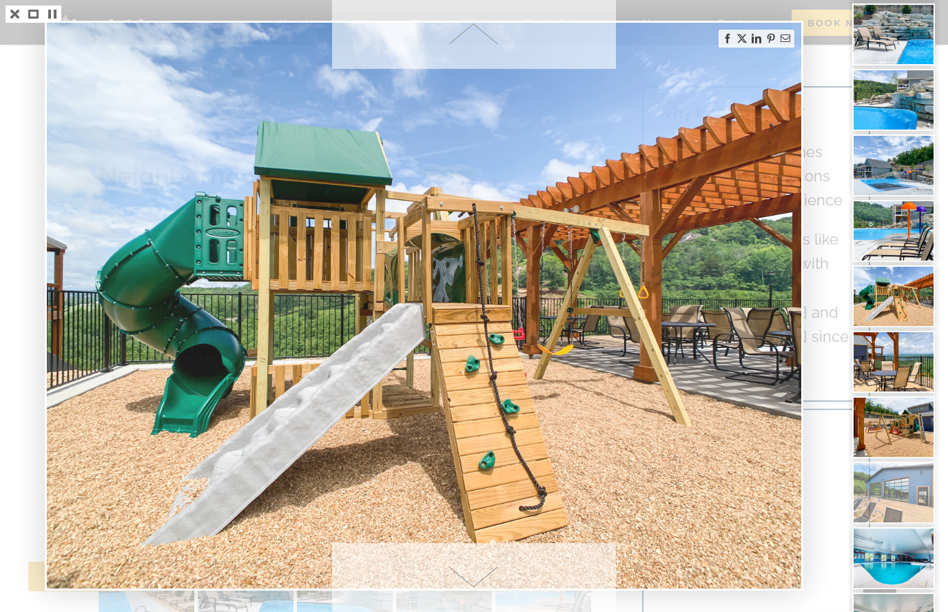
click at [902, 592] on img at bounding box center [893, 623] width 83 height 62
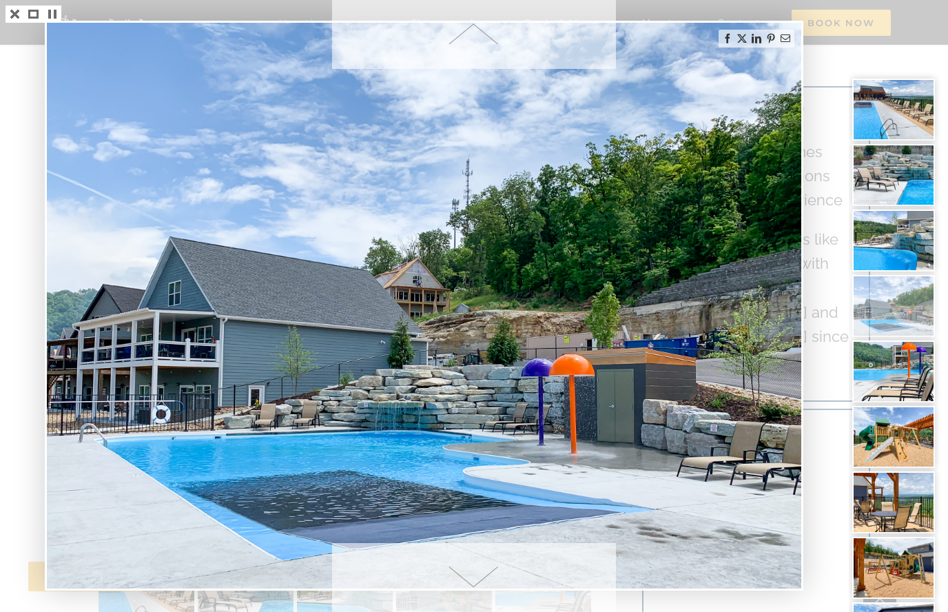
click at [16, 7] on div at bounding box center [474, 306] width 948 height 612
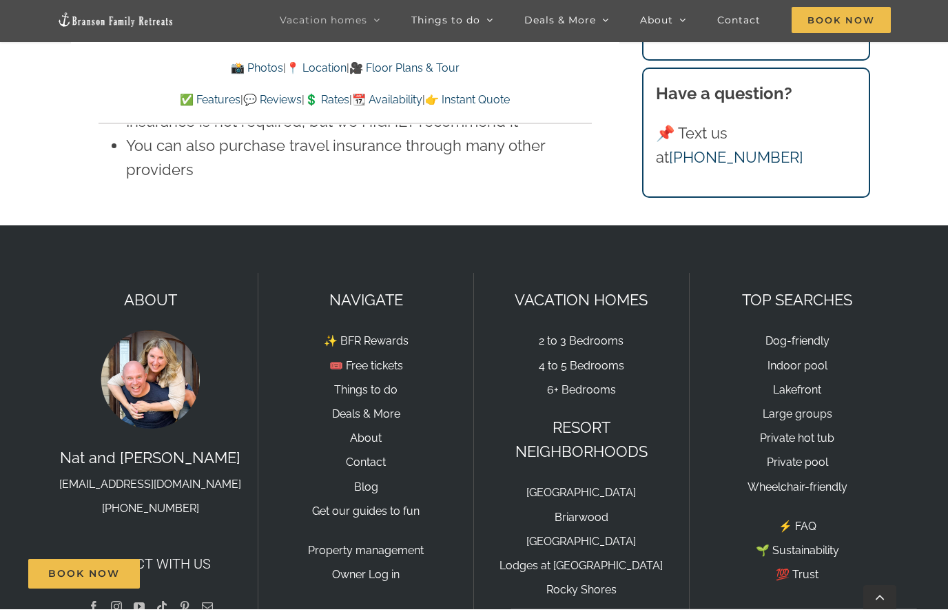
scroll to position [10123, 0]
